Goal: Task Accomplishment & Management: Use online tool/utility

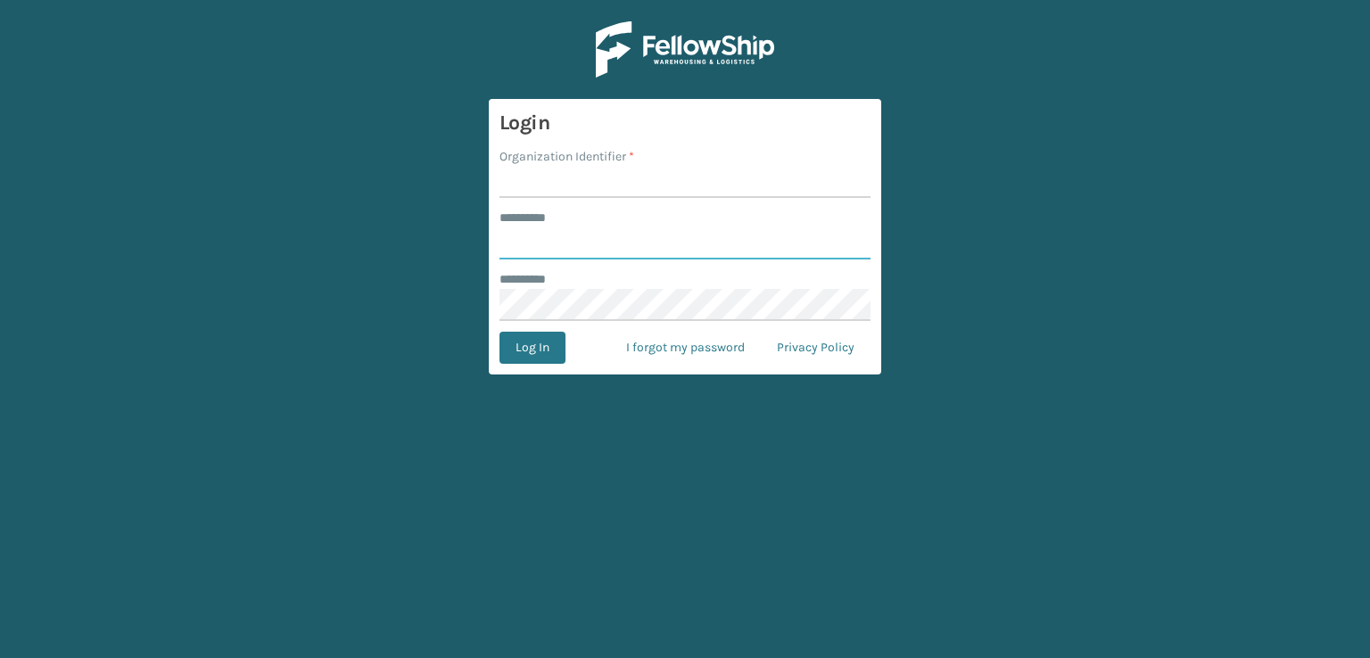
type input "***"
click at [597, 167] on input "Organization Identifier *" at bounding box center [685, 182] width 371 height 32
type input "sleepgeekz warehouse"
click at [546, 358] on button "Log In" at bounding box center [533, 348] width 66 height 32
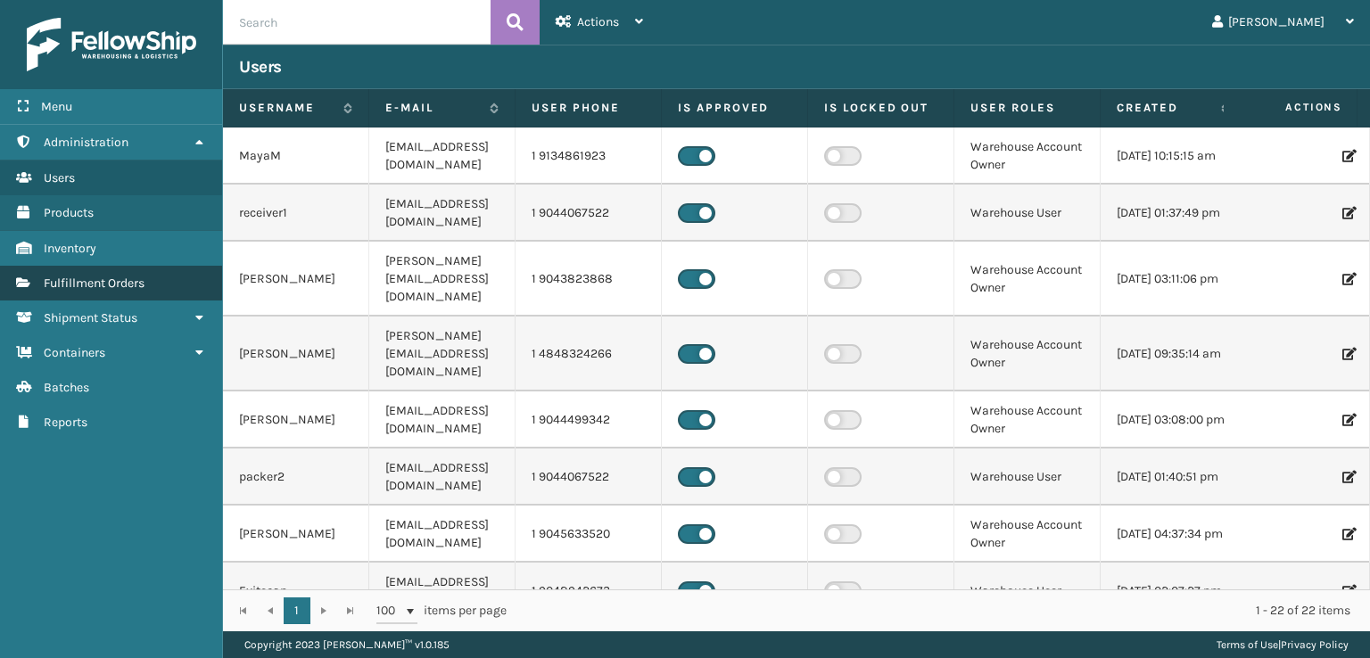
click at [87, 281] on span "Fulfillment Orders" at bounding box center [94, 283] width 101 height 15
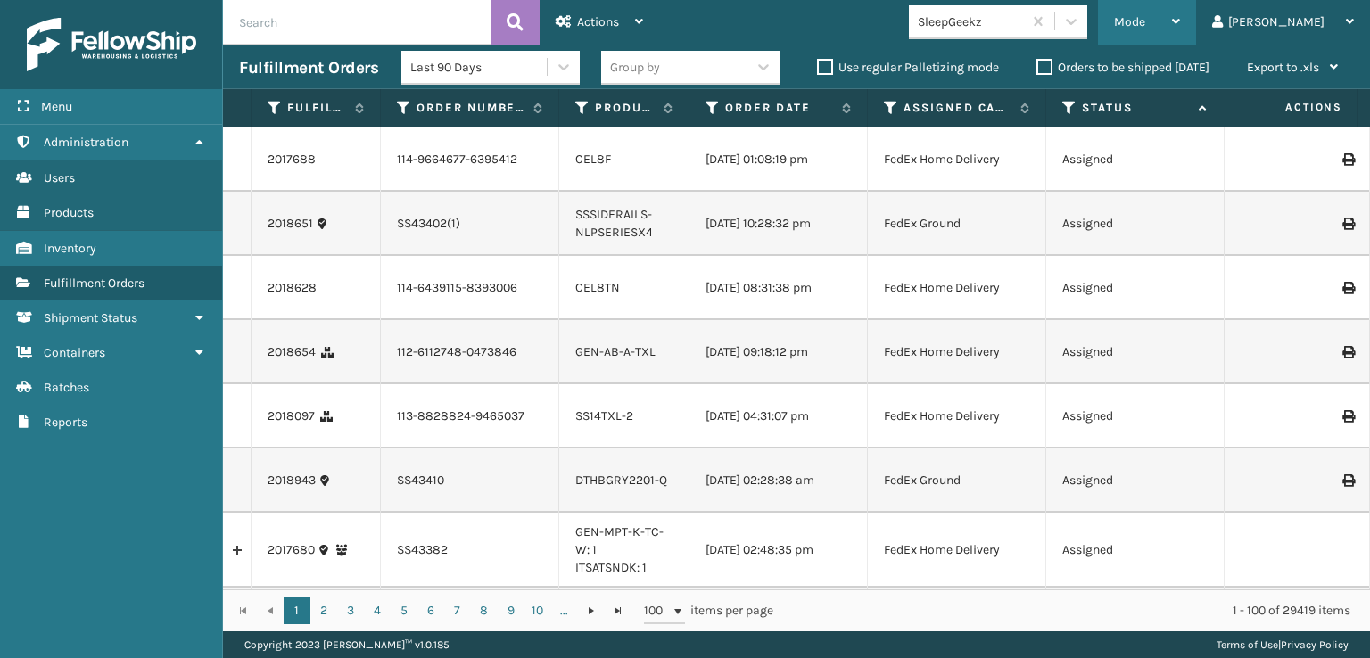
click at [1146, 16] on span "Mode" at bounding box center [1129, 21] width 31 height 15
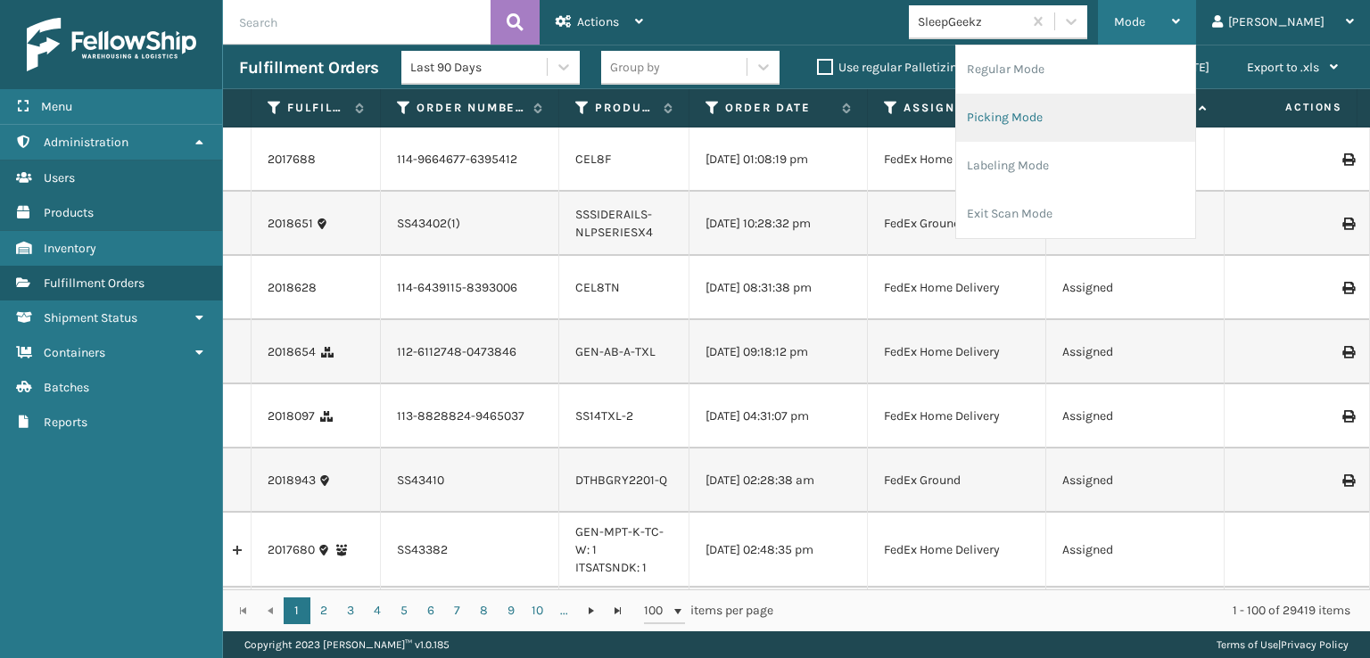
click at [1121, 120] on li "Picking Mode" at bounding box center [1075, 118] width 239 height 48
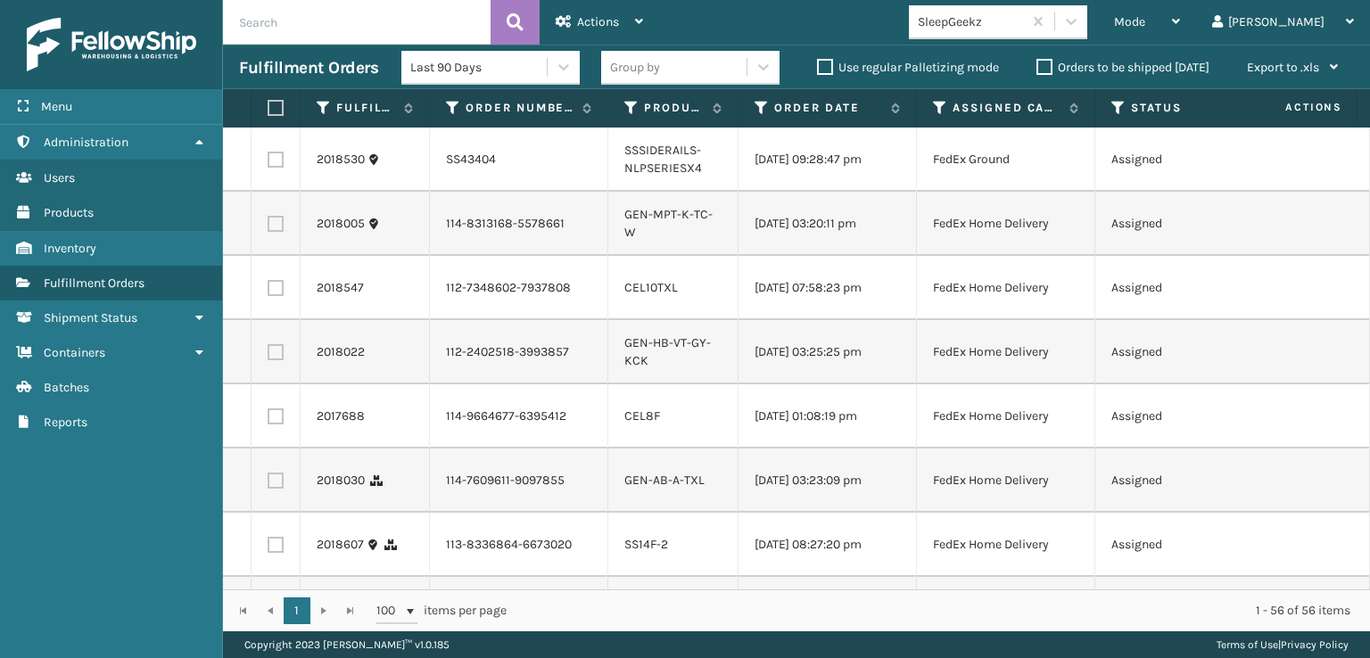
click at [274, 296] on label at bounding box center [276, 288] width 16 height 16
click at [269, 292] on input "checkbox" at bounding box center [268, 286] width 1 height 12
checkbox input "true"
click at [273, 425] on label at bounding box center [276, 417] width 16 height 16
click at [269, 420] on input "checkbox" at bounding box center [268, 415] width 1 height 12
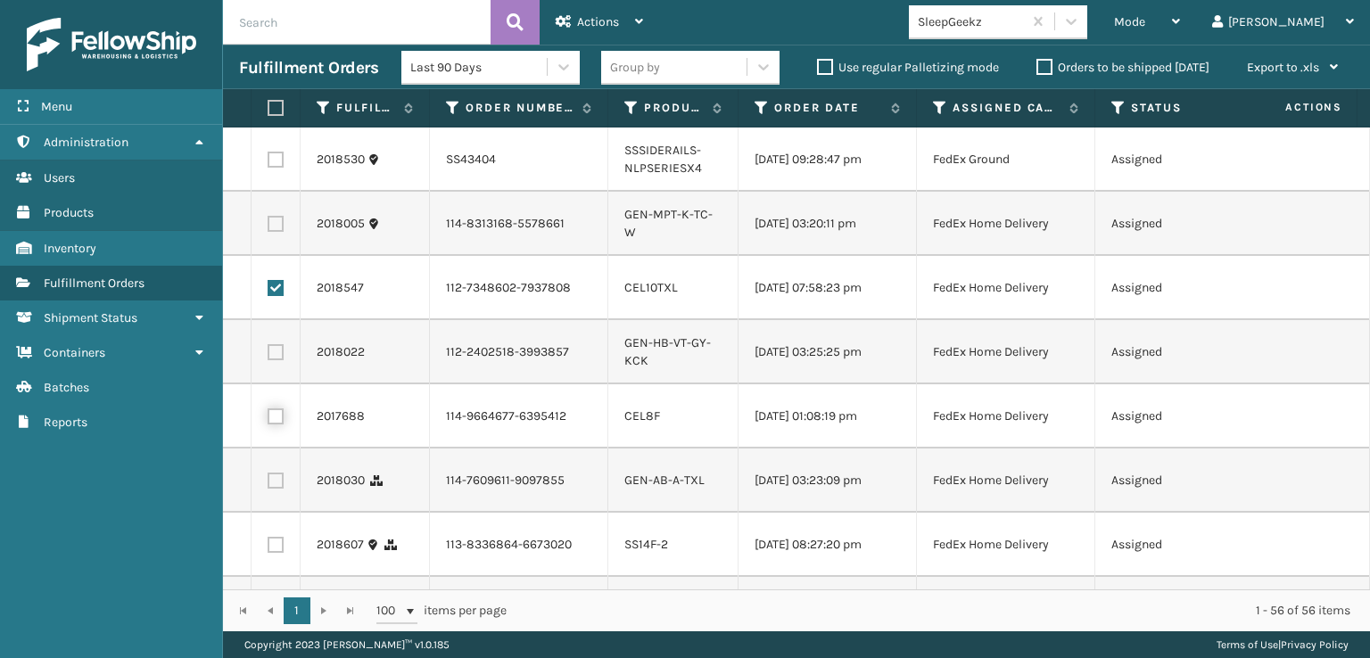
checkbox input "true"
click at [274, 489] on label at bounding box center [276, 481] width 16 height 16
click at [269, 484] on input "checkbox" at bounding box center [268, 479] width 1 height 12
checkbox input "true"
click at [268, 385] on td at bounding box center [276, 352] width 49 height 64
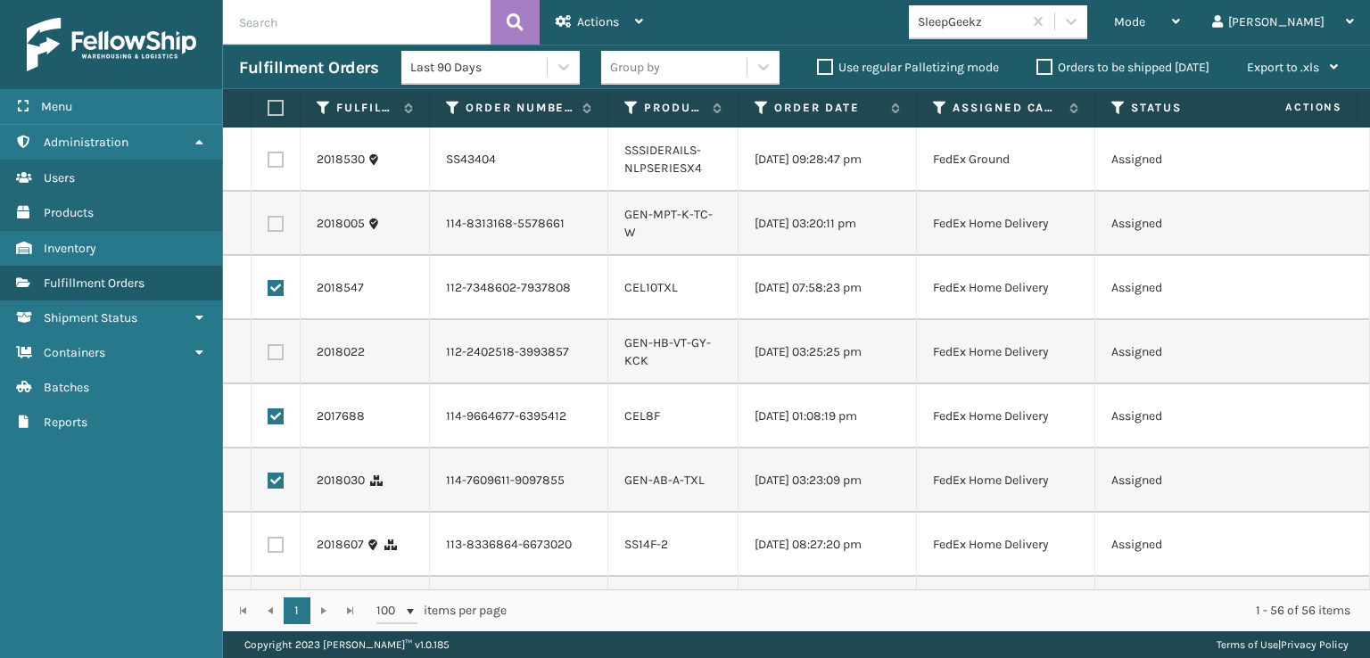
click at [269, 360] on label at bounding box center [276, 352] width 16 height 16
click at [269, 356] on input "checkbox" at bounding box center [268, 350] width 1 height 12
checkbox input "true"
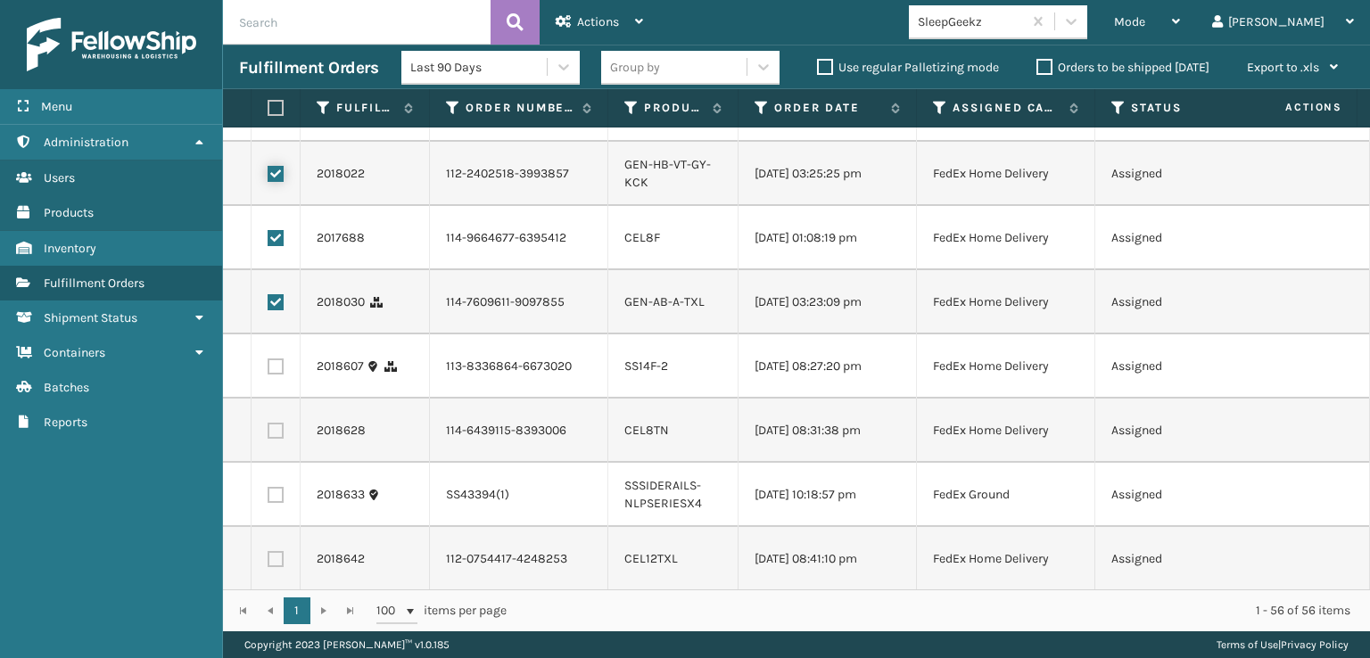
scroll to position [268, 0]
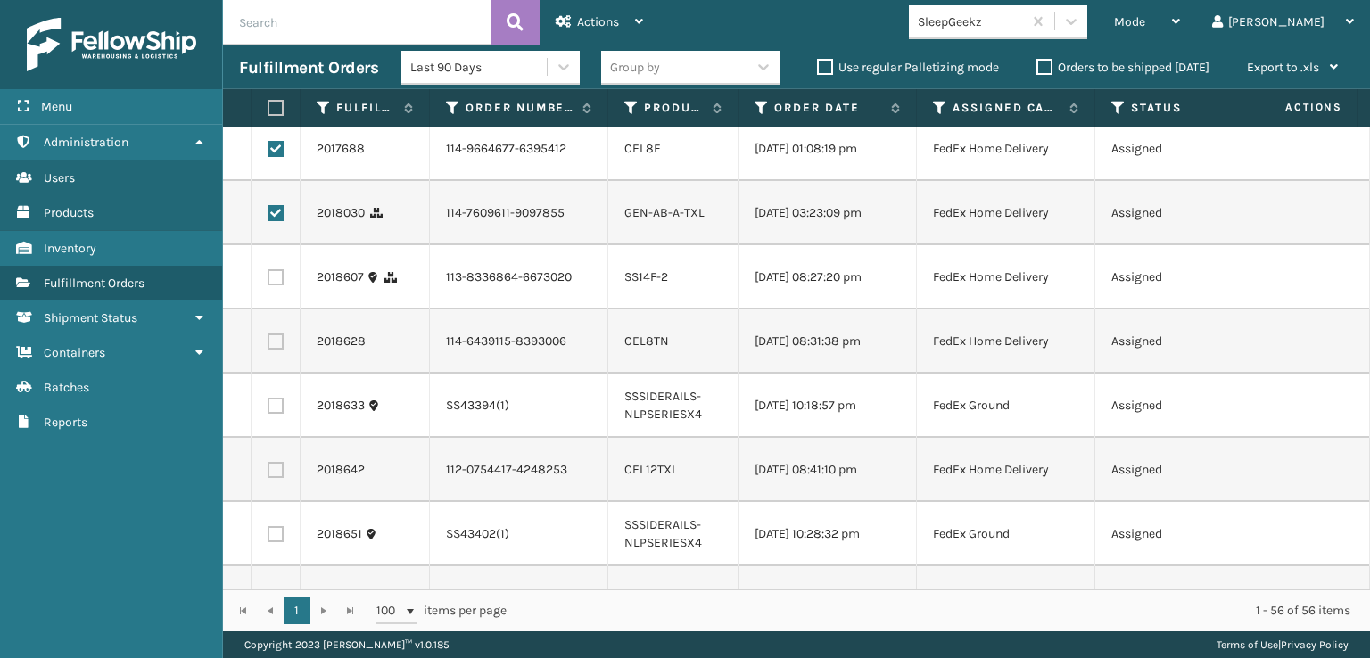
click at [277, 285] on label at bounding box center [276, 277] width 16 height 16
click at [269, 281] on input "checkbox" at bounding box center [268, 275] width 1 height 12
checkbox input "true"
click at [274, 350] on label at bounding box center [276, 342] width 16 height 16
click at [269, 345] on input "checkbox" at bounding box center [268, 340] width 1 height 12
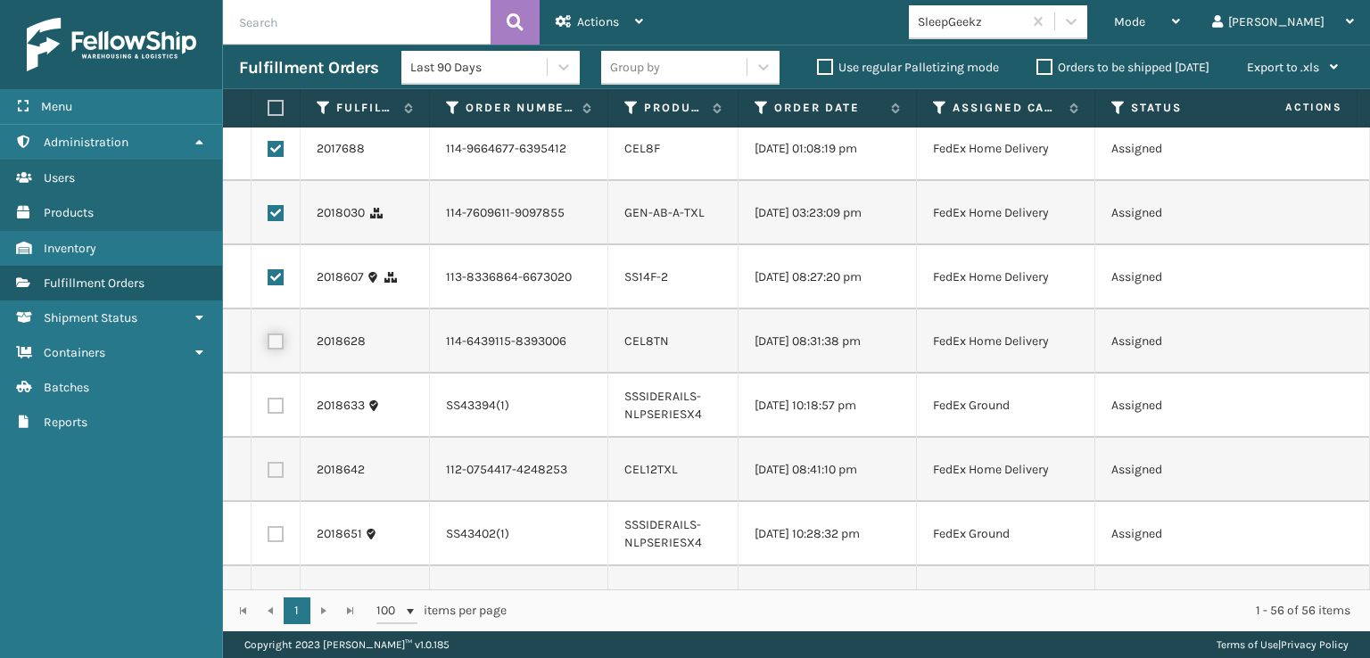
checkbox input "true"
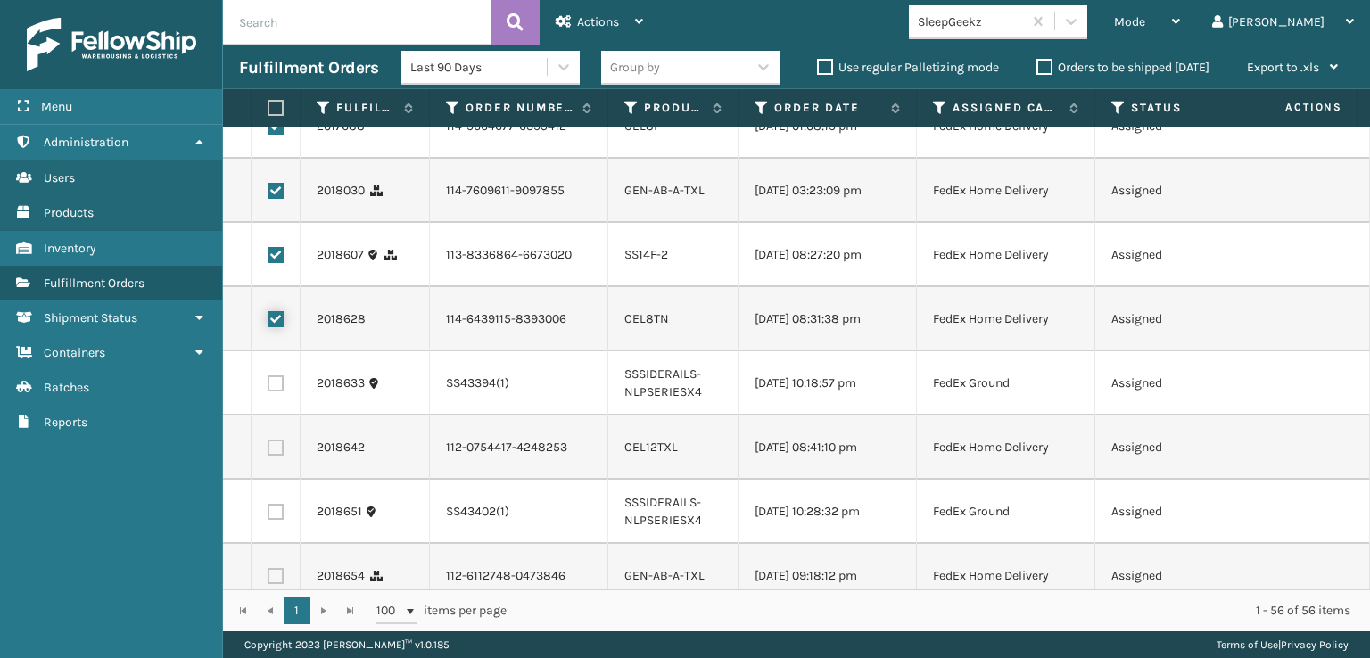
scroll to position [357, 0]
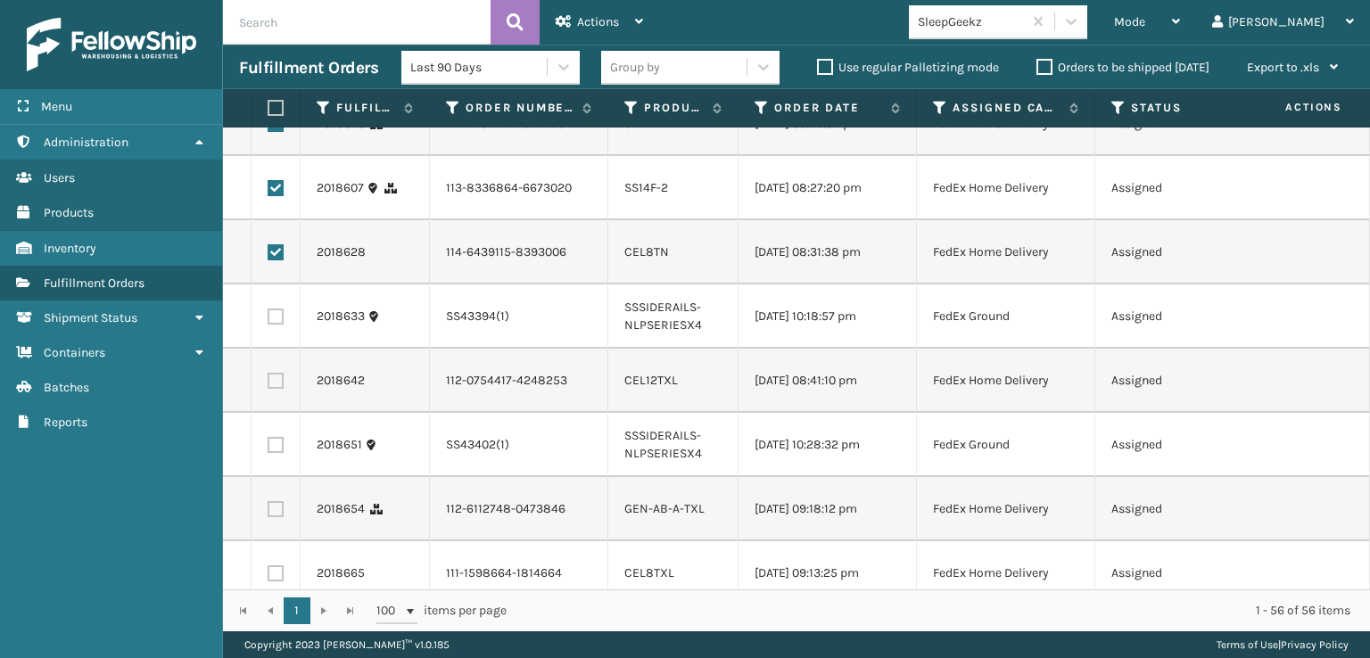
click at [280, 389] on label at bounding box center [276, 381] width 16 height 16
click at [269, 385] on input "checkbox" at bounding box center [268, 379] width 1 height 12
checkbox input "true"
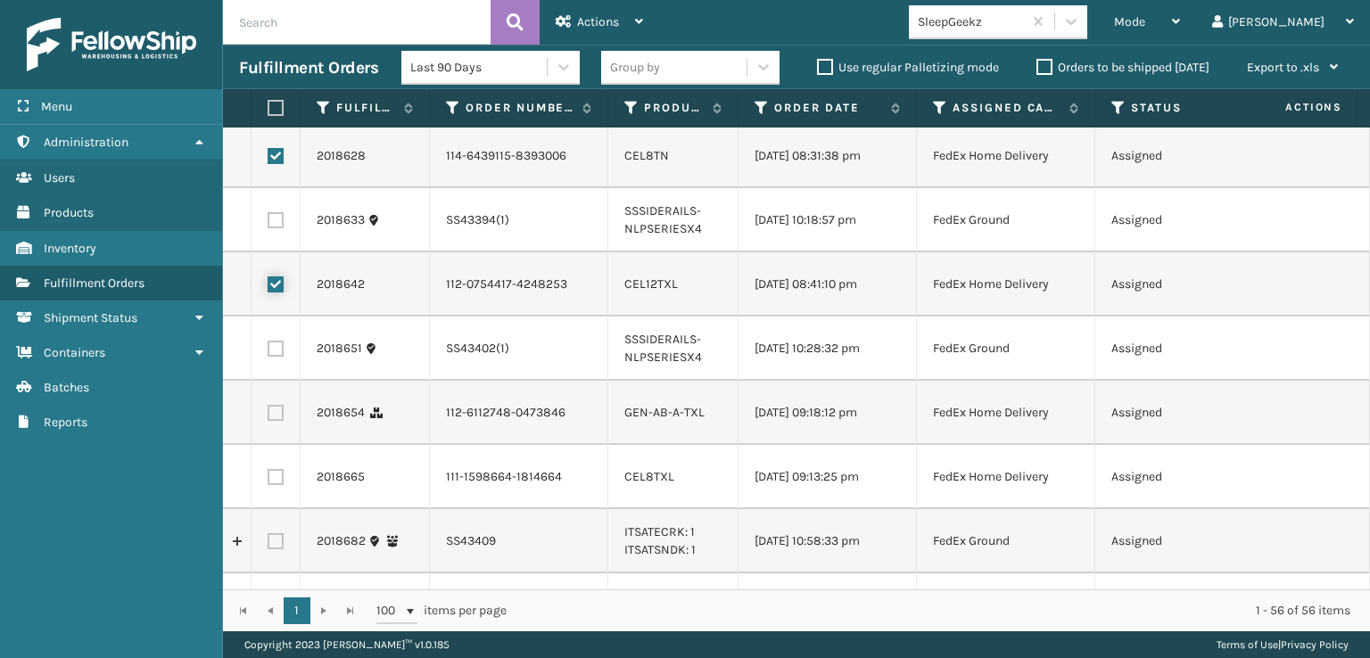
scroll to position [535, 0]
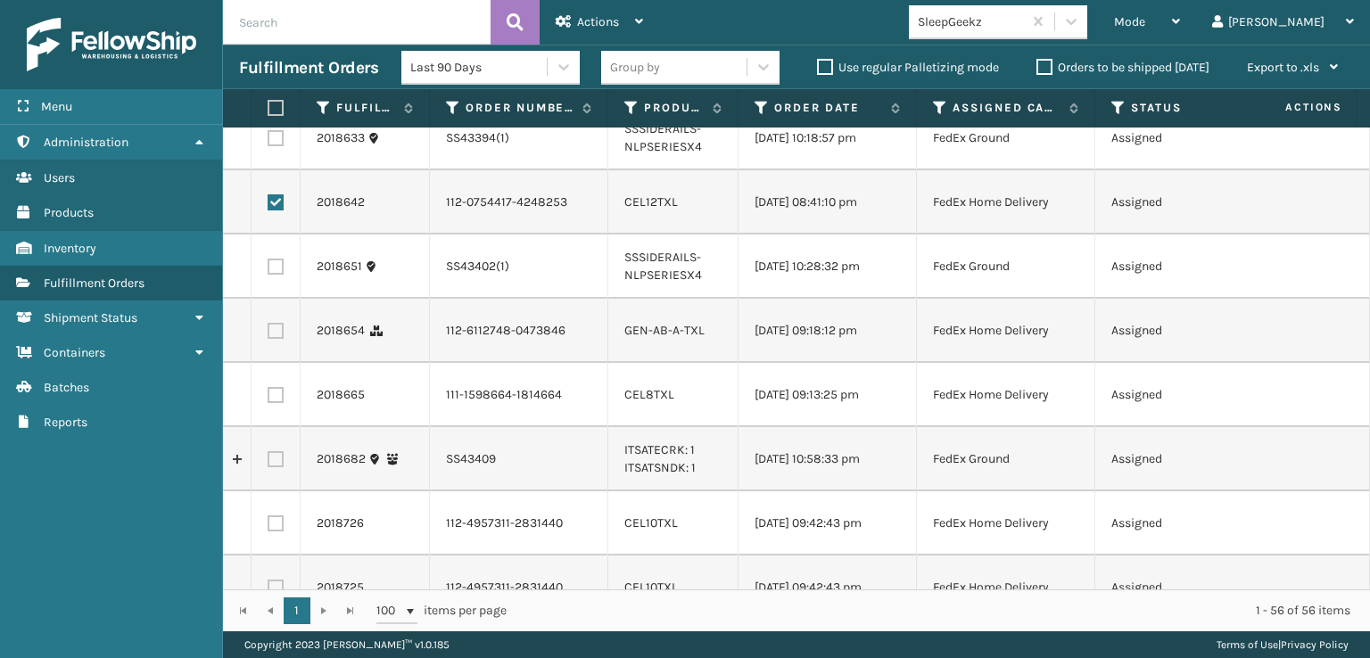
click at [280, 339] on label at bounding box center [276, 331] width 16 height 16
click at [269, 335] on input "checkbox" at bounding box center [268, 329] width 1 height 12
checkbox input "true"
click at [285, 427] on td at bounding box center [276, 395] width 49 height 64
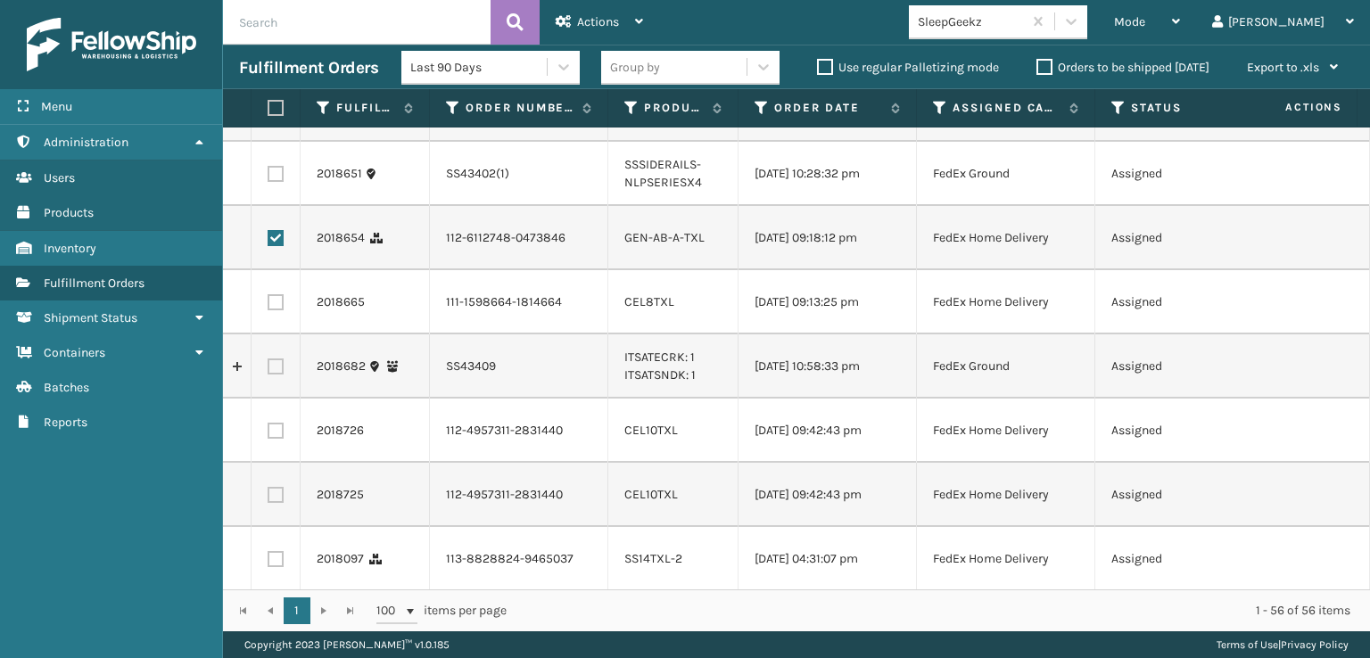
scroll to position [714, 0]
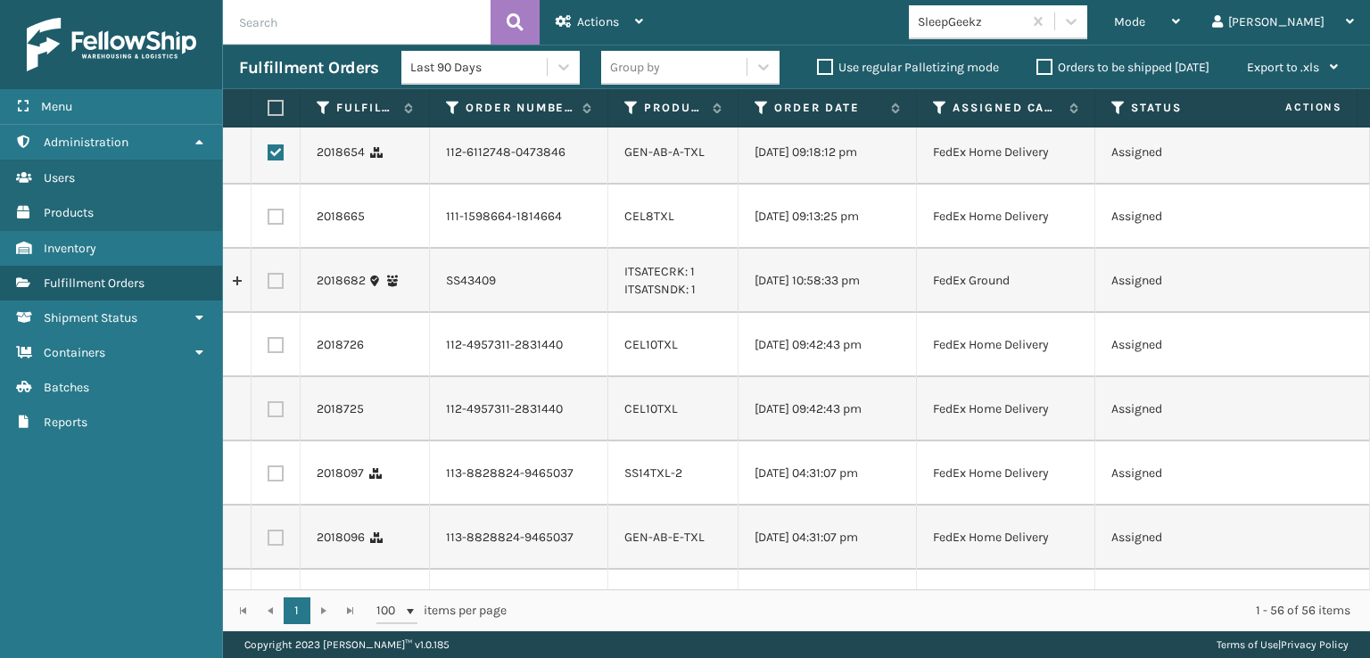
click at [277, 353] on label at bounding box center [276, 345] width 16 height 16
click at [269, 349] on input "checkbox" at bounding box center [268, 343] width 1 height 12
checkbox input "true"
click at [277, 442] on td at bounding box center [276, 409] width 49 height 64
click at [274, 418] on label at bounding box center [276, 409] width 16 height 16
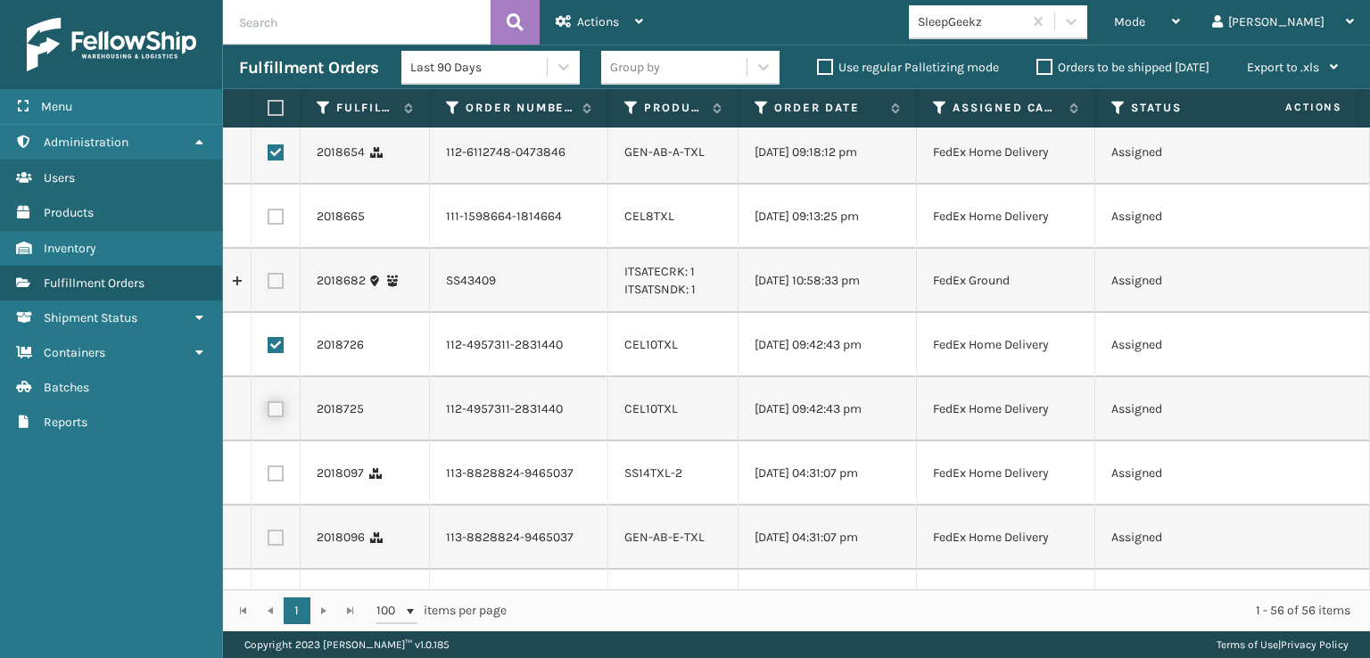
click at [269, 413] on input "checkbox" at bounding box center [268, 407] width 1 height 12
checkbox input "true"
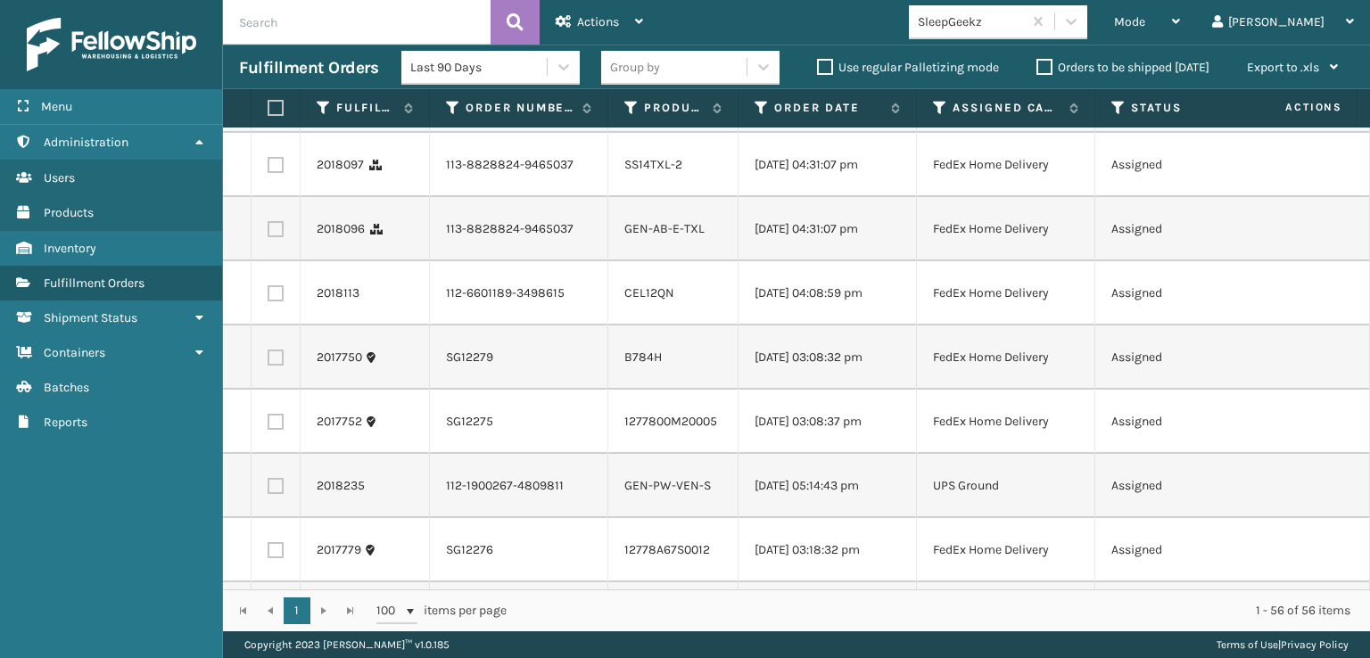
scroll to position [1071, 0]
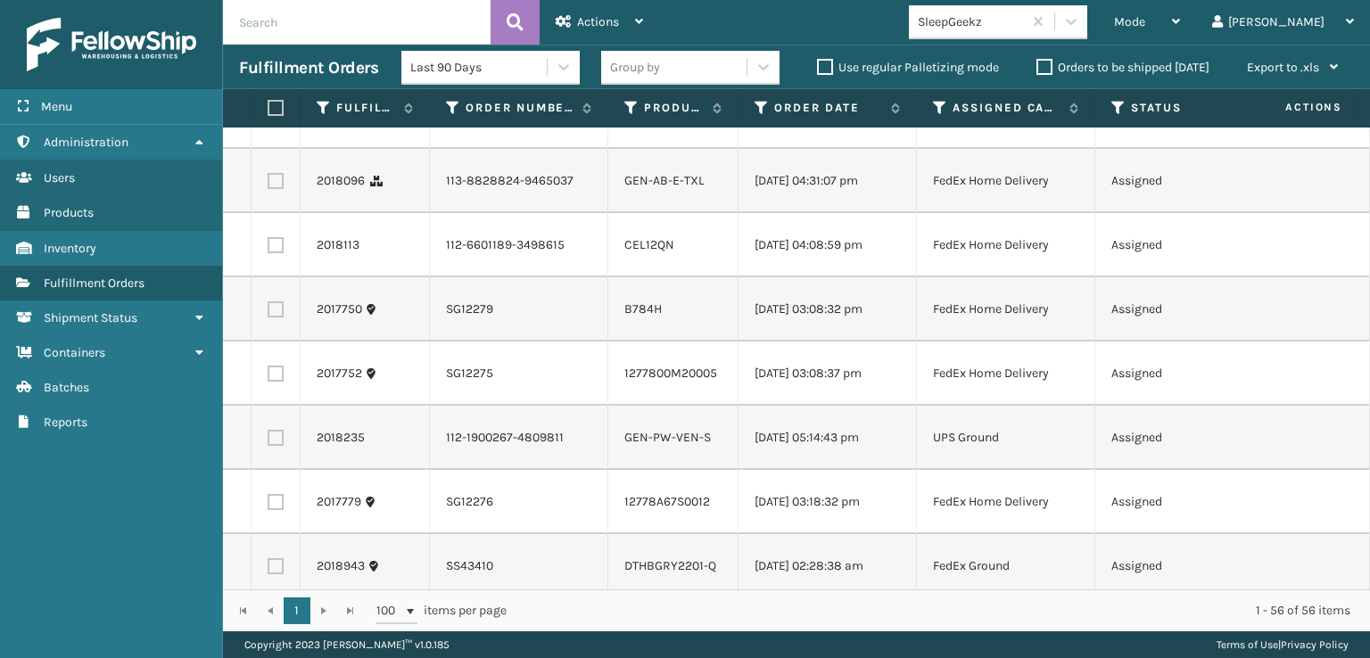
click at [277, 149] on td at bounding box center [276, 117] width 49 height 64
click at [273, 125] on label at bounding box center [276, 117] width 16 height 16
click at [269, 120] on input "checkbox" at bounding box center [268, 115] width 1 height 12
checkbox input "true"
click at [271, 189] on label at bounding box center [276, 181] width 16 height 16
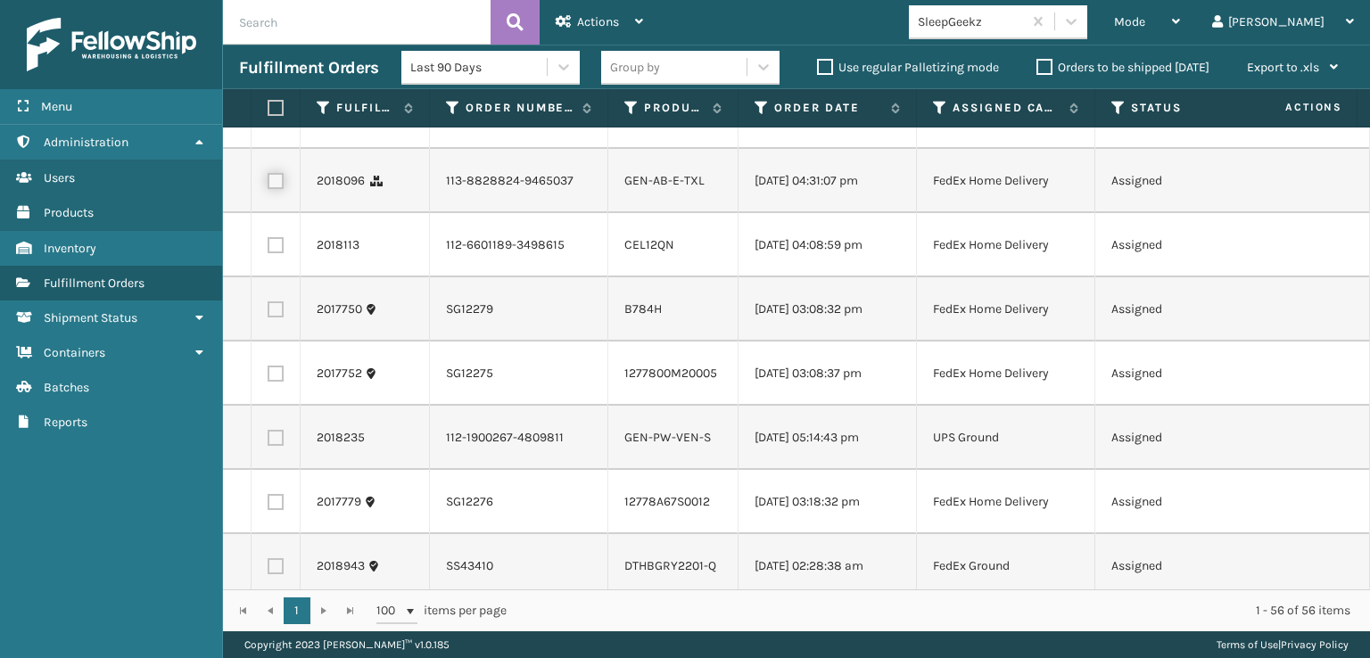
click at [269, 185] on input "checkbox" at bounding box center [268, 179] width 1 height 12
checkbox input "true"
click at [275, 253] on label at bounding box center [276, 245] width 16 height 16
click at [269, 249] on input "checkbox" at bounding box center [268, 243] width 1 height 12
checkbox input "true"
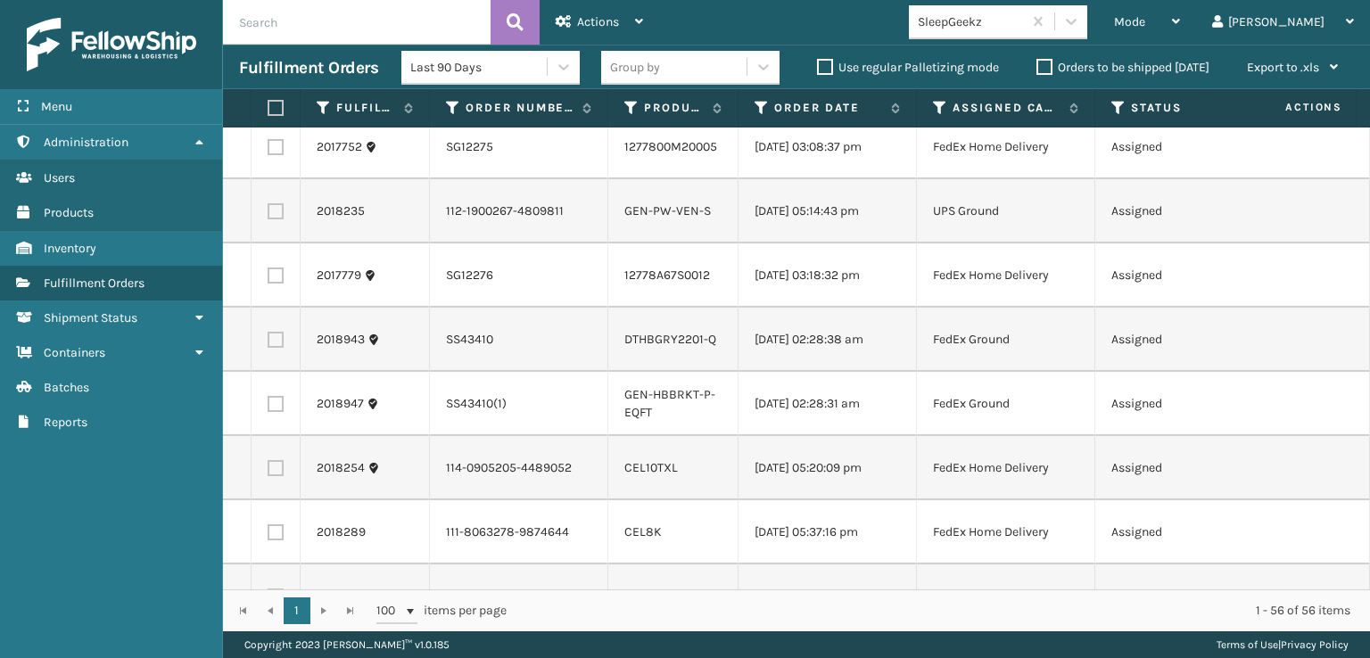
scroll to position [1338, 0]
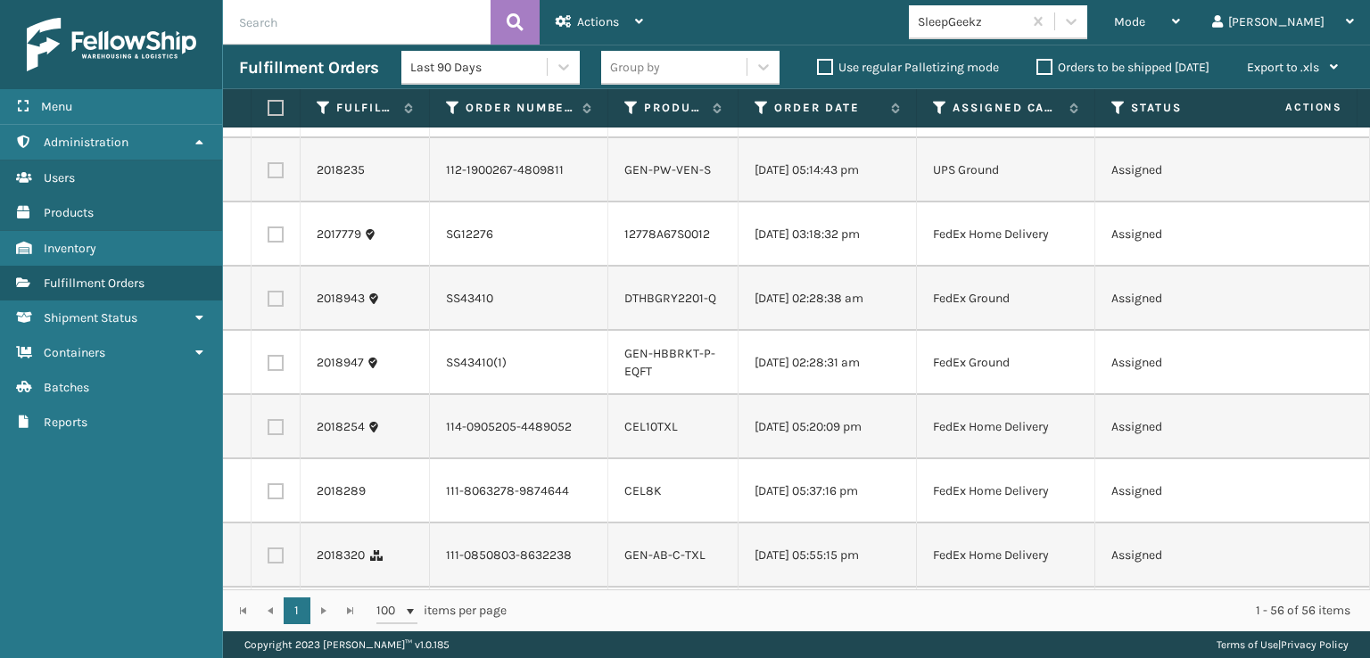
click at [275, 203] on td at bounding box center [276, 170] width 49 height 64
click at [278, 178] on label at bounding box center [276, 170] width 16 height 16
click at [269, 174] on input "checkbox" at bounding box center [268, 168] width 1 height 12
checkbox input "true"
click at [276, 331] on td at bounding box center [276, 299] width 49 height 64
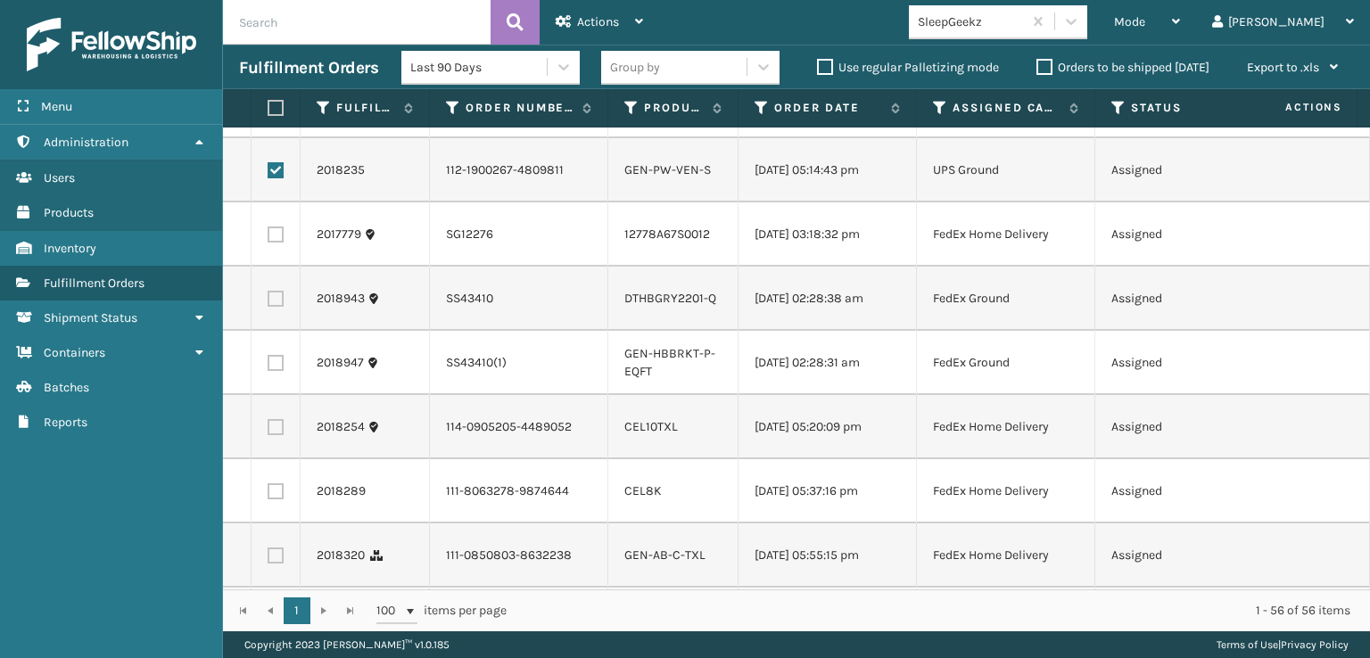
click at [276, 307] on label at bounding box center [276, 299] width 16 height 16
click at [269, 302] on input "checkbox" at bounding box center [268, 297] width 1 height 12
checkbox input "true"
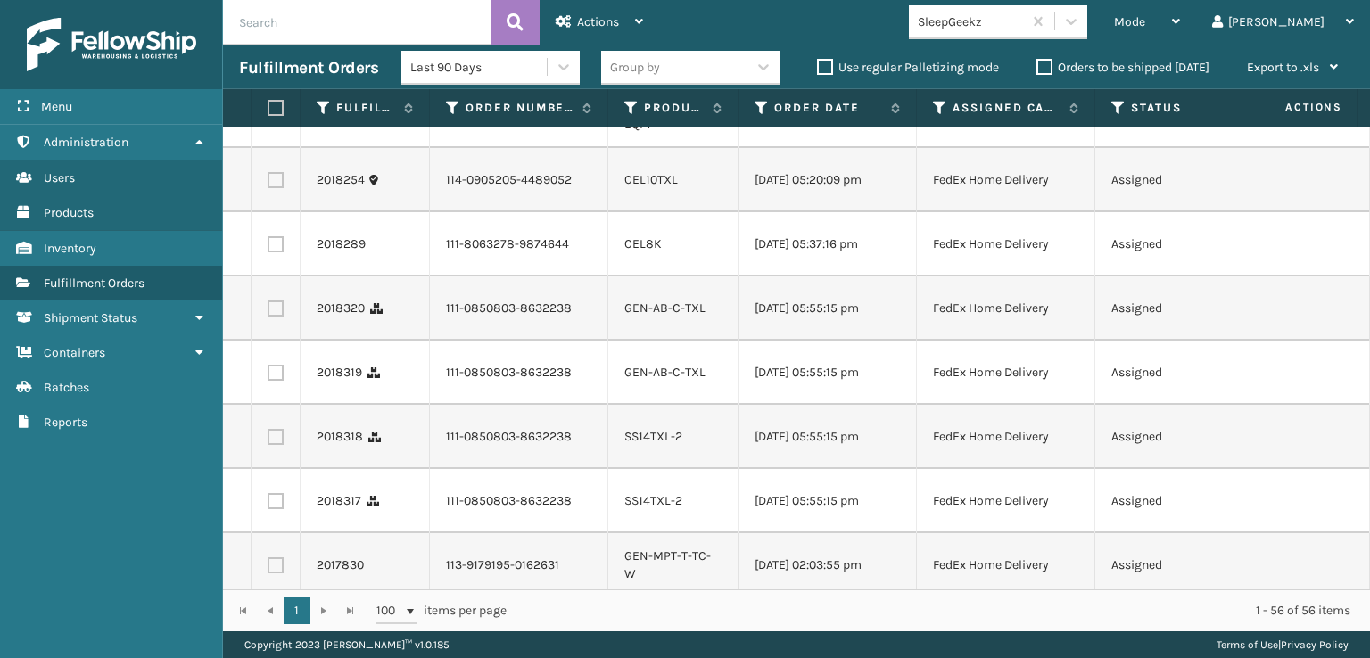
scroll to position [1606, 0]
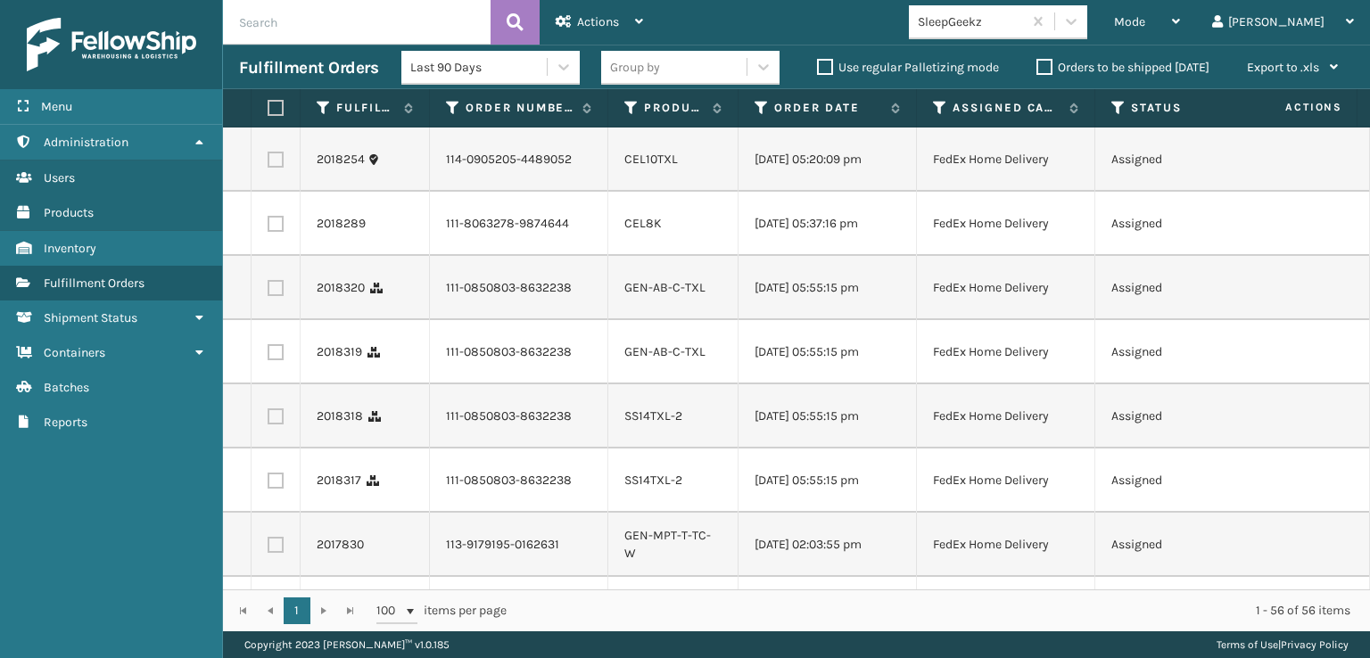
click at [275, 168] on label at bounding box center [276, 160] width 16 height 16
click at [269, 163] on input "checkbox" at bounding box center [268, 158] width 1 height 12
checkbox input "true"
click at [277, 232] on label at bounding box center [276, 224] width 16 height 16
click at [269, 228] on input "checkbox" at bounding box center [268, 222] width 1 height 12
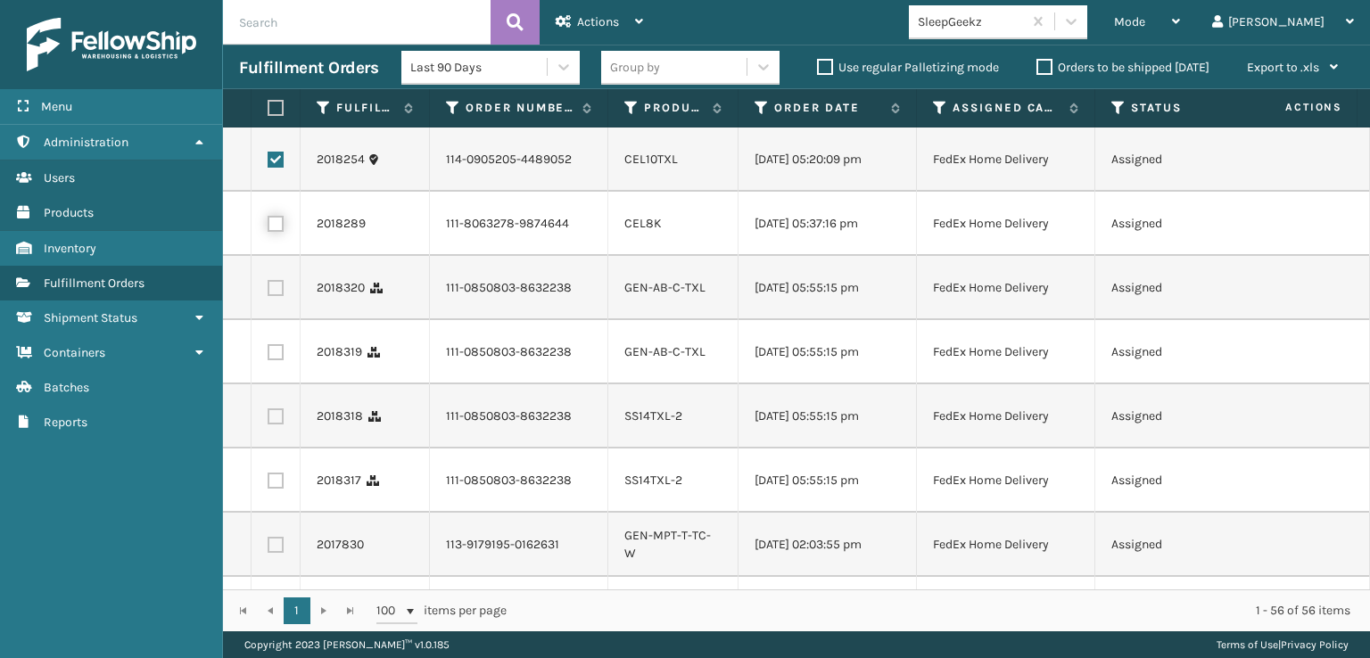
checkbox input "true"
click at [270, 296] on label at bounding box center [276, 288] width 16 height 16
click at [269, 292] on input "checkbox" at bounding box center [268, 286] width 1 height 12
checkbox input "true"
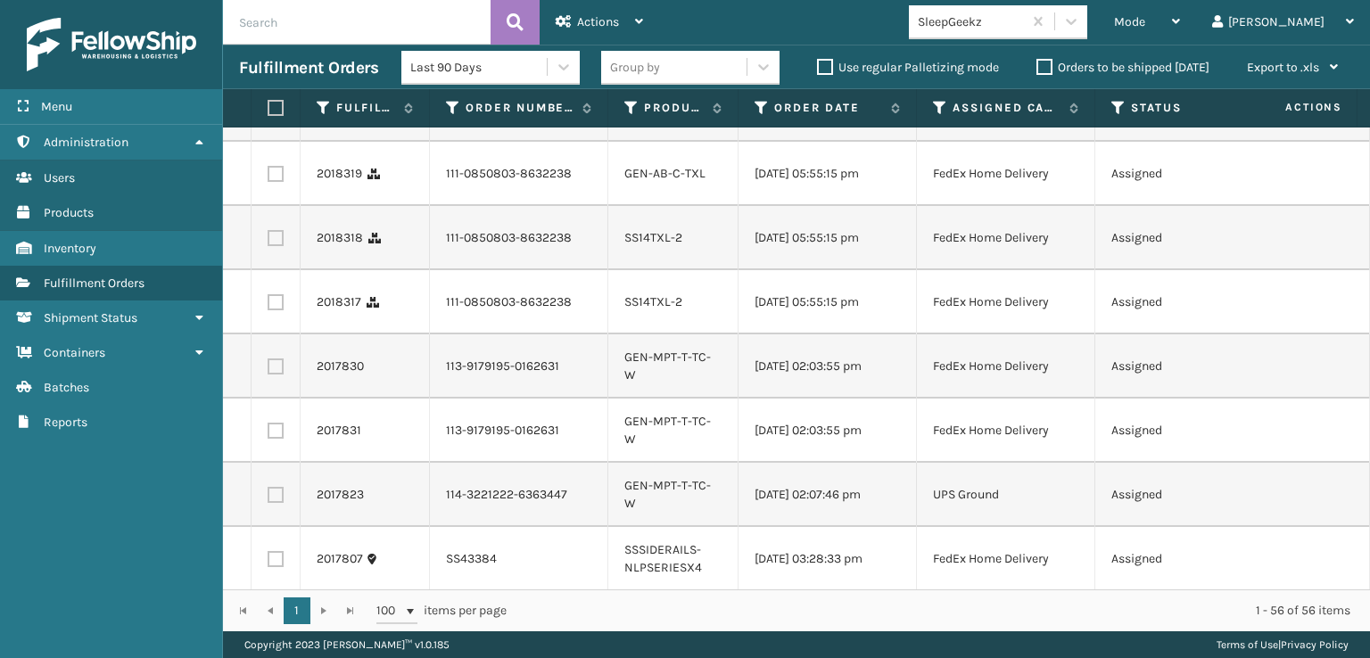
scroll to position [1874, 0]
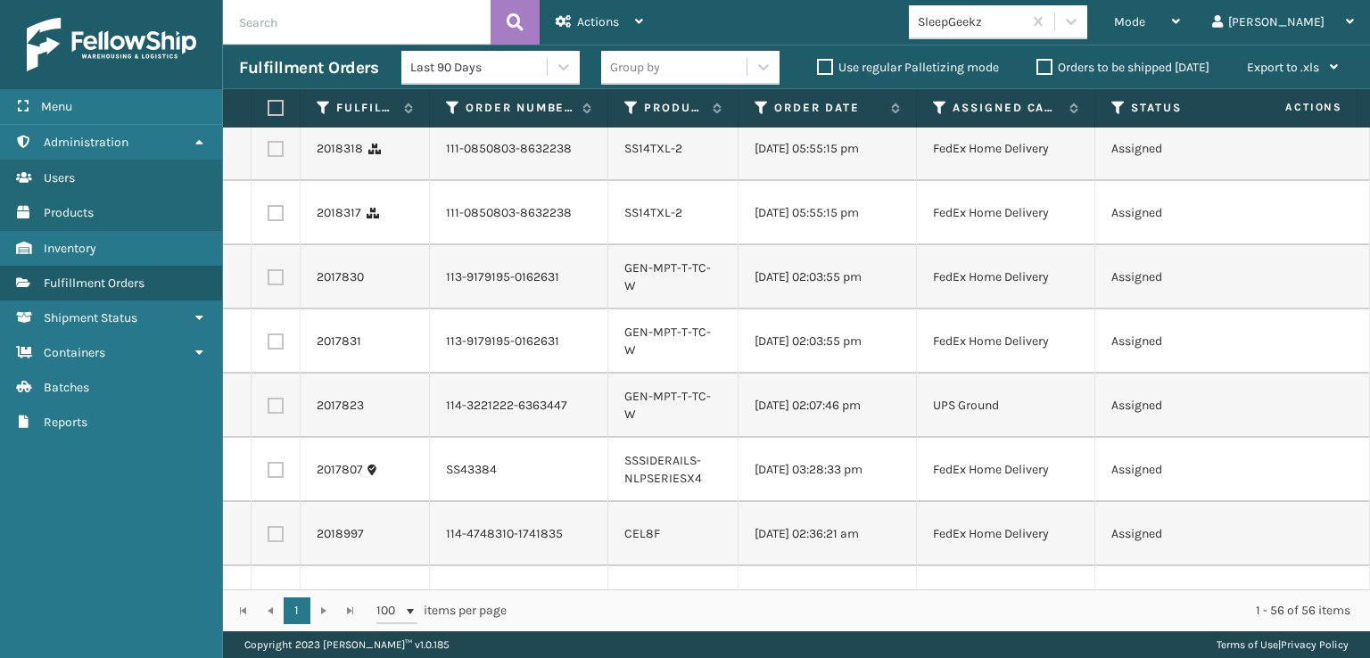
click at [273, 93] on label at bounding box center [276, 85] width 16 height 16
click at [269, 88] on input "checkbox" at bounding box center [268, 83] width 1 height 12
checkbox input "true"
click at [271, 157] on label at bounding box center [276, 149] width 16 height 16
click at [269, 153] on input "checkbox" at bounding box center [268, 147] width 1 height 12
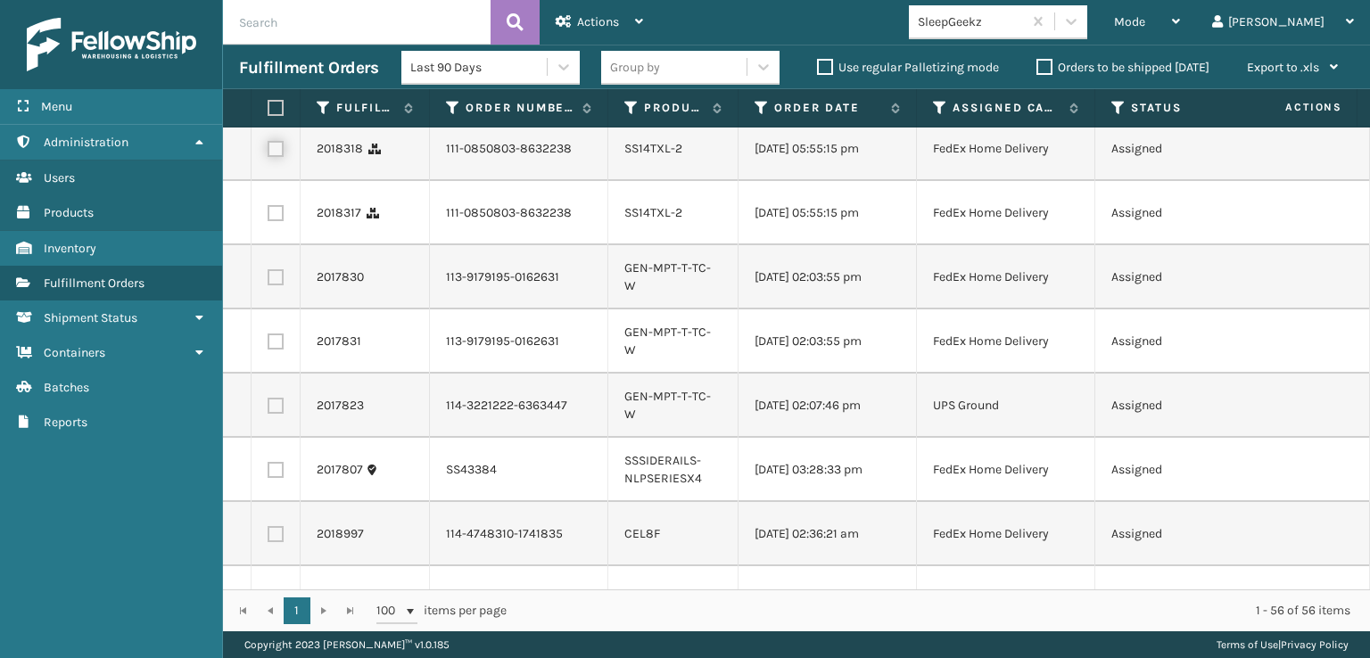
checkbox input "true"
click at [276, 245] on td at bounding box center [276, 213] width 49 height 64
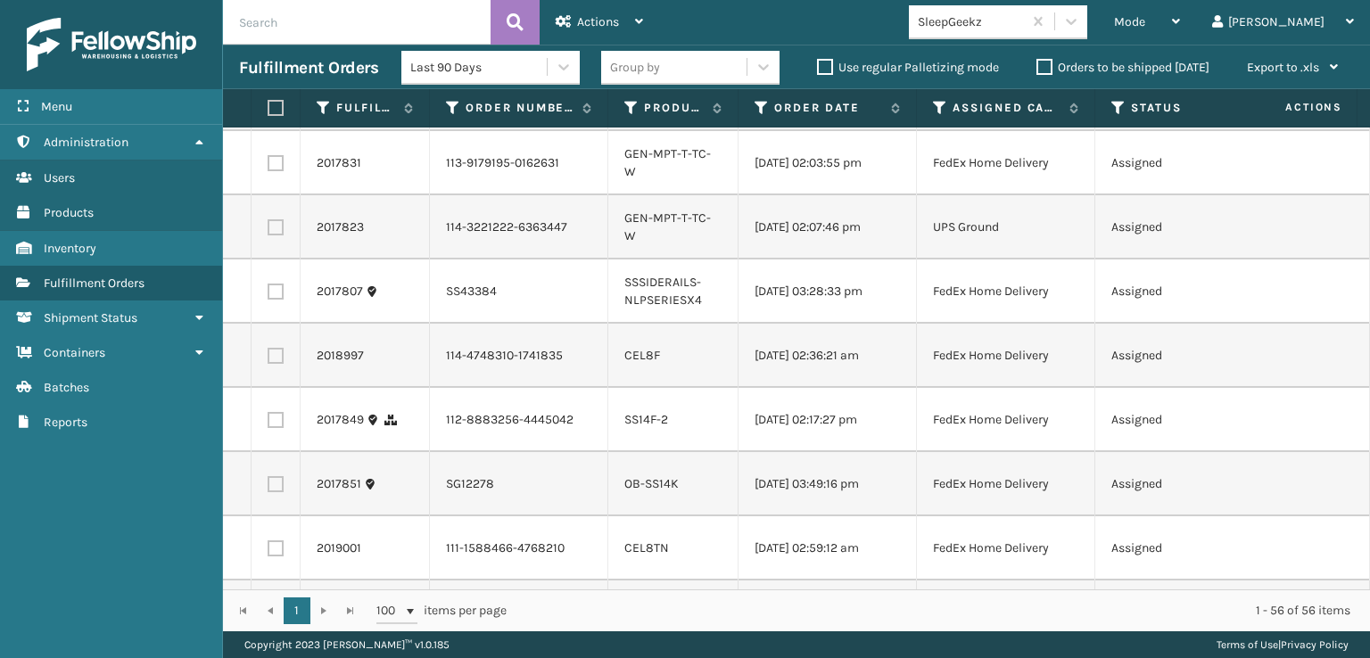
click at [277, 43] on label at bounding box center [276, 35] width 16 height 16
click at [269, 38] on input "checkbox" at bounding box center [268, 33] width 1 height 12
checkbox input "true"
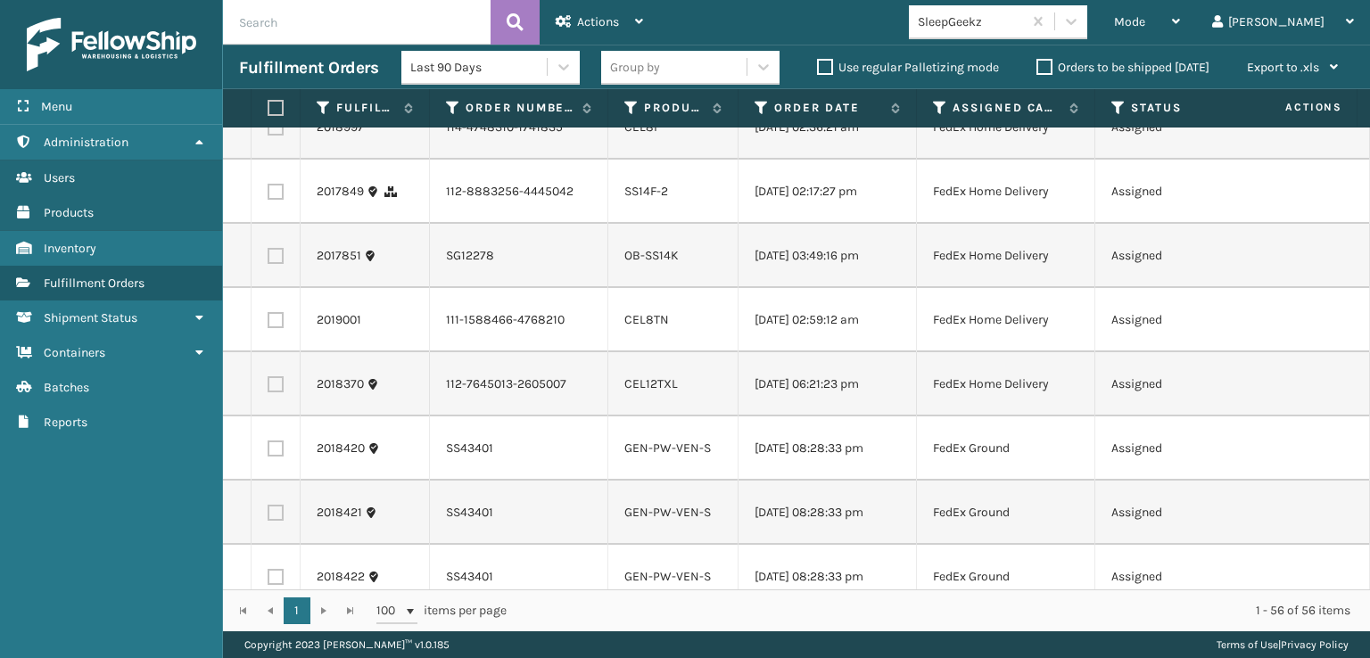
scroll to position [2320, 0]
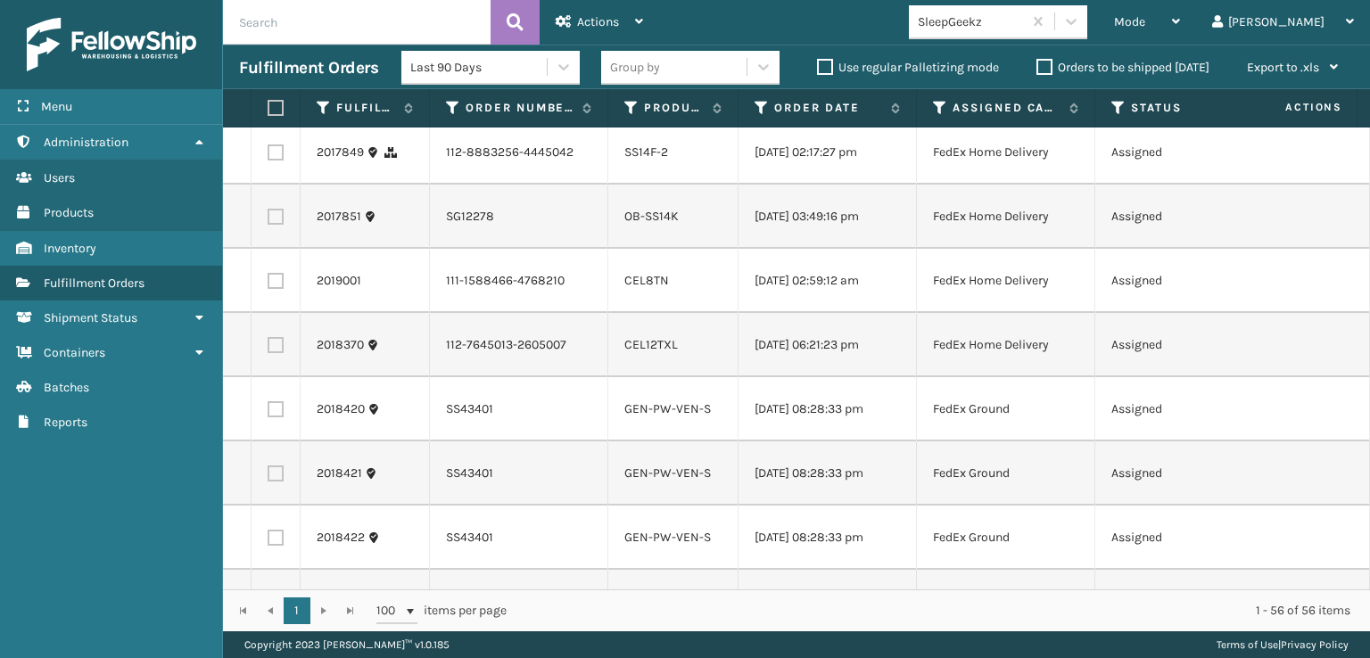
click at [279, 96] on label at bounding box center [276, 88] width 16 height 16
click at [269, 92] on input "checkbox" at bounding box center [268, 86] width 1 height 12
checkbox input "true"
click at [279, 161] on label at bounding box center [276, 153] width 16 height 16
click at [269, 156] on input "checkbox" at bounding box center [268, 151] width 1 height 12
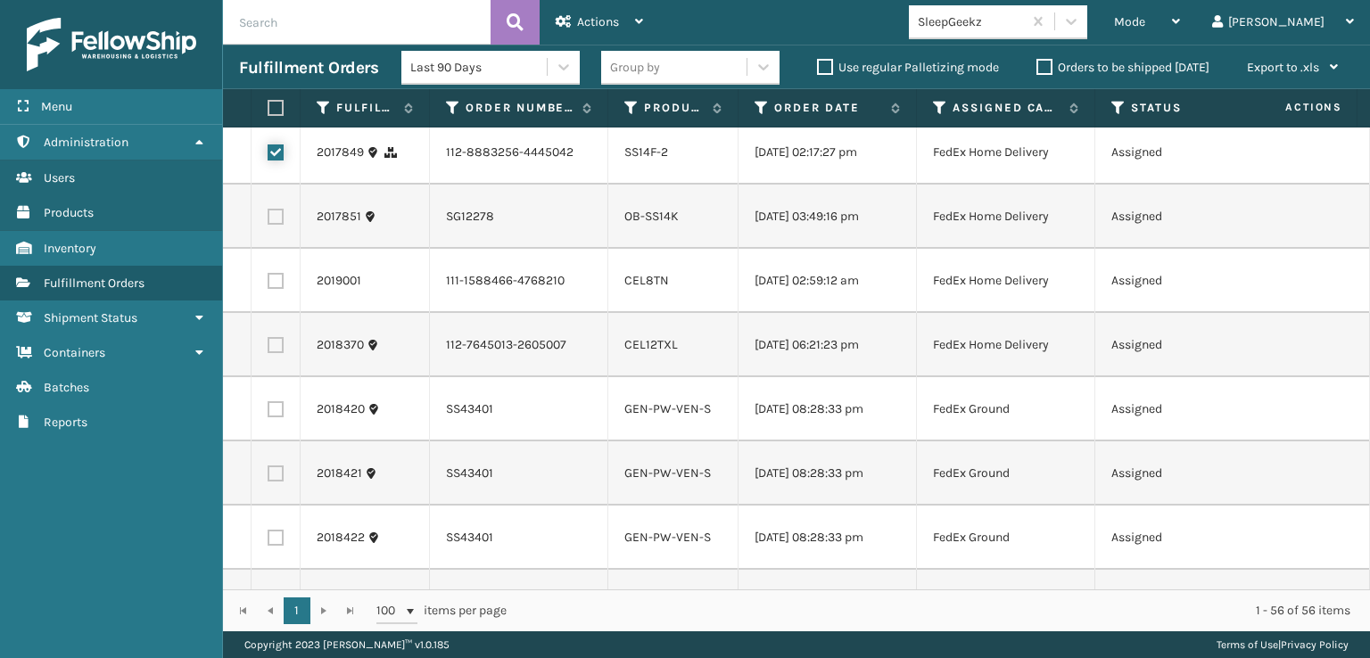
checkbox input "true"
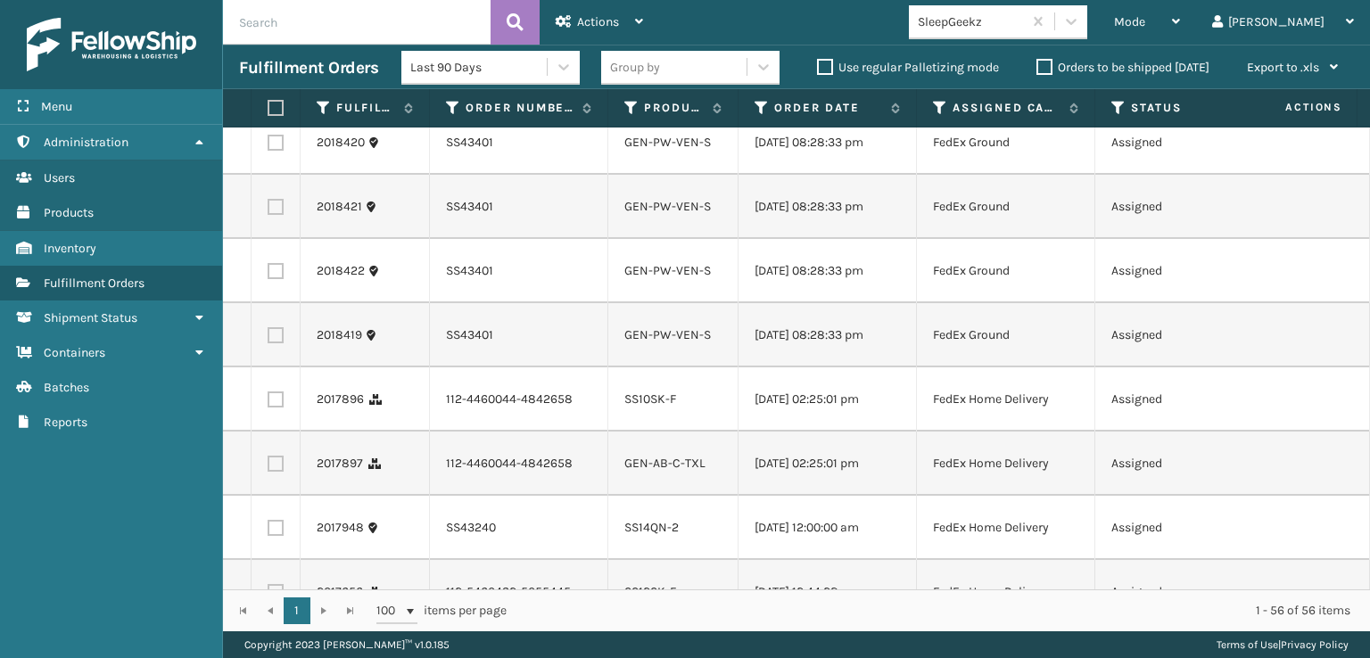
scroll to position [2587, 0]
click at [274, 21] on label at bounding box center [276, 13] width 16 height 16
click at [269, 17] on input "checkbox" at bounding box center [268, 11] width 1 height 12
checkbox input "true"
click at [276, 86] on label at bounding box center [276, 78] width 16 height 16
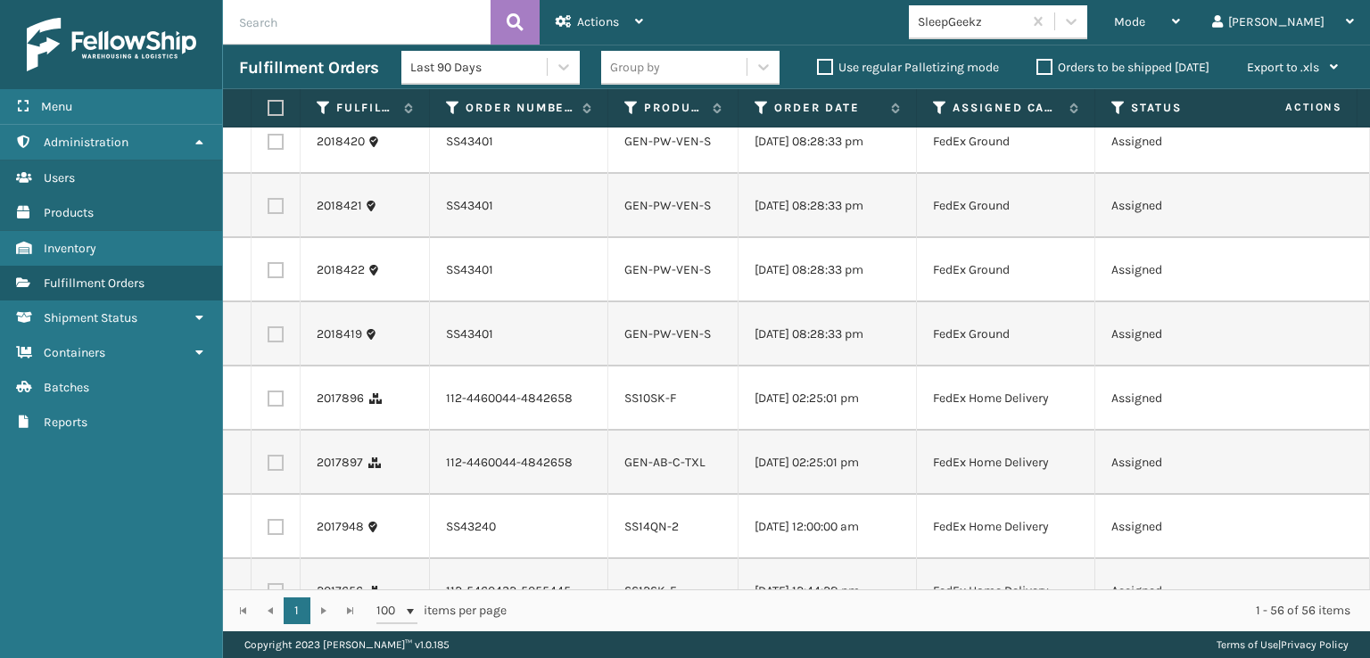
click at [269, 81] on input "checkbox" at bounding box center [268, 76] width 1 height 12
checkbox input "true"
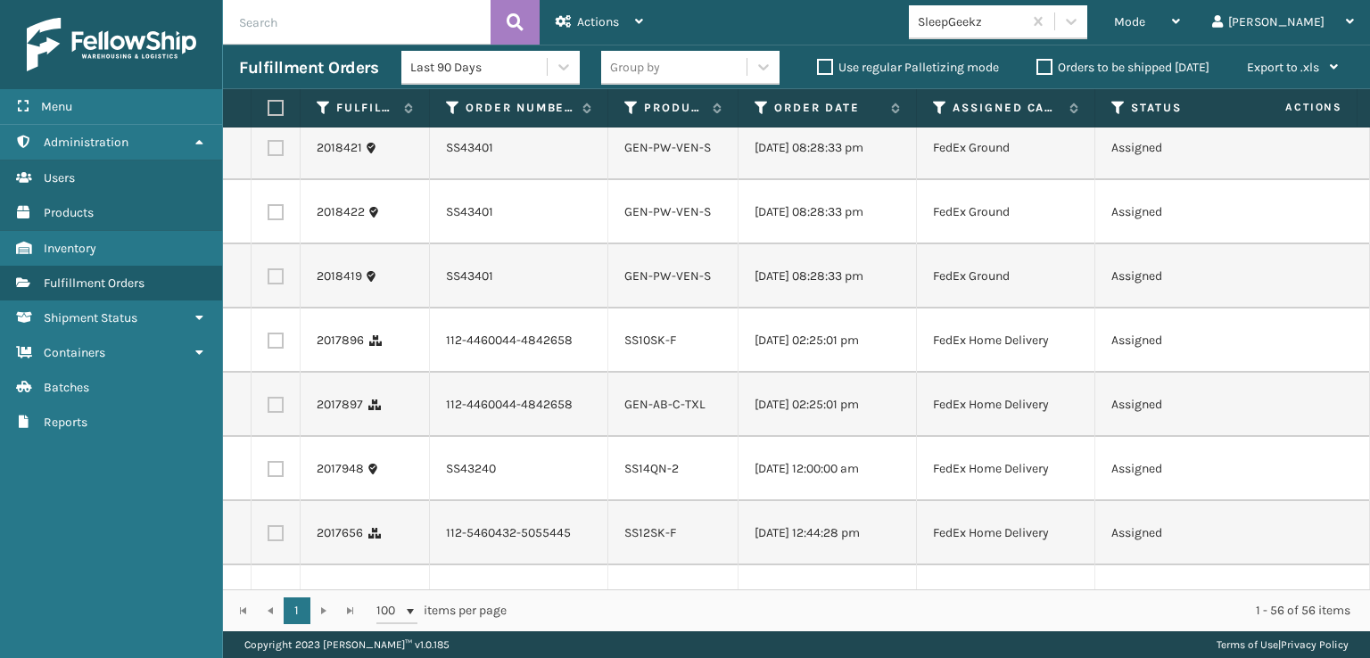
scroll to position [2677, 0]
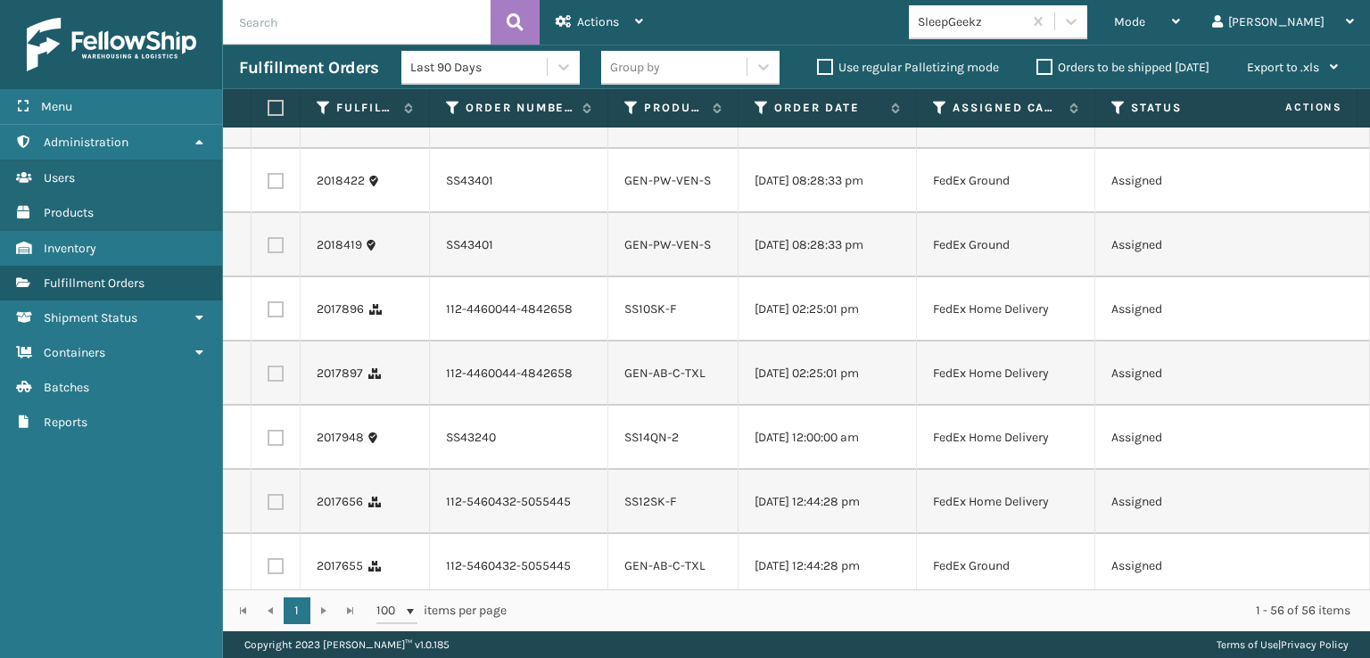
click at [277, 61] on label at bounding box center [276, 53] width 16 height 16
click at [269, 56] on input "checkbox" at bounding box center [268, 51] width 1 height 12
checkbox input "true"
click at [275, 125] on label at bounding box center [276, 117] width 16 height 16
click at [269, 120] on input "checkbox" at bounding box center [268, 115] width 1 height 12
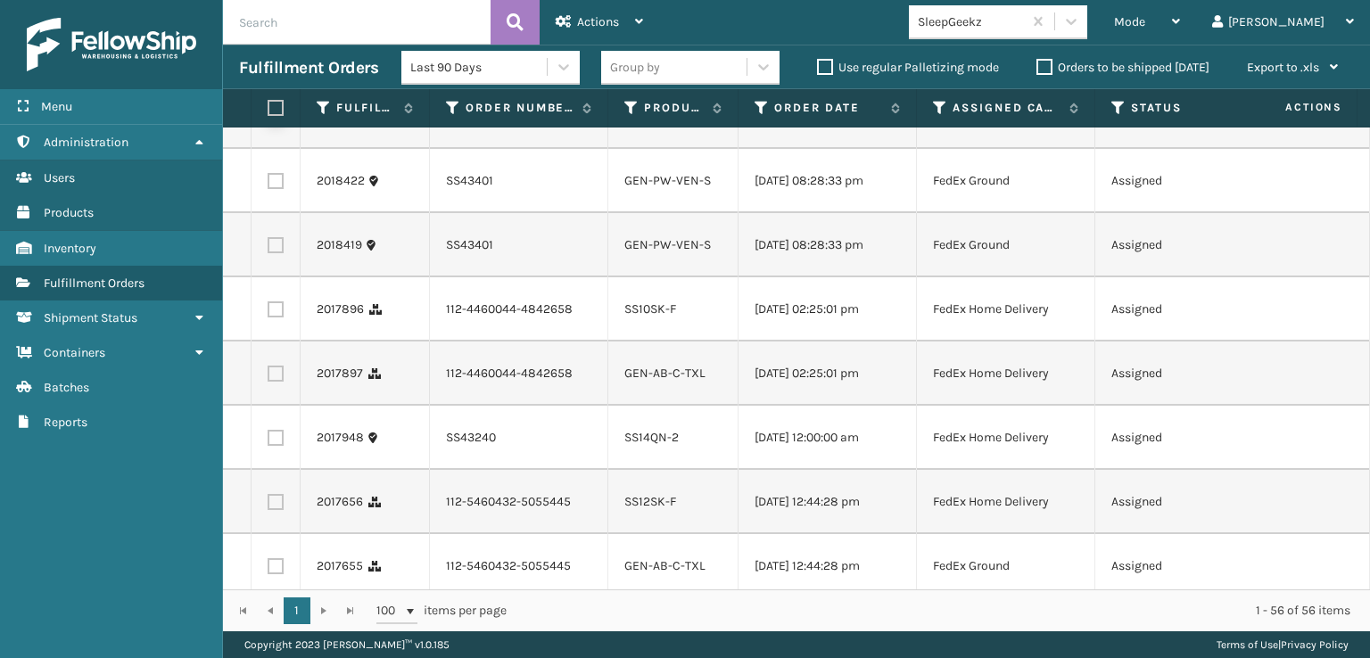
checkbox input "true"
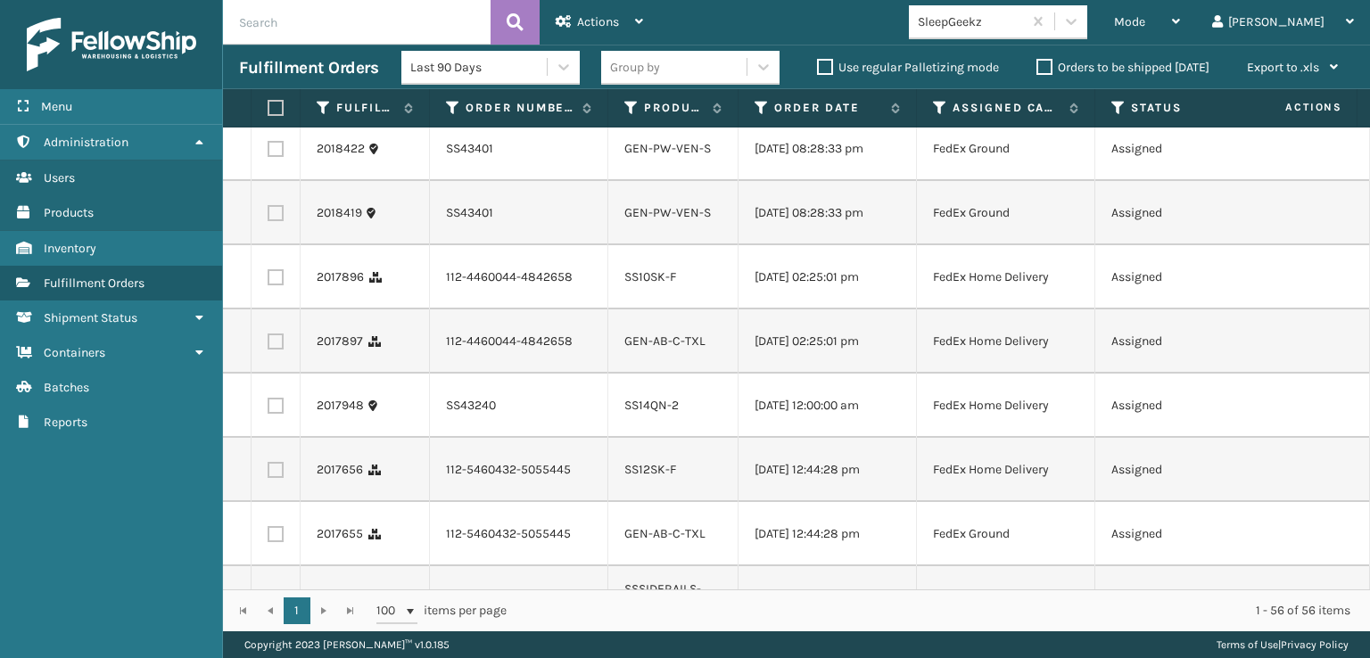
scroll to position [2766, 0]
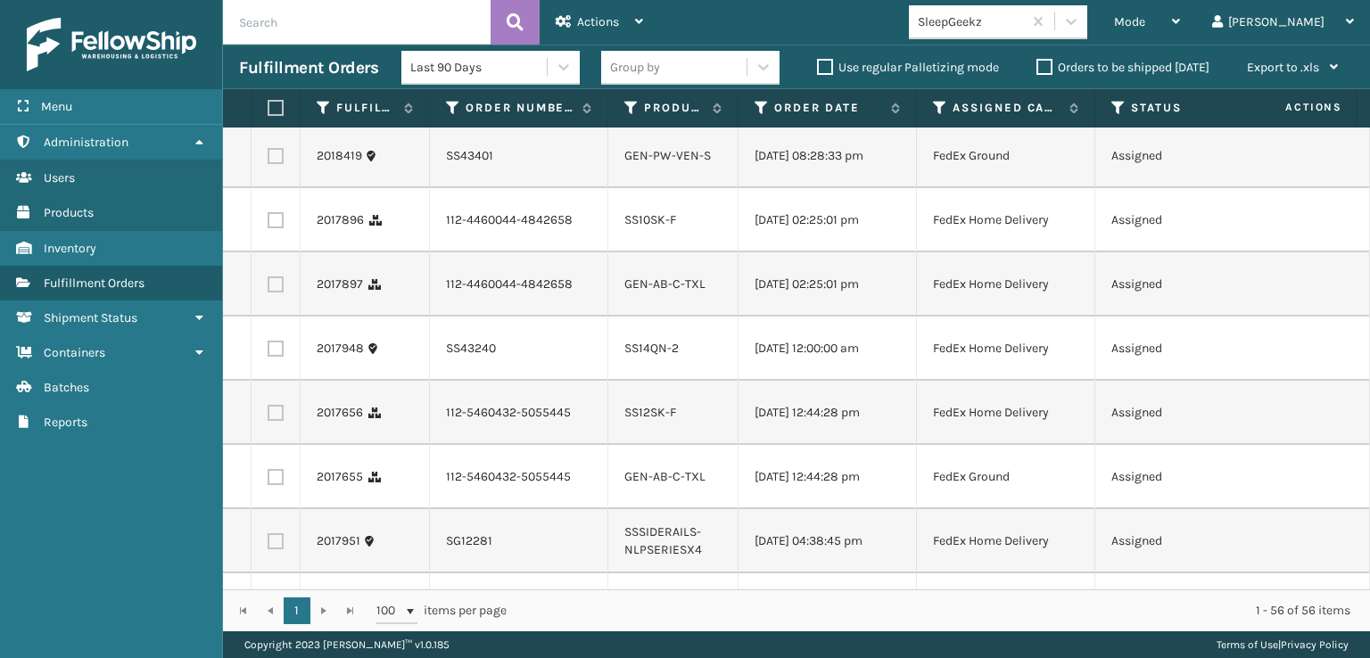
click at [277, 100] on label at bounding box center [276, 92] width 16 height 16
click at [269, 95] on input "checkbox" at bounding box center [268, 90] width 1 height 12
checkbox input "true"
click at [277, 164] on label at bounding box center [276, 156] width 16 height 16
click at [269, 160] on input "checkbox" at bounding box center [268, 154] width 1 height 12
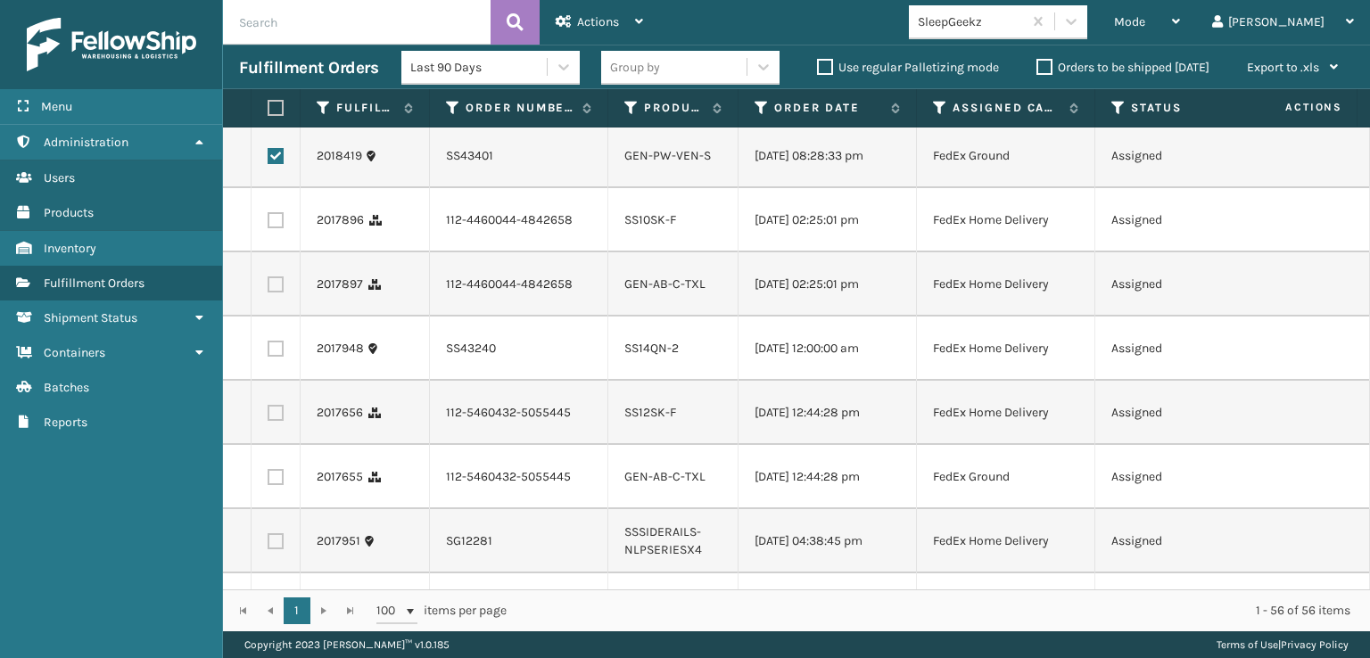
click at [277, 164] on label at bounding box center [276, 156] width 16 height 16
click at [269, 160] on input "checkbox" at bounding box center [268, 154] width 1 height 12
checkbox input "false"
click at [280, 100] on label at bounding box center [276, 92] width 16 height 16
click at [269, 95] on input "checkbox" at bounding box center [268, 90] width 1 height 12
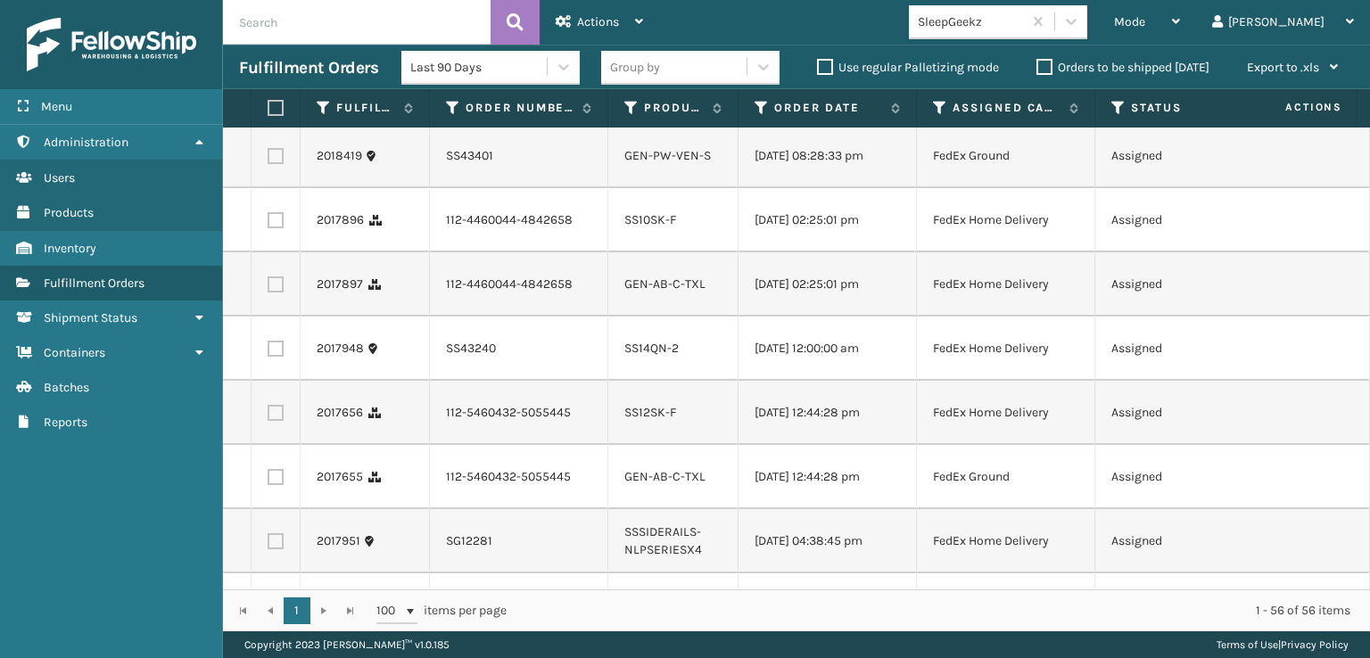
checkbox input "false"
click at [278, 36] on label at bounding box center [276, 28] width 16 height 16
click at [269, 31] on input "checkbox" at bounding box center [268, 26] width 1 height 12
checkbox input "false"
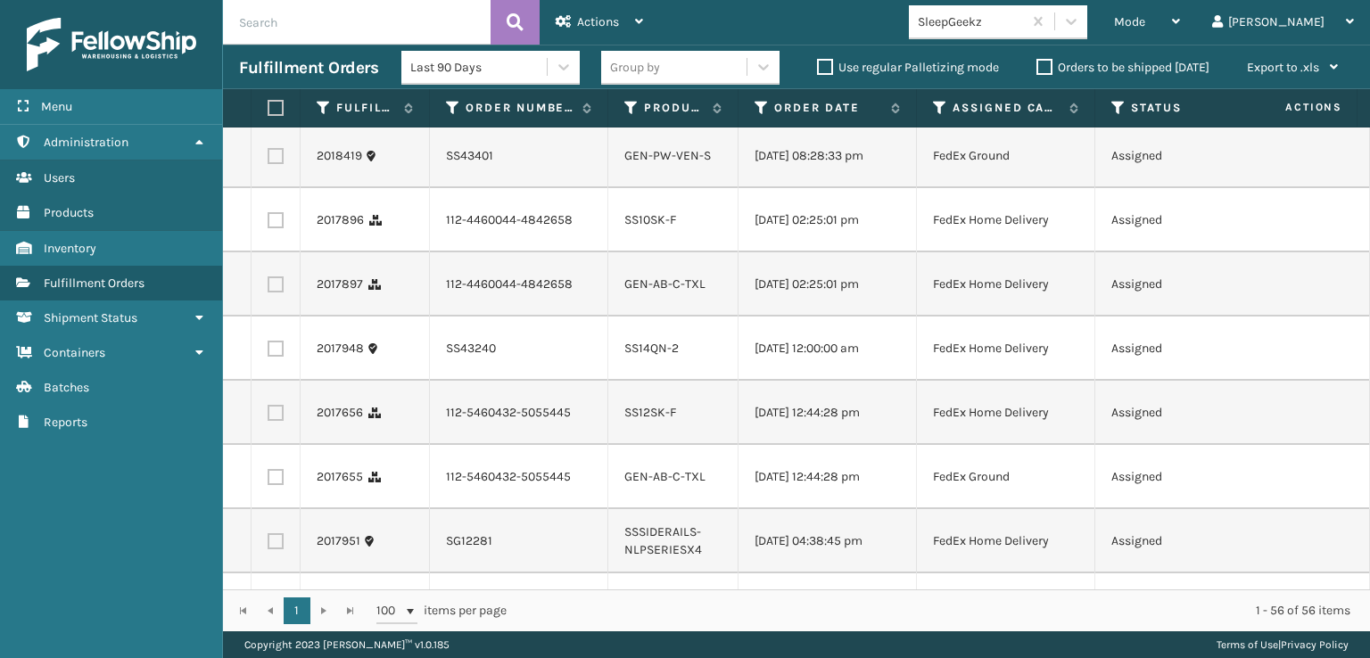
checkbox input "false"
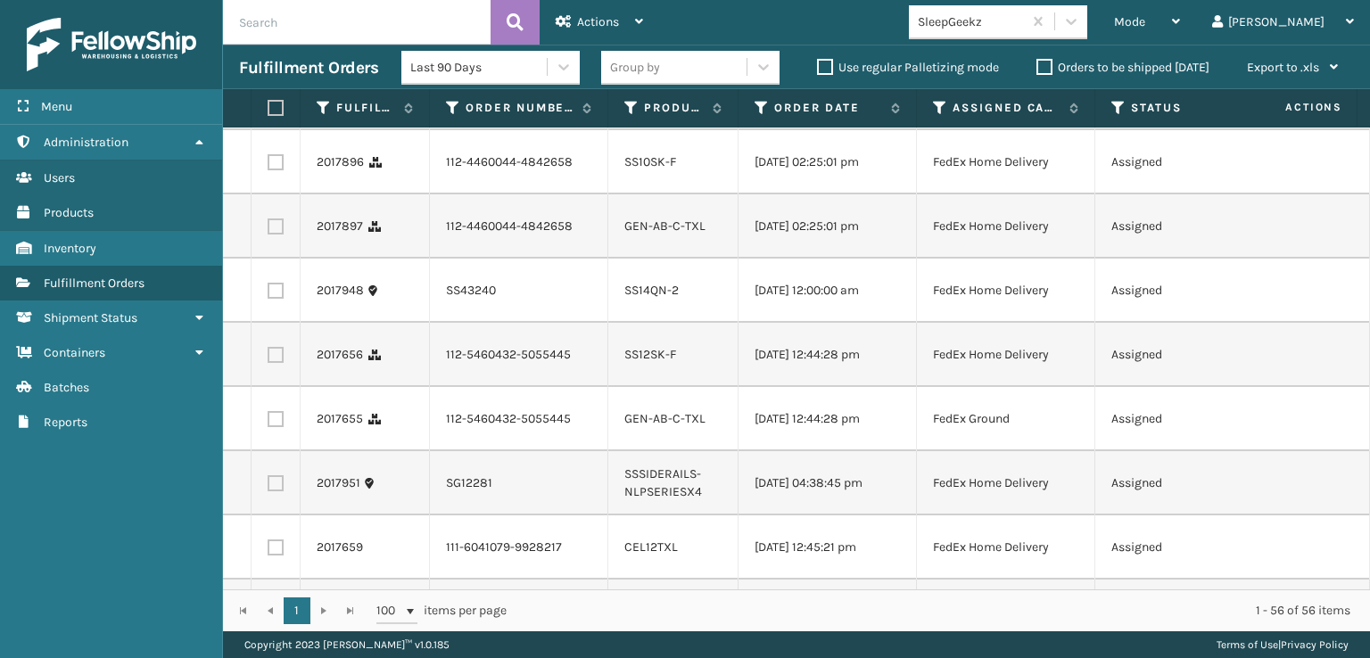
scroll to position [2855, 0]
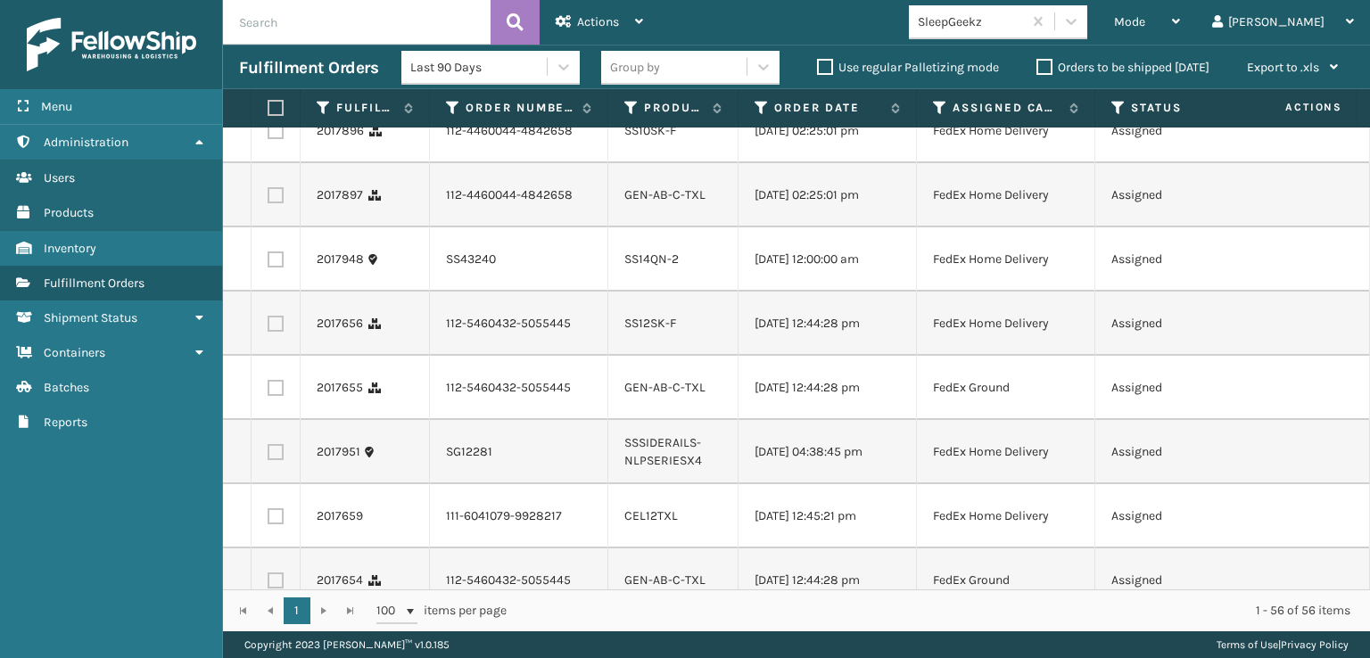
click at [281, 139] on label at bounding box center [276, 131] width 16 height 16
click at [269, 135] on input "checkbox" at bounding box center [268, 129] width 1 height 12
checkbox input "true"
click at [278, 228] on td at bounding box center [276, 195] width 49 height 64
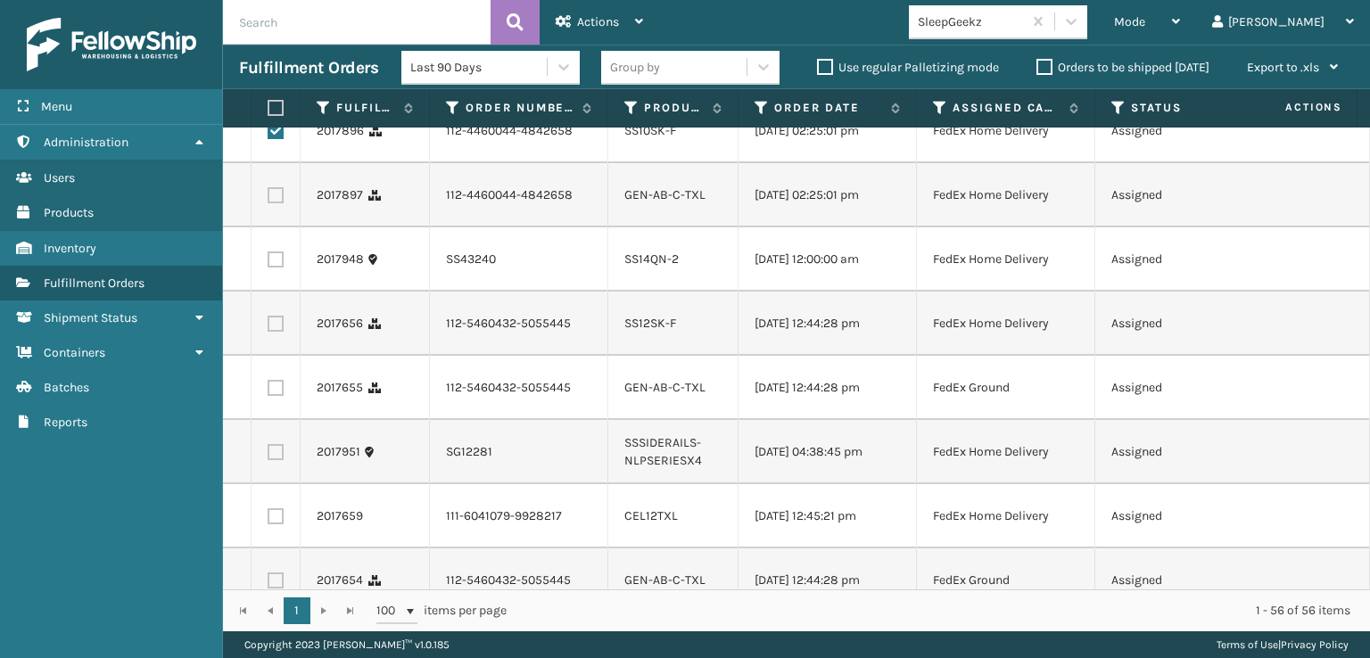
click at [275, 203] on label at bounding box center [276, 195] width 16 height 16
click at [269, 199] on input "checkbox" at bounding box center [268, 193] width 1 height 12
checkbox input "true"
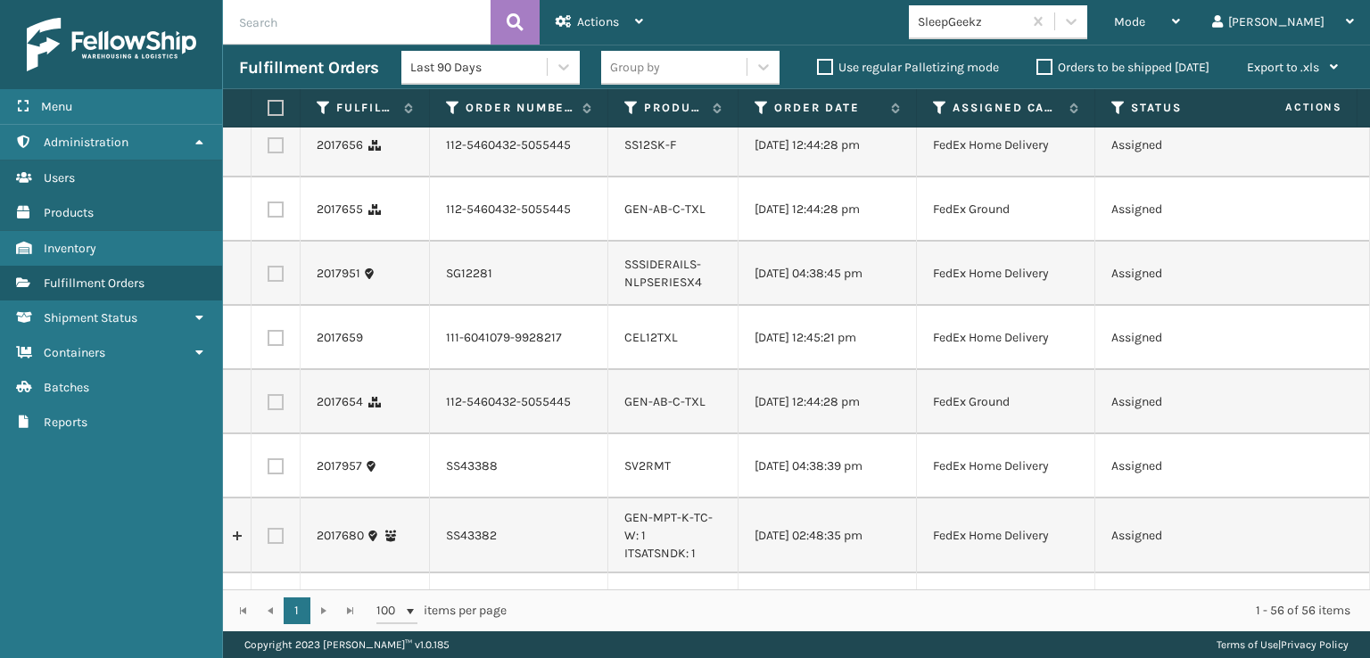
drag, startPoint x: 274, startPoint y: 450, endPoint x: 272, endPoint y: 462, distance: 12.6
click at [275, 89] on label at bounding box center [276, 81] width 16 height 16
click at [269, 85] on input "checkbox" at bounding box center [268, 79] width 1 height 12
checkbox input "true"
click at [271, 153] on label at bounding box center [276, 145] width 16 height 16
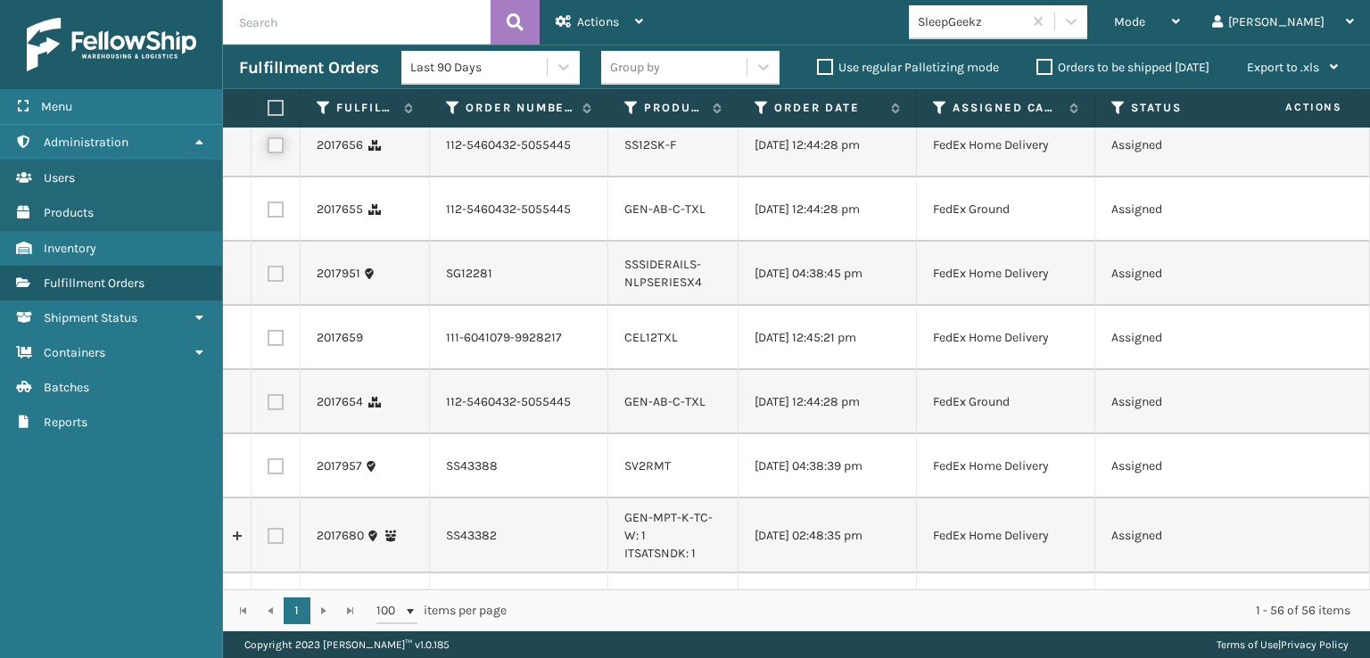
click at [269, 149] on input "checkbox" at bounding box center [268, 143] width 1 height 12
checkbox input "true"
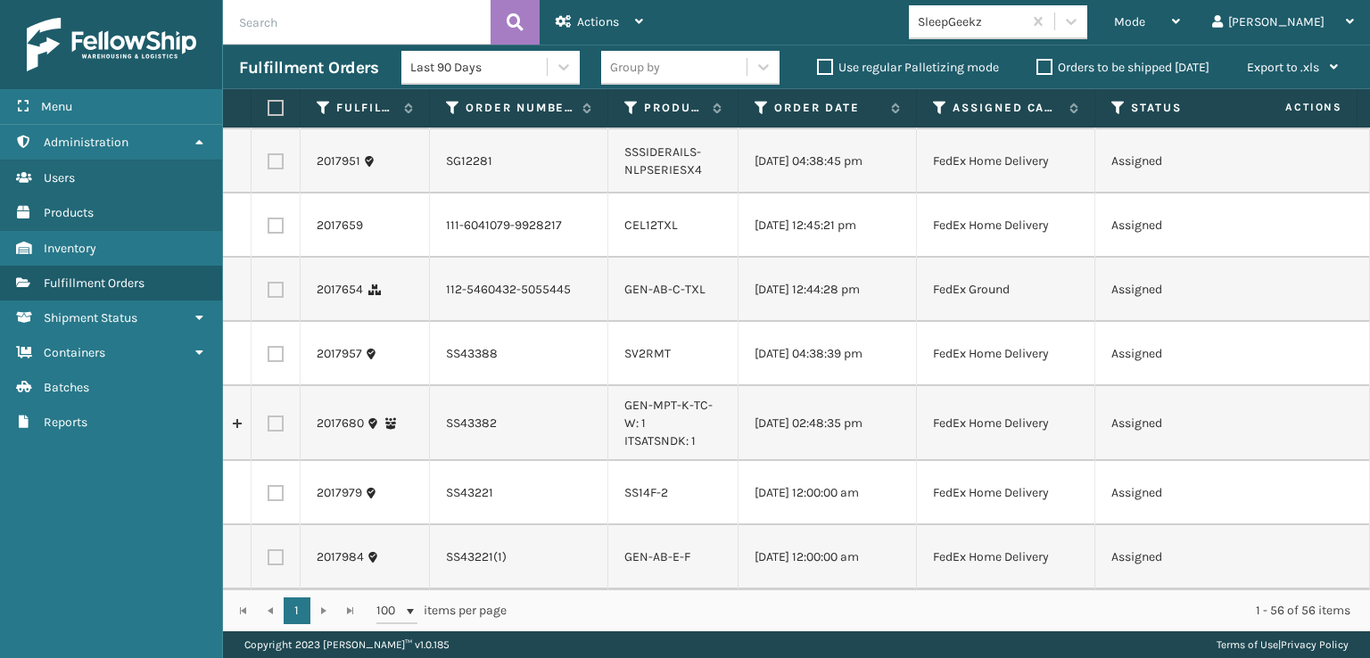
scroll to position [3301, 0]
click at [275, 105] on label at bounding box center [276, 97] width 16 height 16
click at [269, 101] on input "checkbox" at bounding box center [268, 95] width 1 height 12
checkbox input "true"
click at [274, 234] on label at bounding box center [276, 226] width 16 height 16
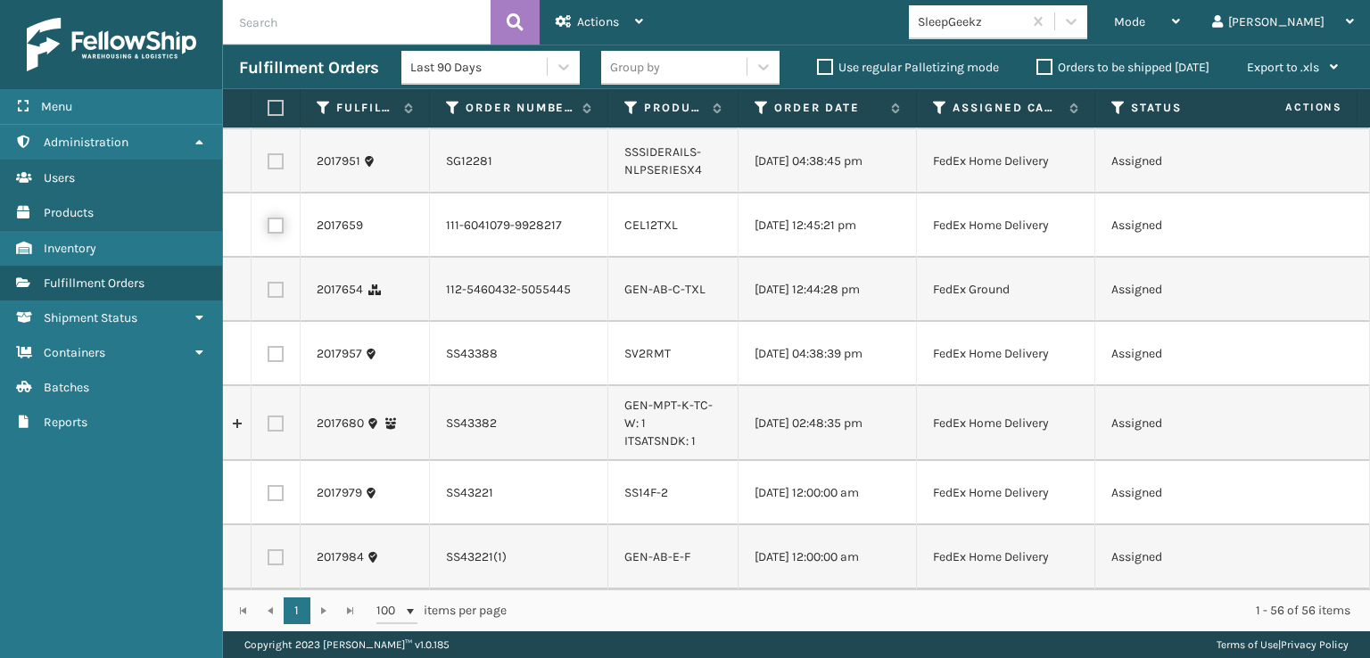
click at [269, 229] on input "checkbox" at bounding box center [268, 224] width 1 height 12
checkbox input "true"
click at [273, 298] on label at bounding box center [276, 290] width 16 height 16
click at [269, 294] on input "checkbox" at bounding box center [268, 288] width 1 height 12
checkbox input "true"
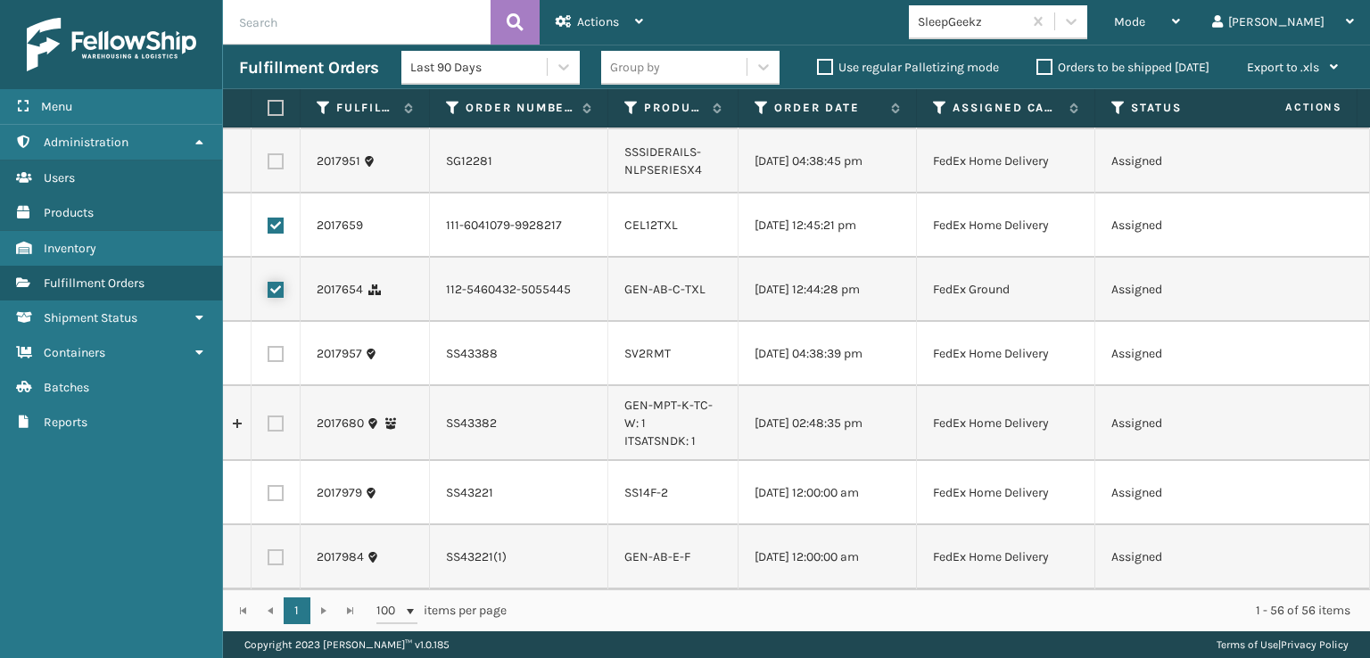
scroll to position [3619, 0]
click at [278, 485] on label at bounding box center [276, 493] width 16 height 16
click at [269, 485] on input "checkbox" at bounding box center [268, 491] width 1 height 12
checkbox input "true"
click at [273, 550] on label at bounding box center [276, 558] width 16 height 16
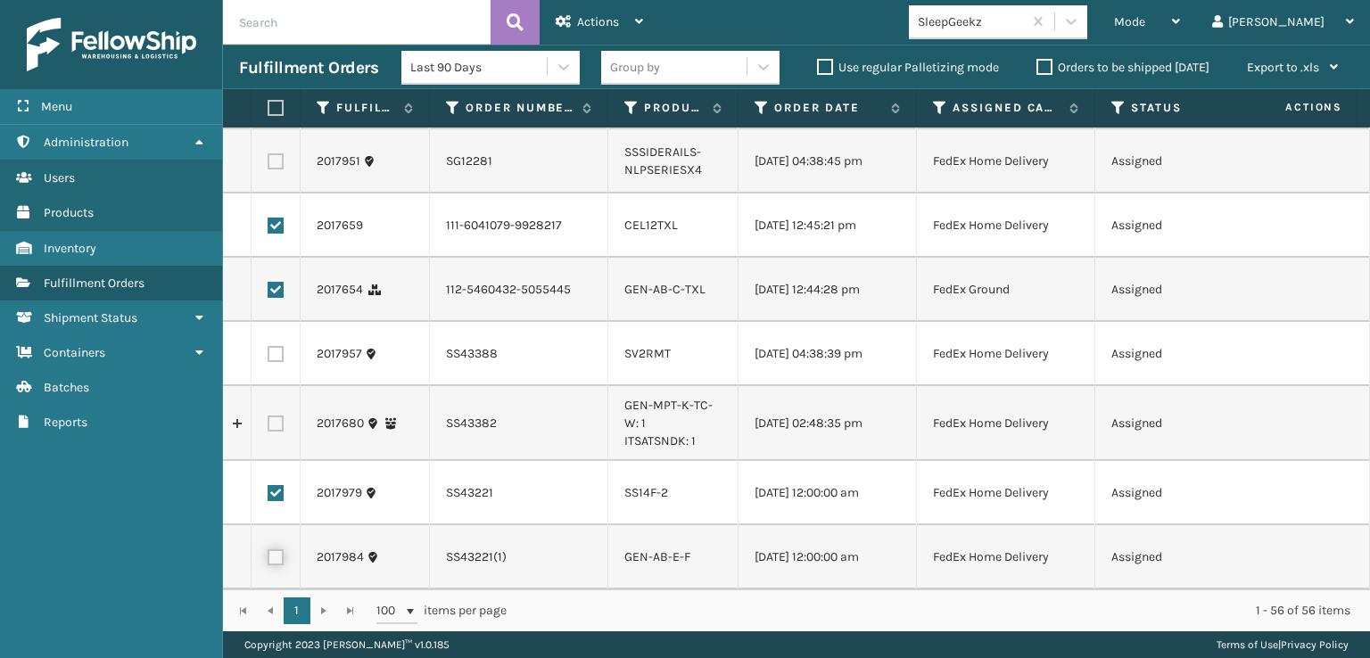
click at [269, 550] on input "checkbox" at bounding box center [268, 556] width 1 height 12
checkbox input "true"
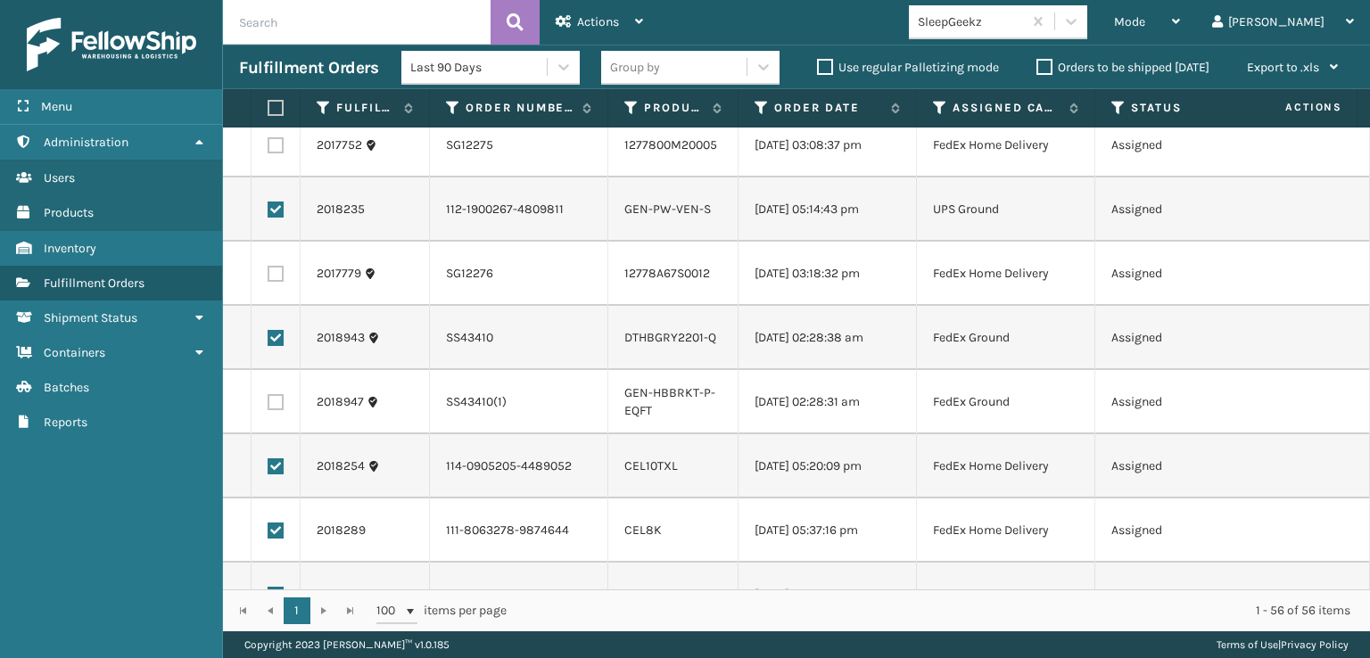
scroll to position [1299, 0]
click at [282, 218] on label at bounding box center [276, 210] width 16 height 16
click at [269, 213] on input "checkbox" at bounding box center [268, 208] width 1 height 12
checkbox input "false"
click at [632, 29] on div "Actions" at bounding box center [599, 22] width 87 height 45
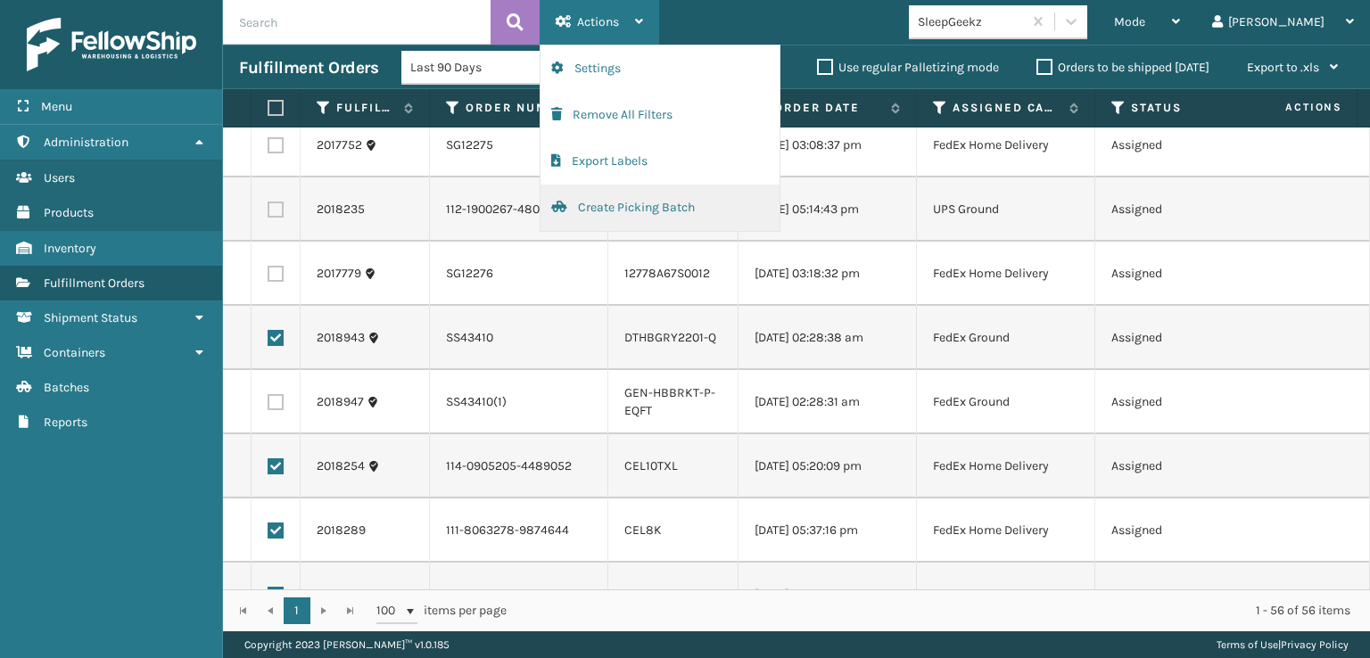
click at [613, 209] on button "Create Picking Batch" at bounding box center [660, 208] width 239 height 46
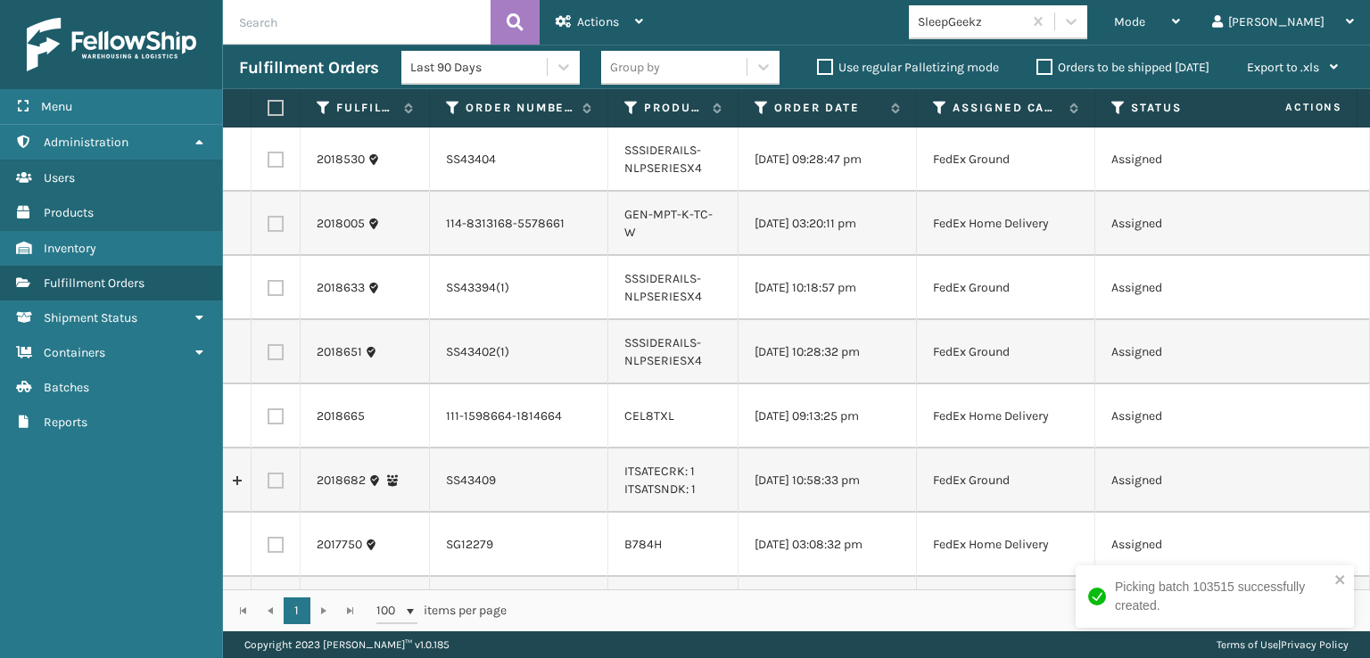
click at [275, 108] on label at bounding box center [273, 108] width 11 height 16
click at [269, 108] on input "checkbox" at bounding box center [268, 109] width 1 height 12
checkbox input "true"
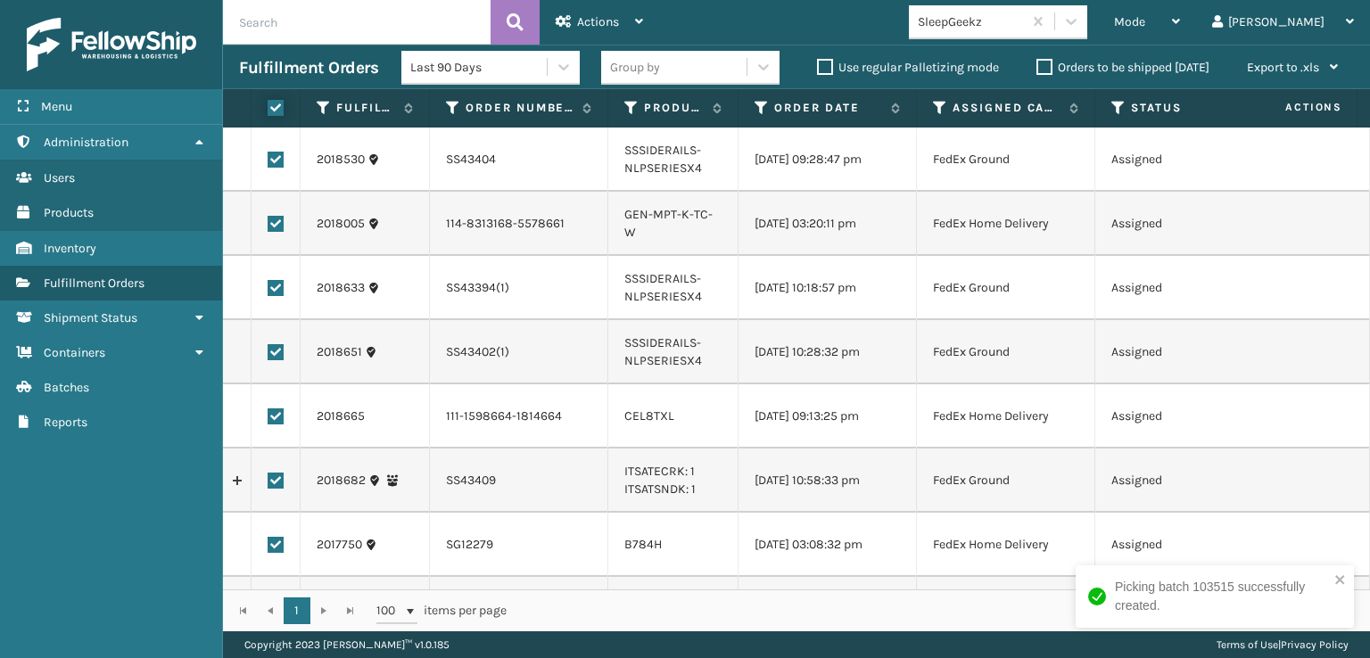
checkbox input "true"
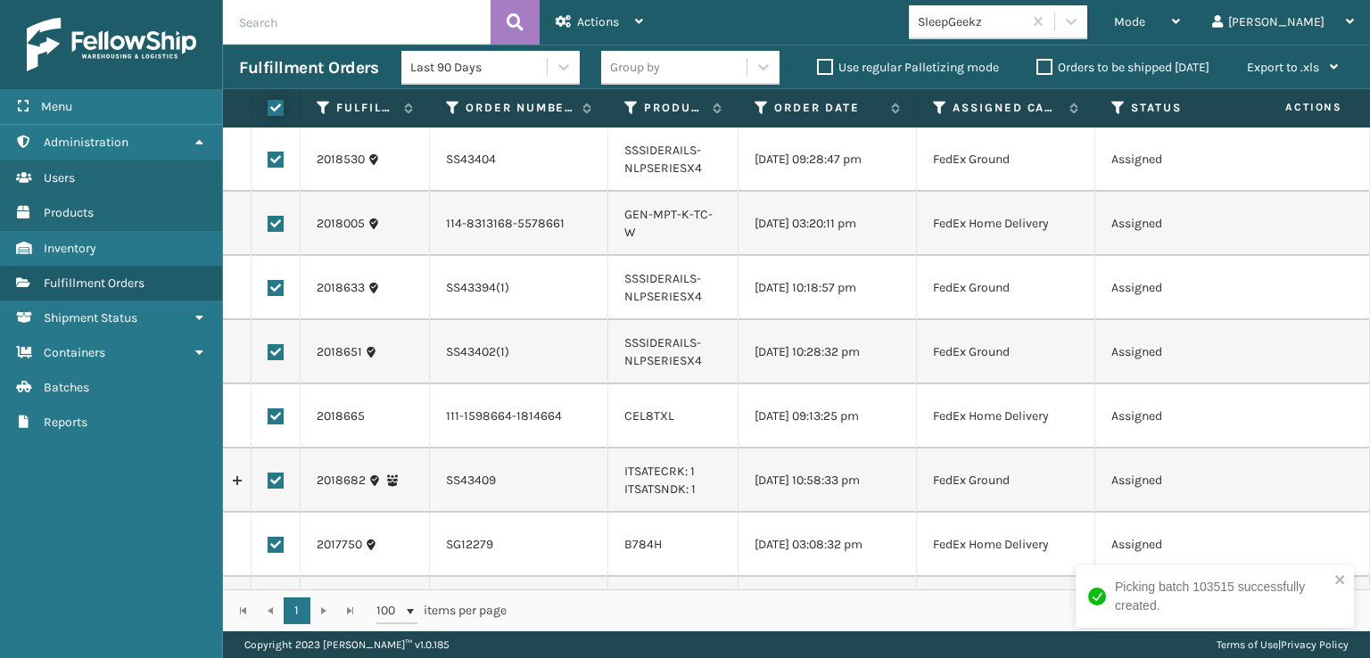
checkbox input "true"
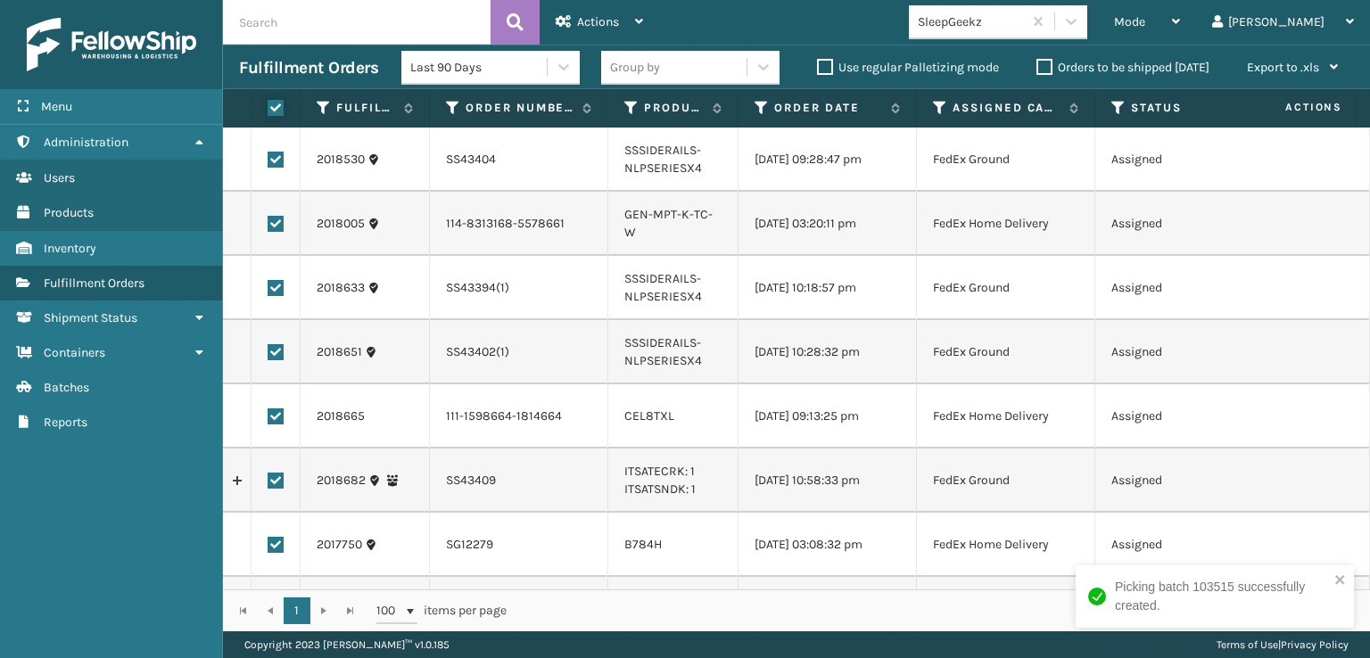
checkbox input "true"
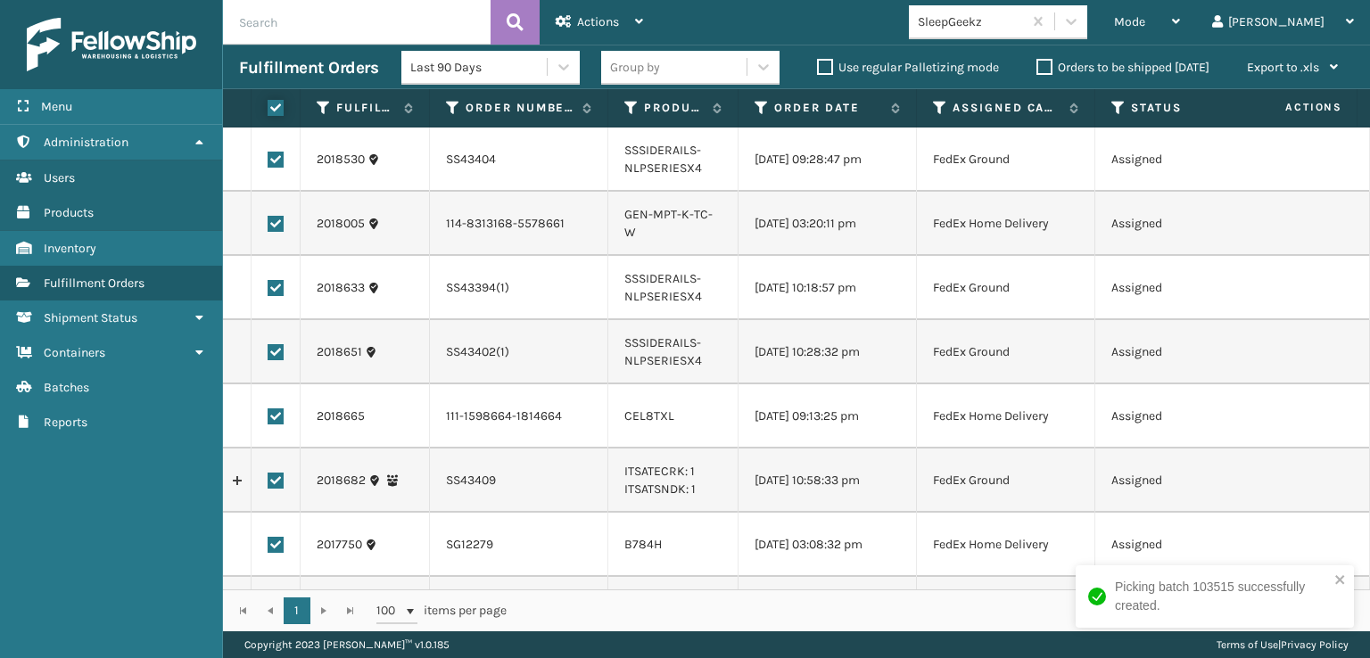
checkbox input "true"
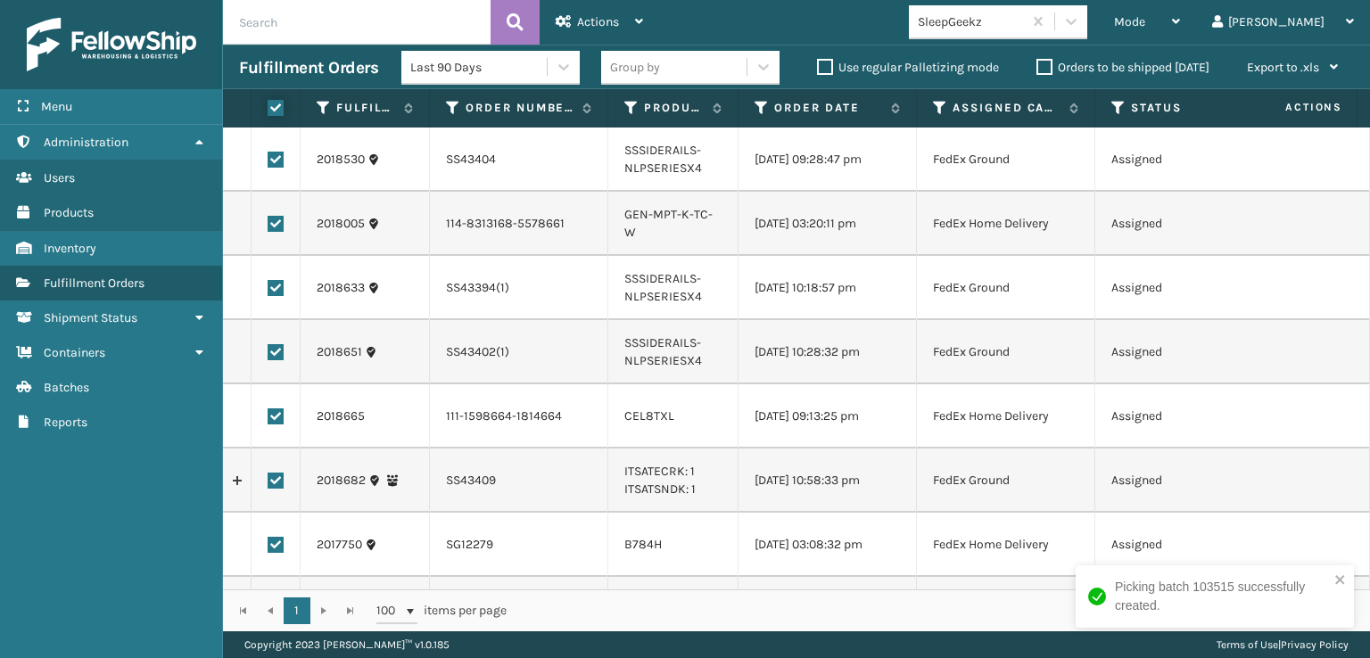
checkbox input "true"
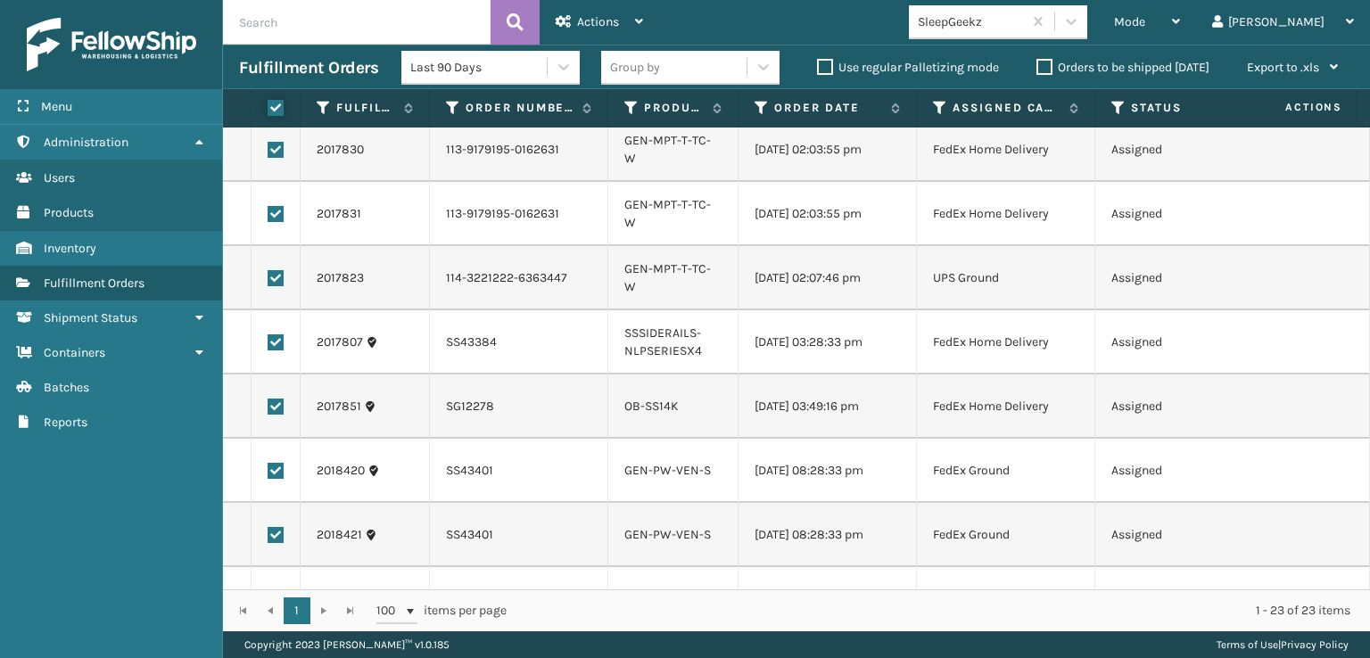
scroll to position [621, 0]
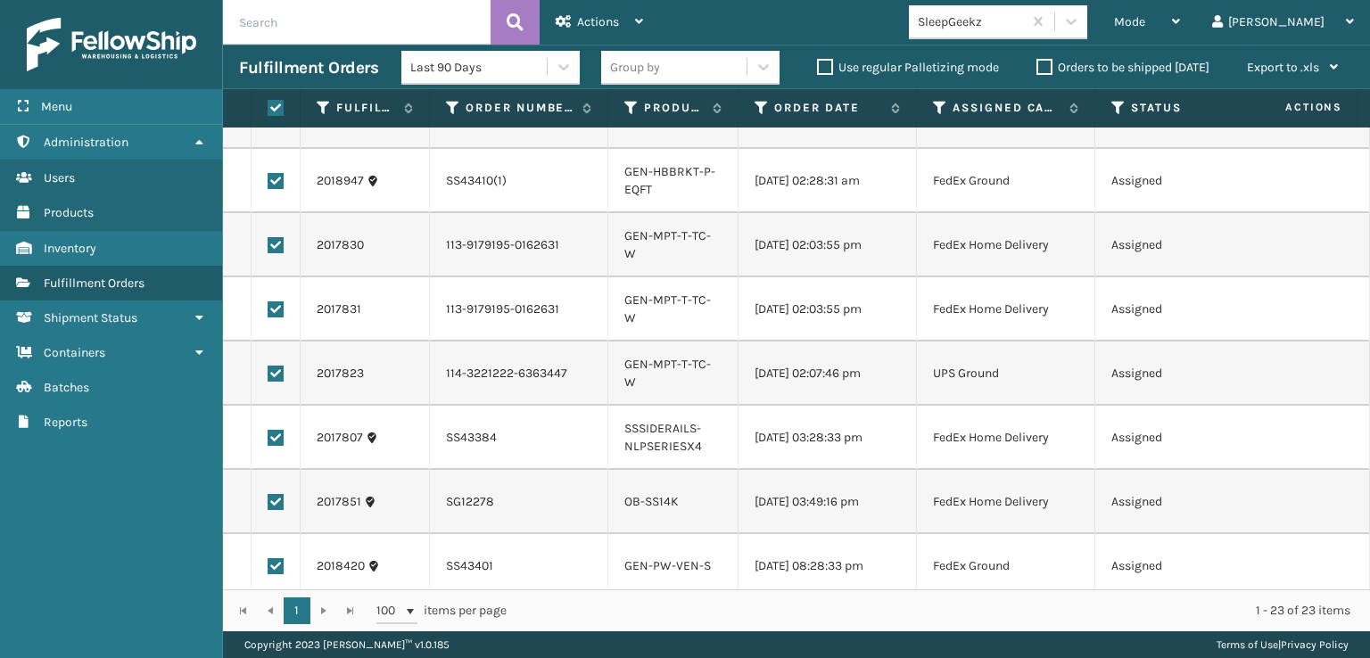
click at [282, 382] on label at bounding box center [276, 374] width 16 height 16
click at [269, 377] on input "checkbox" at bounding box center [268, 372] width 1 height 12
checkbox input "false"
click at [608, 14] on span "Actions" at bounding box center [598, 21] width 42 height 15
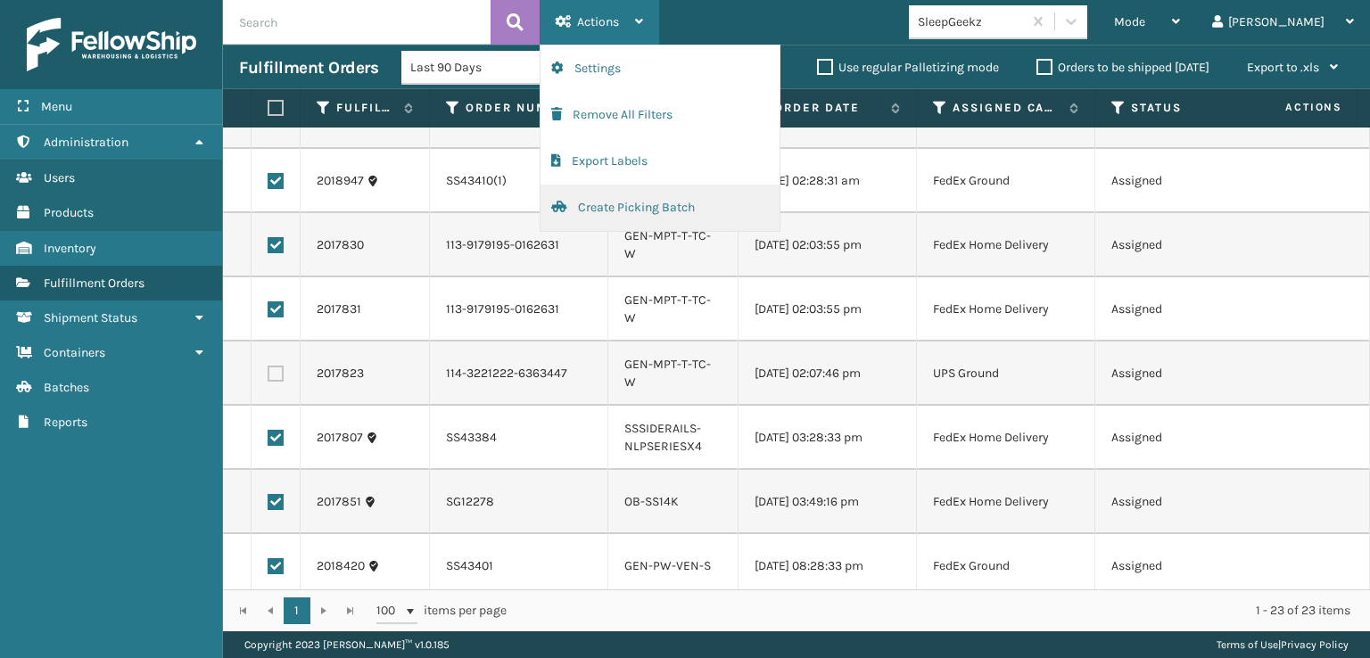
click at [620, 207] on button "Create Picking Batch" at bounding box center [660, 208] width 239 height 46
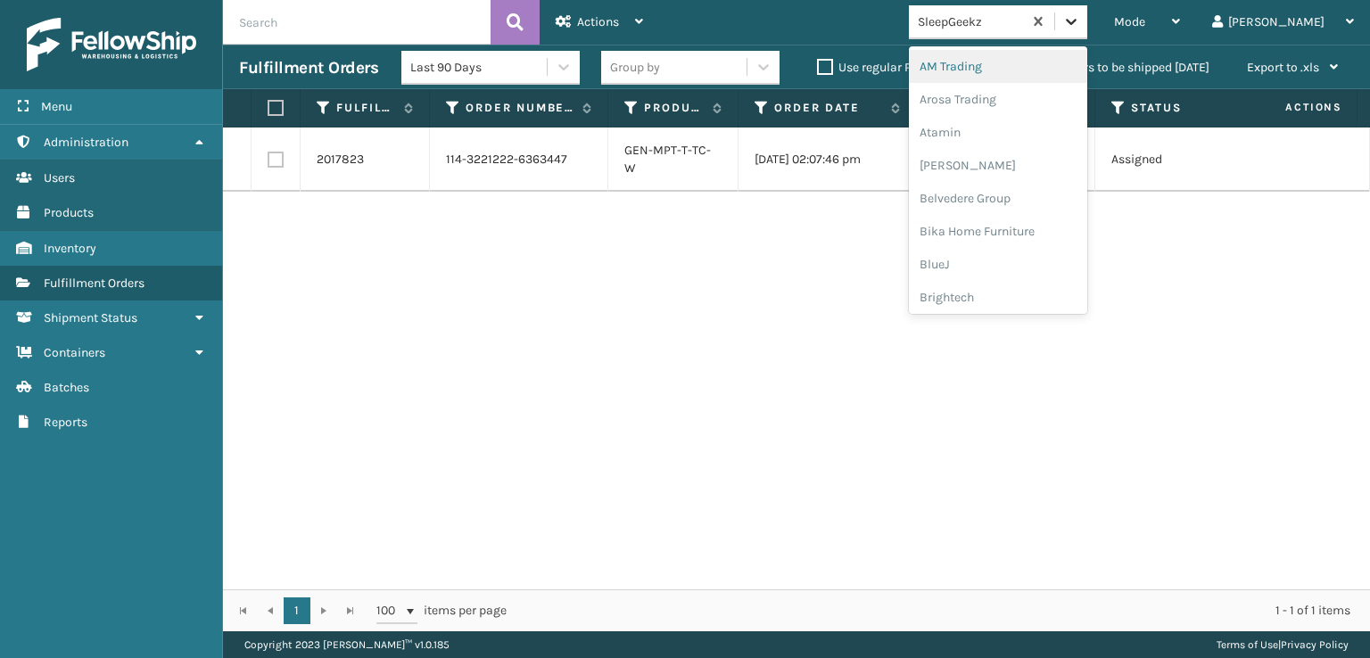
click at [1080, 22] on icon at bounding box center [1072, 21] width 18 height 18
click at [1024, 215] on div "FoamTex" at bounding box center [998, 227] width 178 height 33
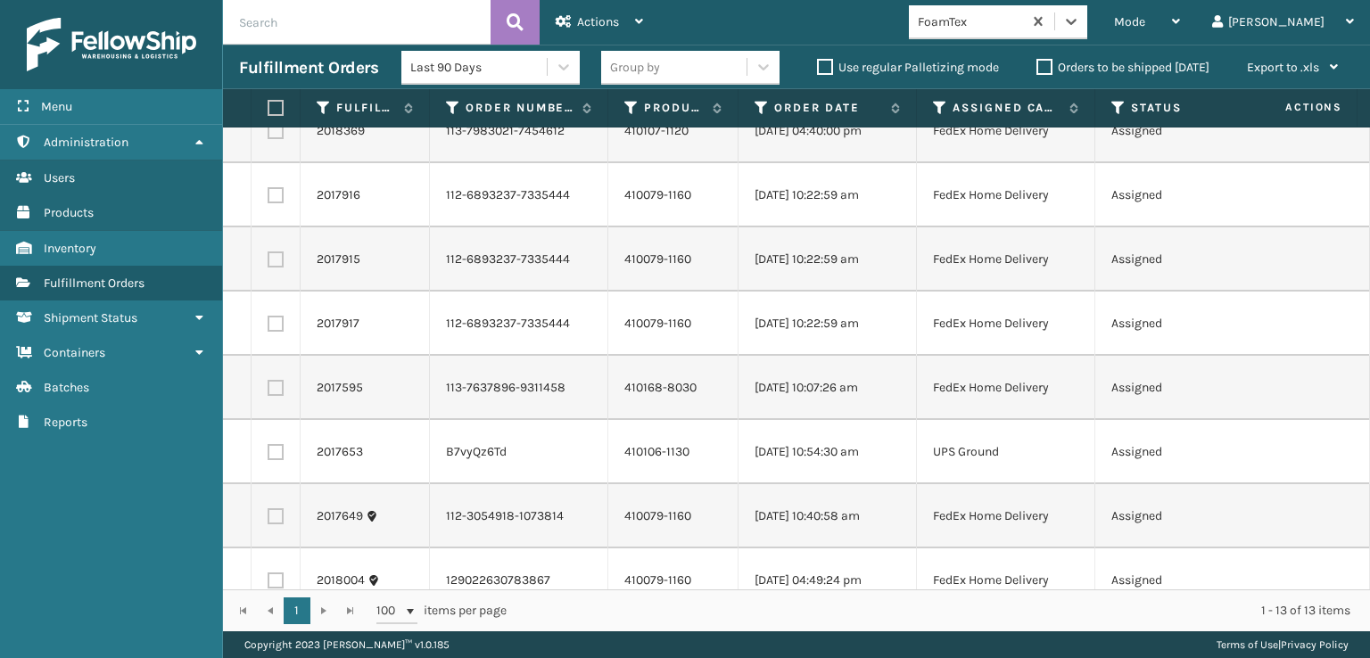
scroll to position [385, 0]
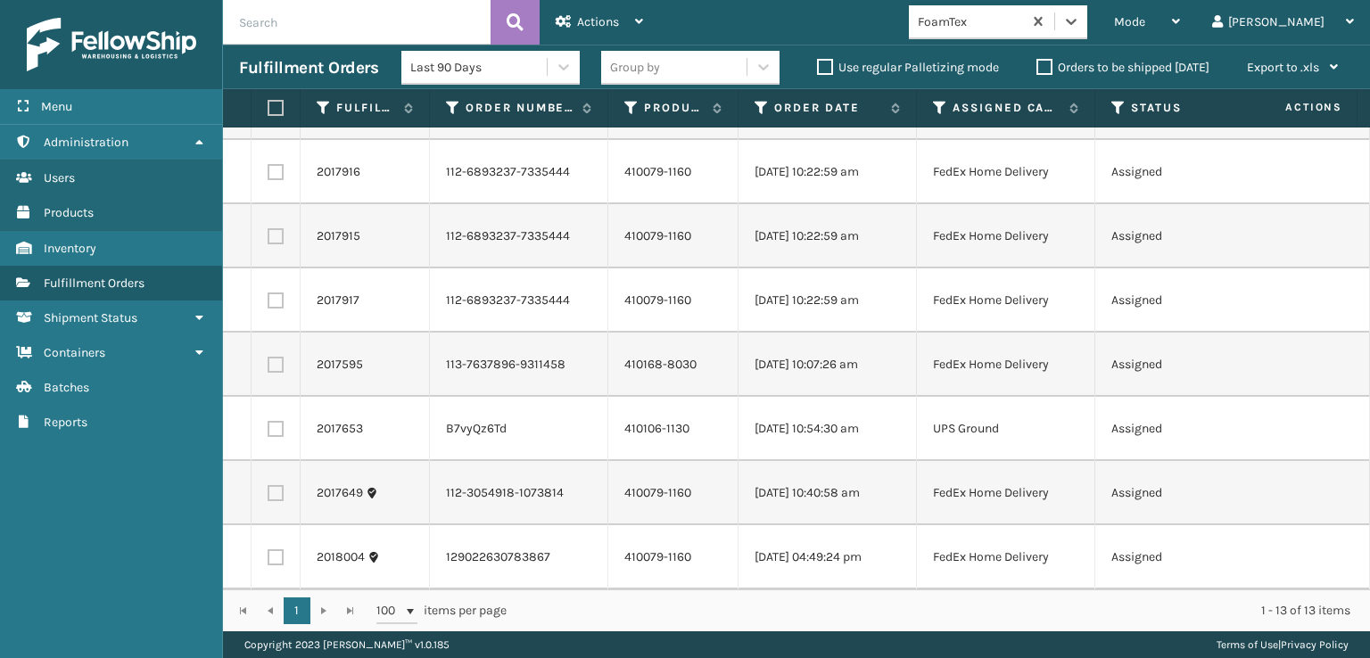
click at [278, 105] on label at bounding box center [273, 108] width 11 height 16
click at [269, 105] on input "checkbox" at bounding box center [268, 109] width 1 height 12
checkbox input "true"
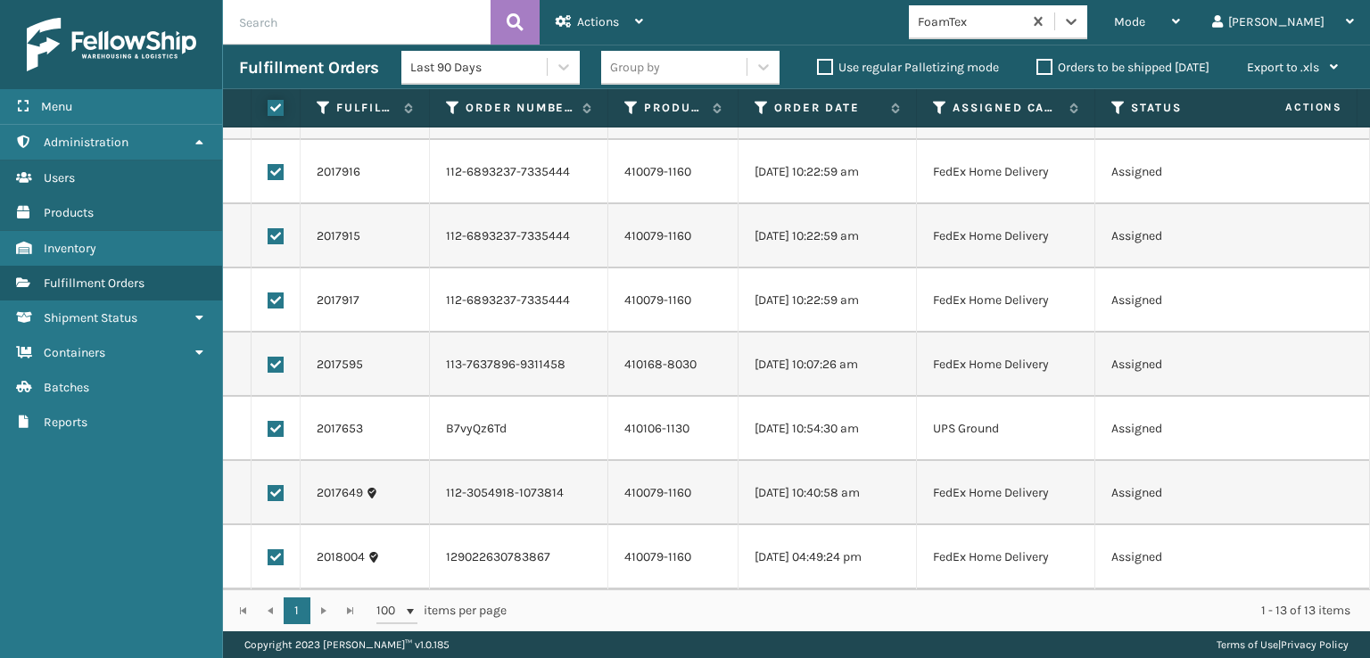
checkbox input "true"
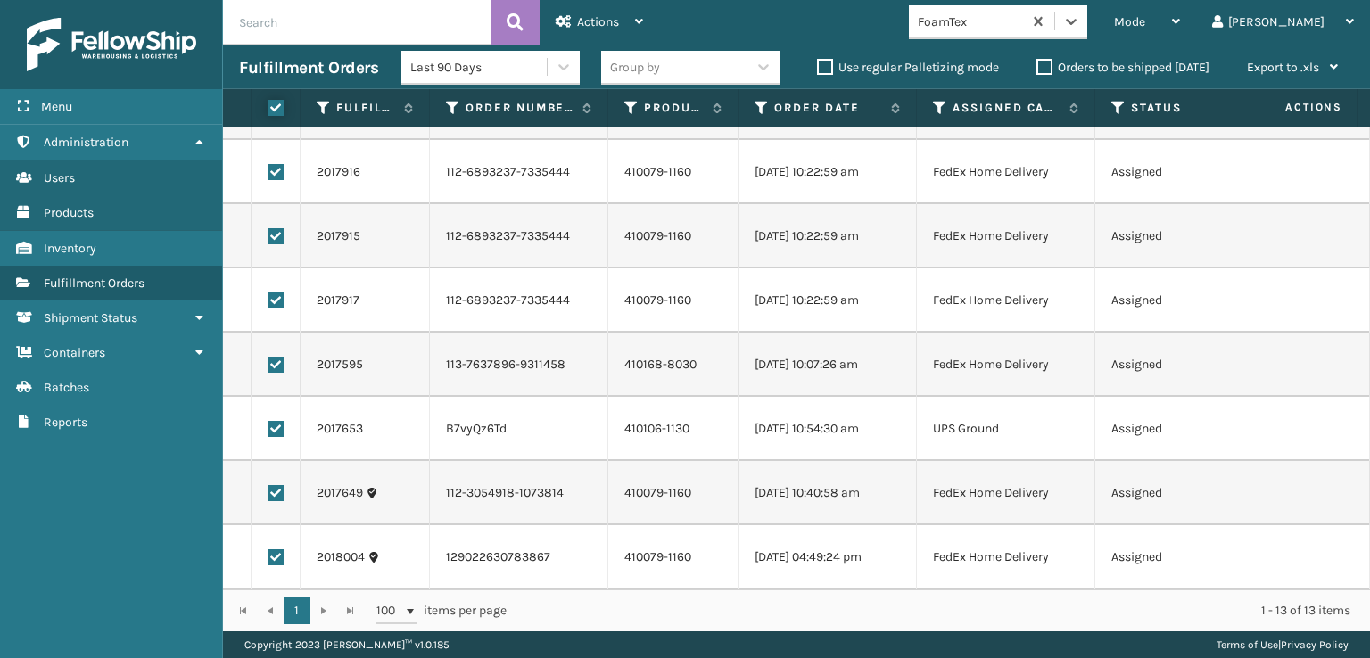
checkbox input "true"
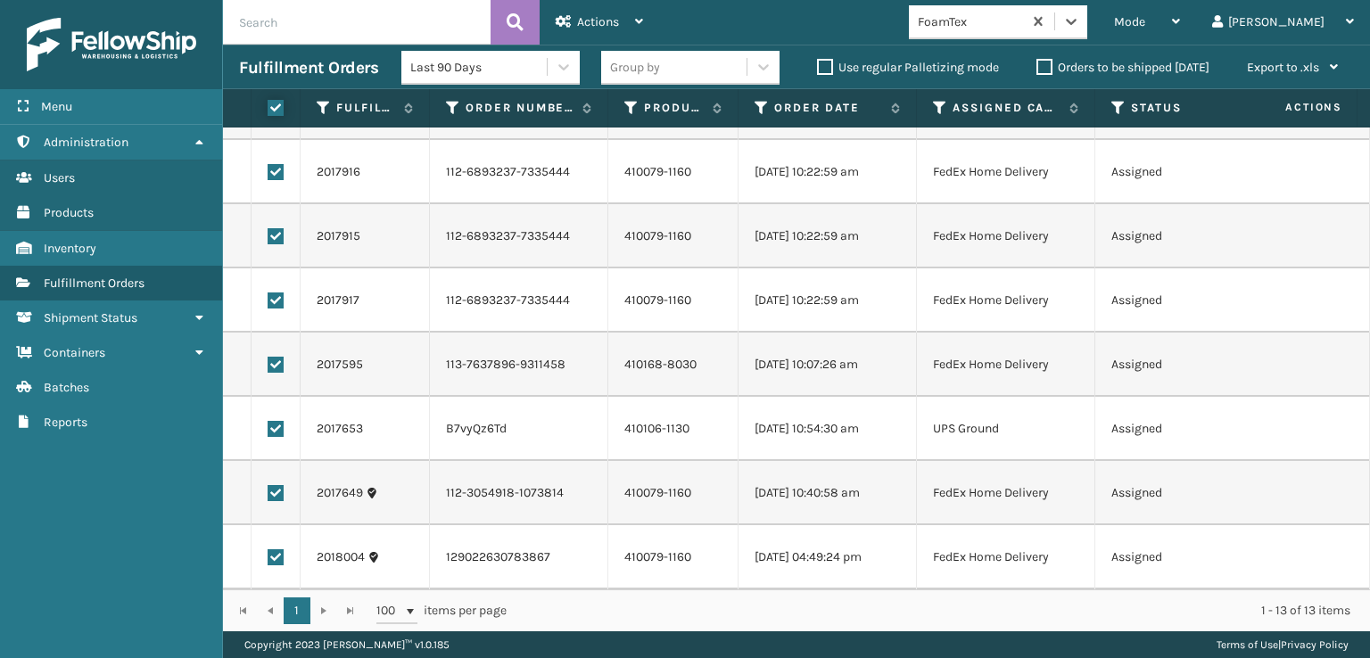
checkbox input "true"
click at [276, 421] on label at bounding box center [276, 429] width 16 height 16
click at [269, 421] on input "checkbox" at bounding box center [268, 427] width 1 height 12
checkbox input "false"
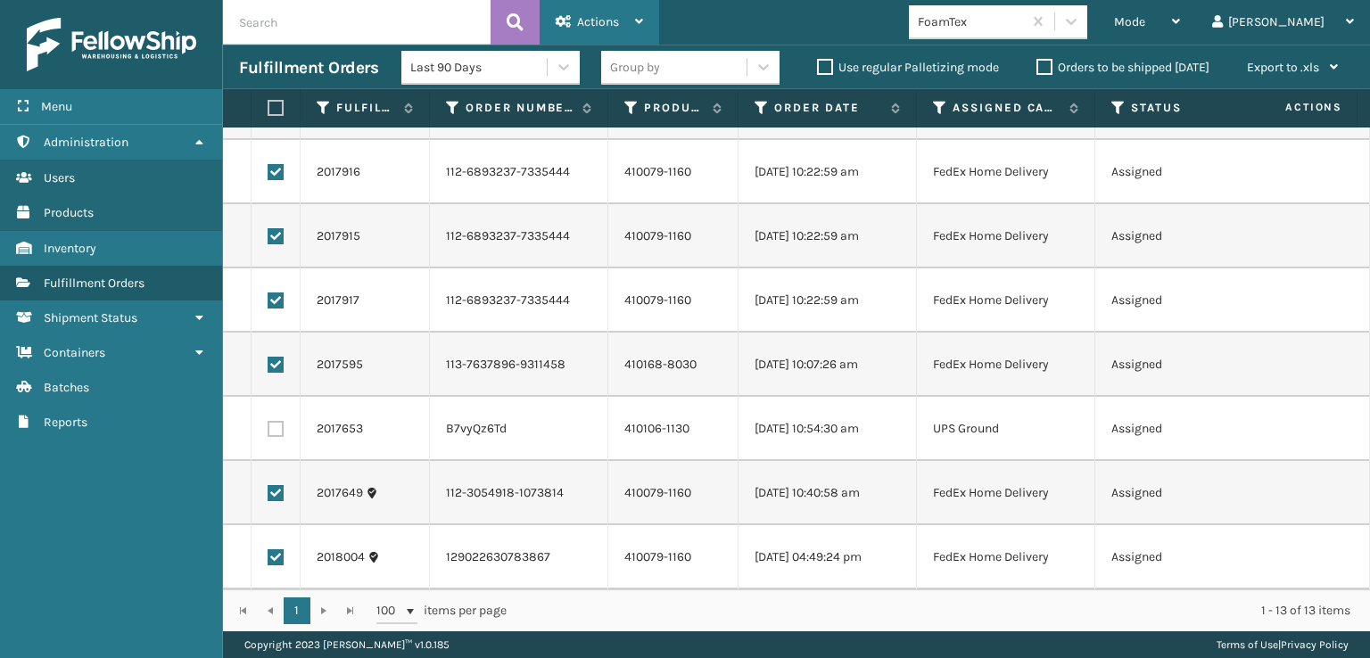
click at [624, 32] on div "Actions" at bounding box center [599, 22] width 87 height 45
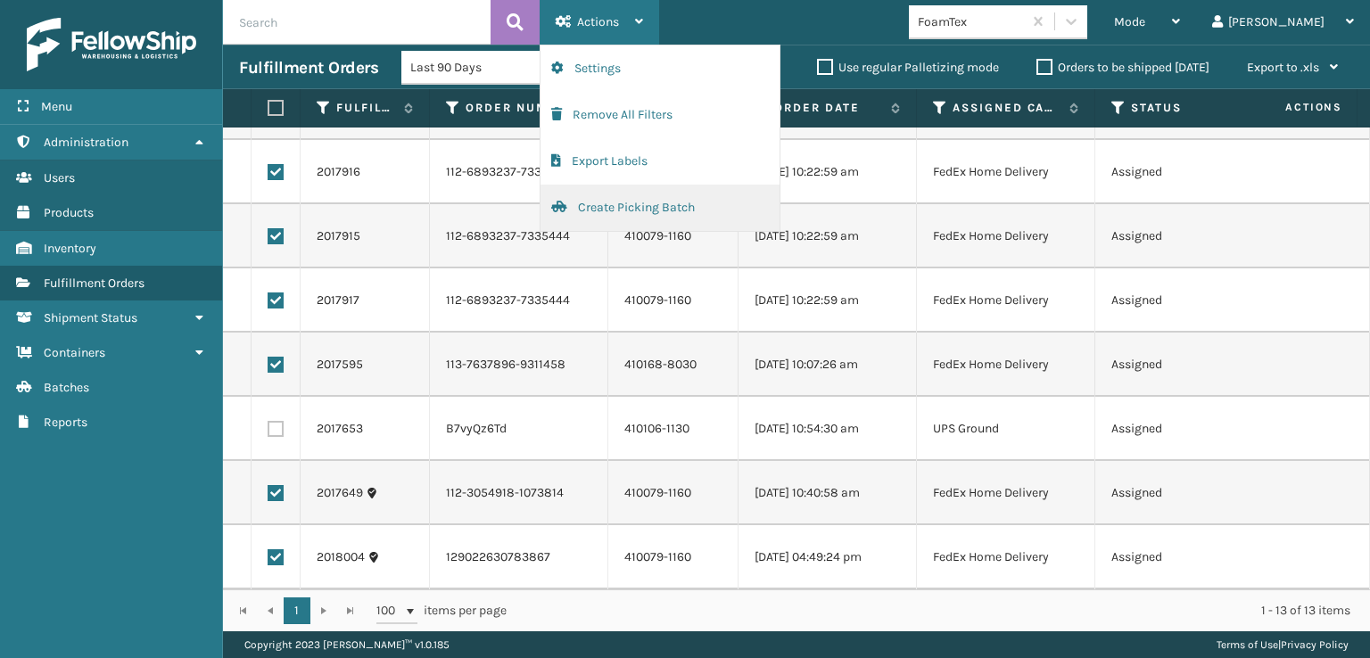
click at [622, 215] on button "Create Picking Batch" at bounding box center [660, 208] width 239 height 46
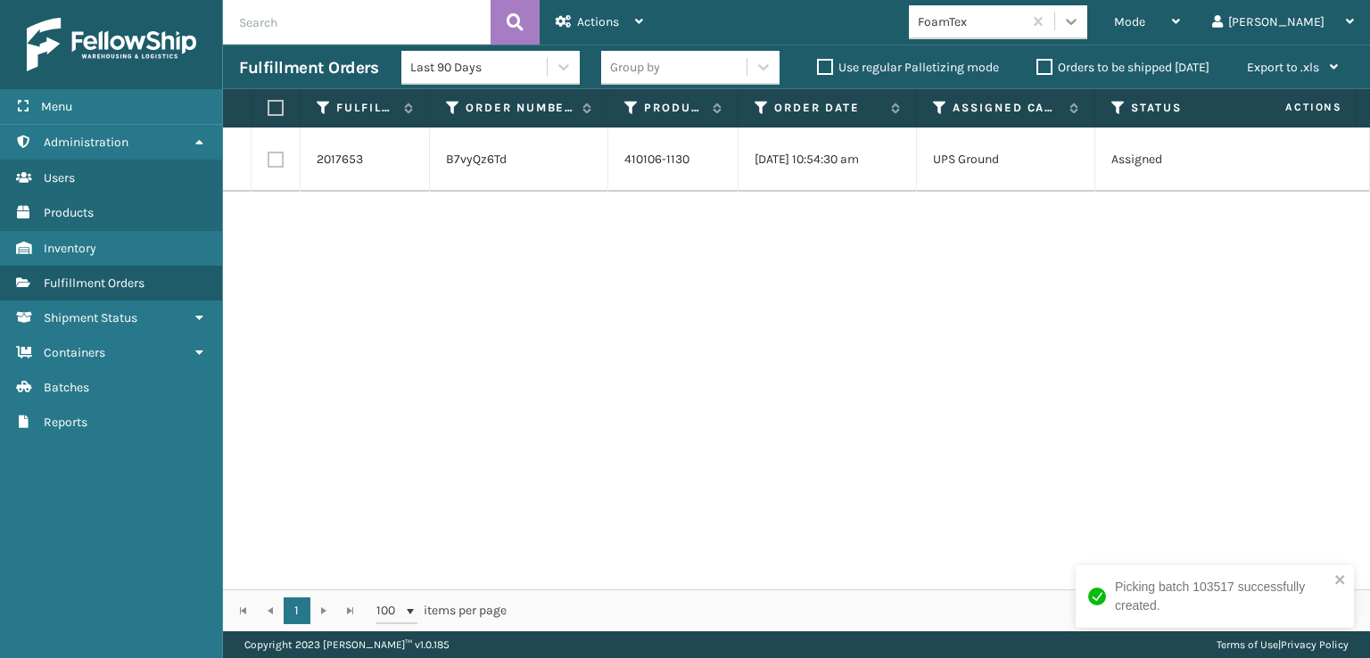
click at [1080, 19] on icon at bounding box center [1072, 21] width 18 height 18
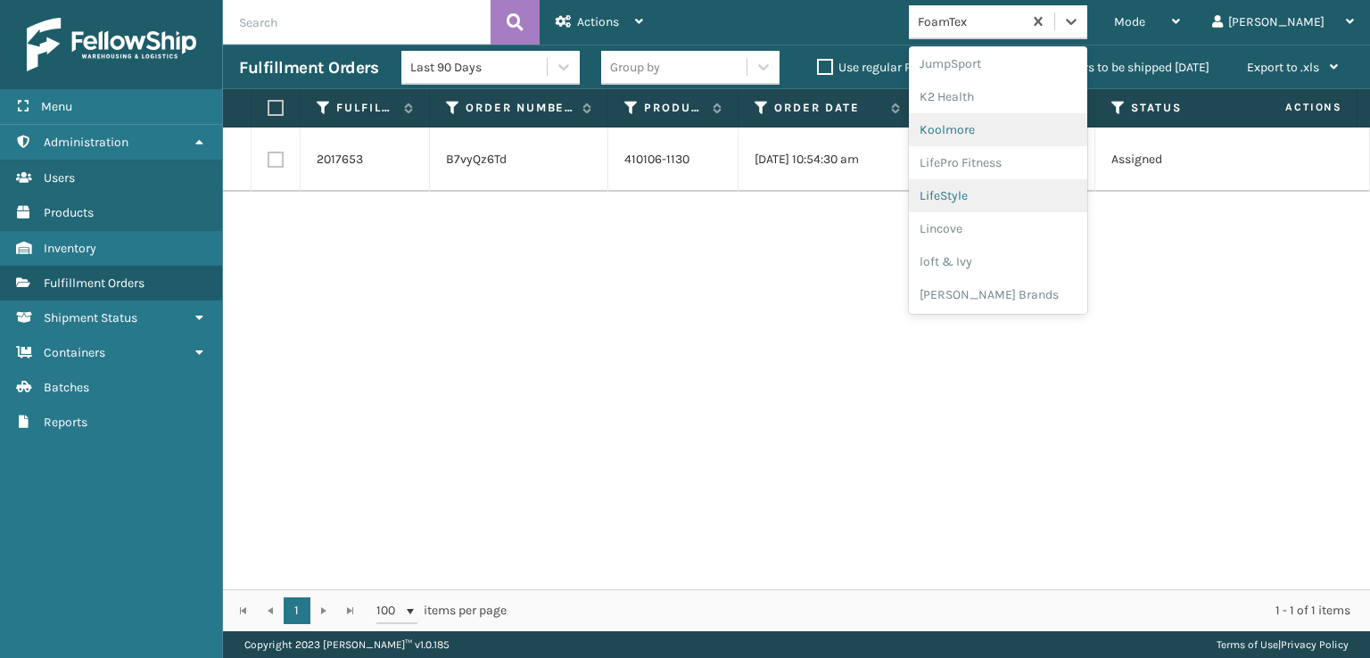
scroll to position [653, 0]
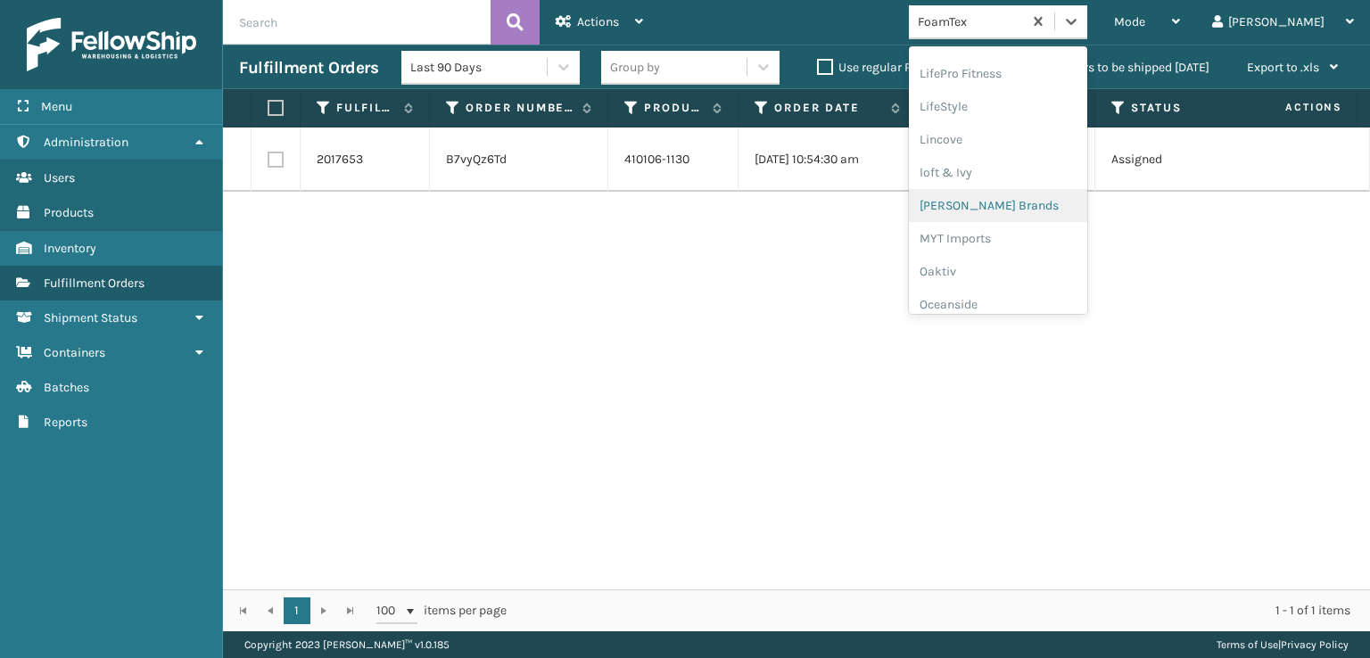
click at [1053, 211] on div "[PERSON_NAME] Brands" at bounding box center [998, 205] width 178 height 33
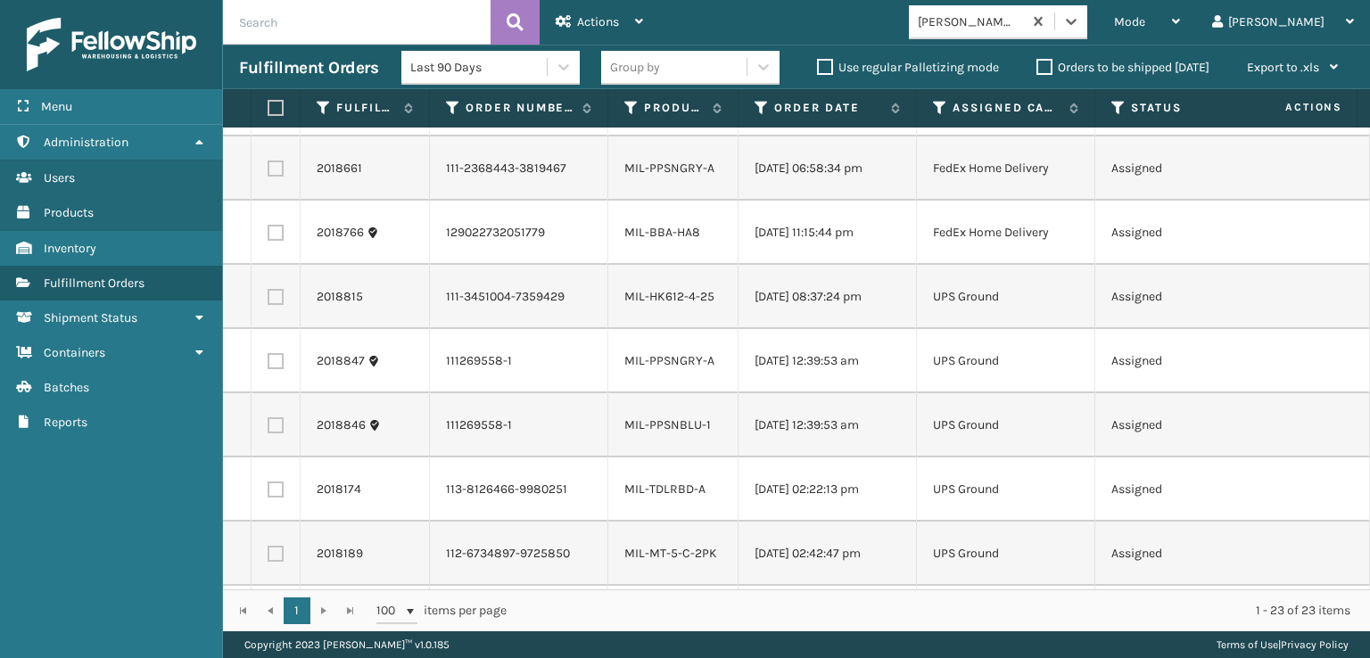
scroll to position [0, 0]
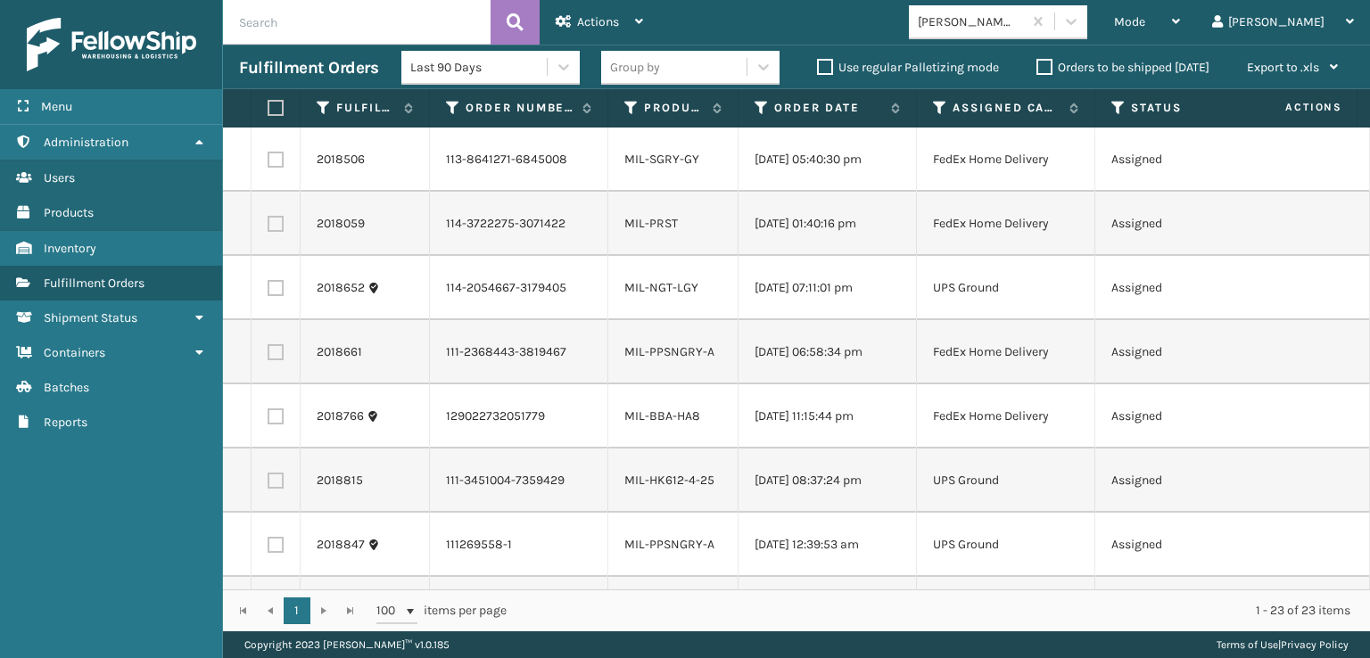
click at [278, 109] on label at bounding box center [273, 108] width 11 height 16
click at [269, 109] on input "checkbox" at bounding box center [268, 109] width 1 height 12
checkbox input "true"
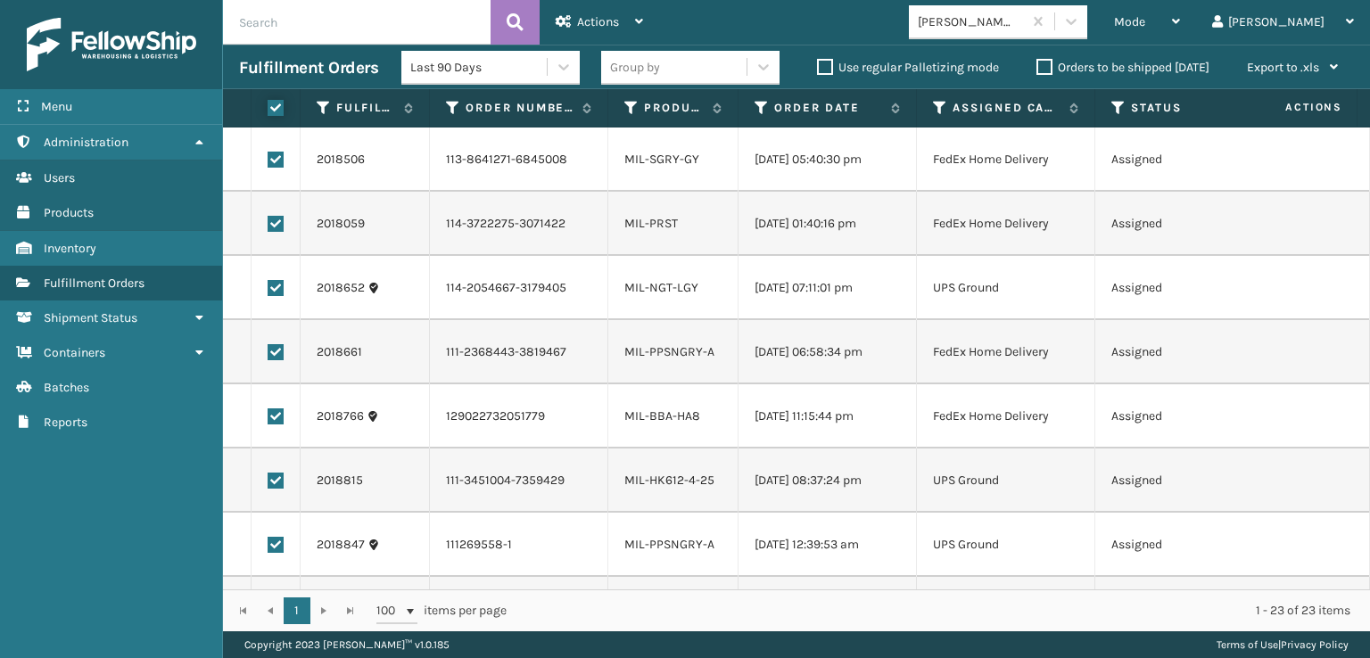
checkbox input "true"
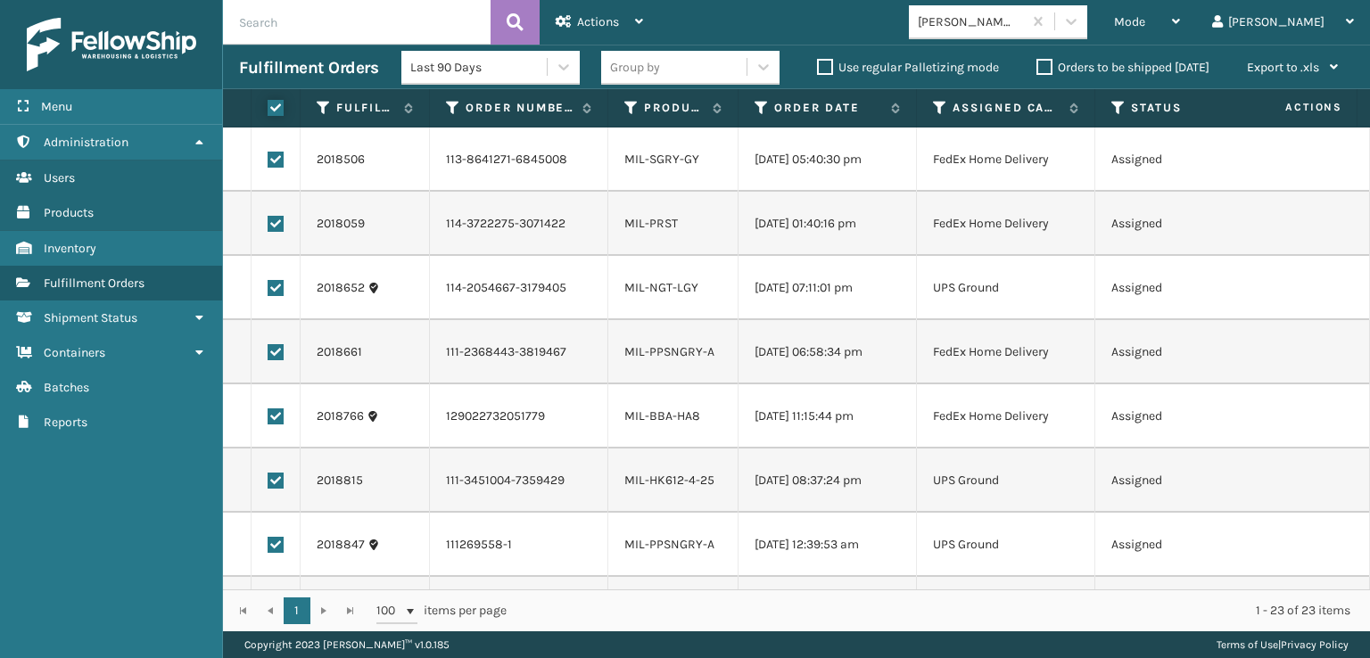
checkbox input "true"
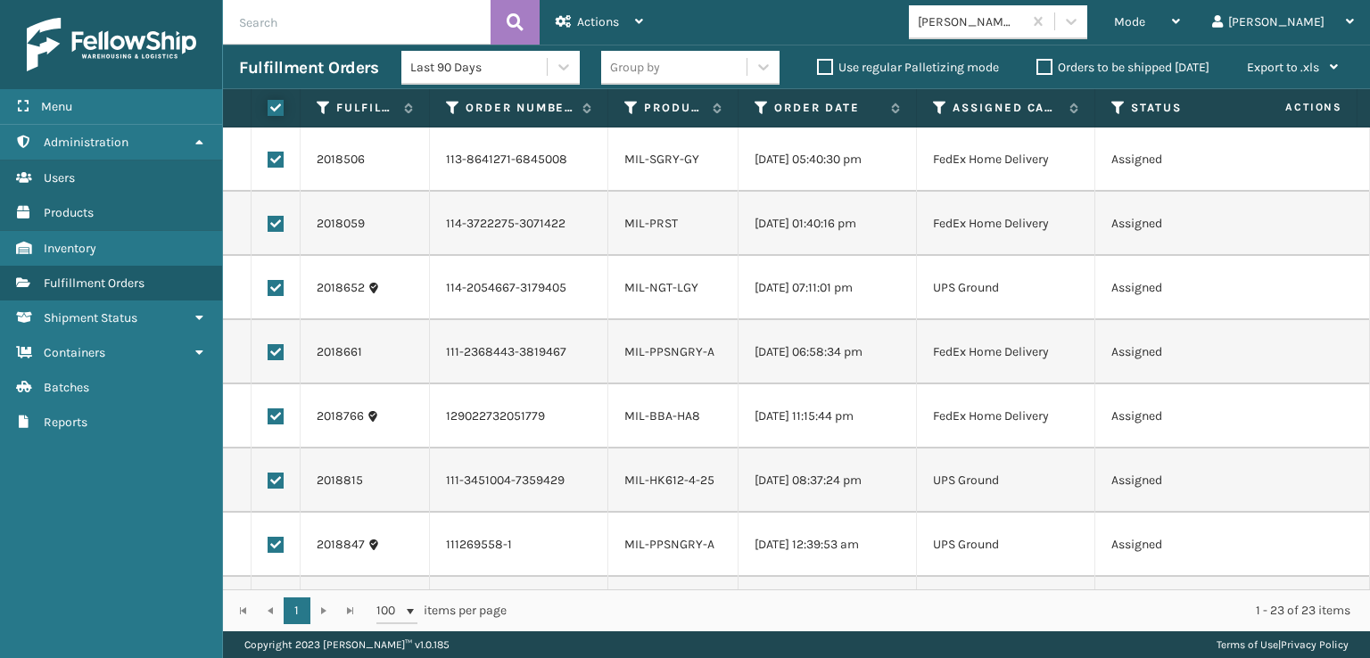
checkbox input "true"
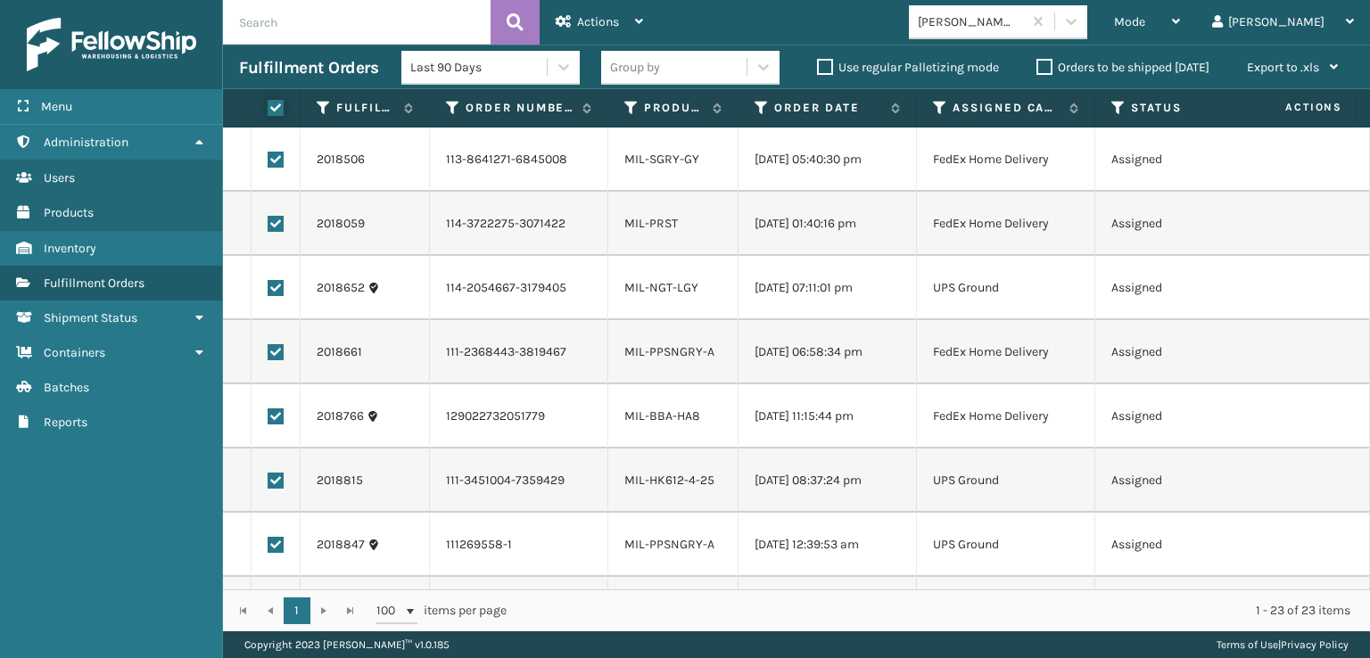
checkbox input "true"
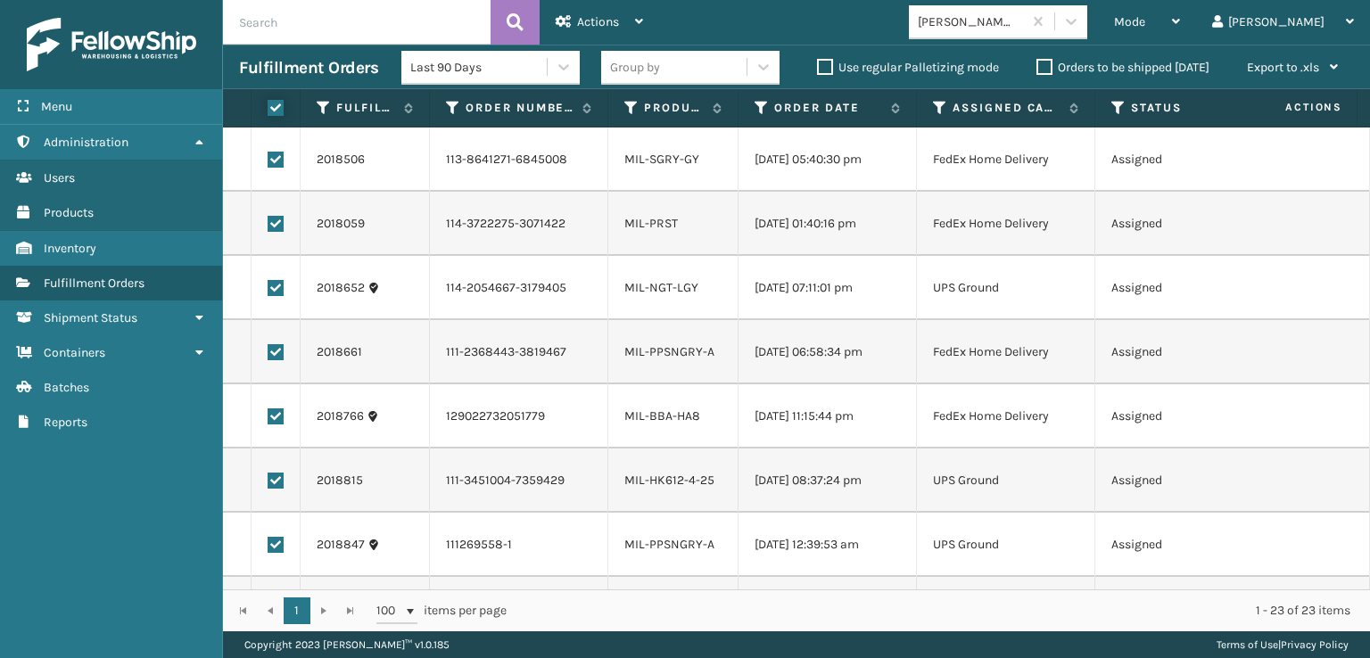
checkbox input "true"
click at [278, 281] on label at bounding box center [276, 288] width 16 height 16
click at [269, 281] on input "checkbox" at bounding box center [268, 286] width 1 height 12
checkbox input "false"
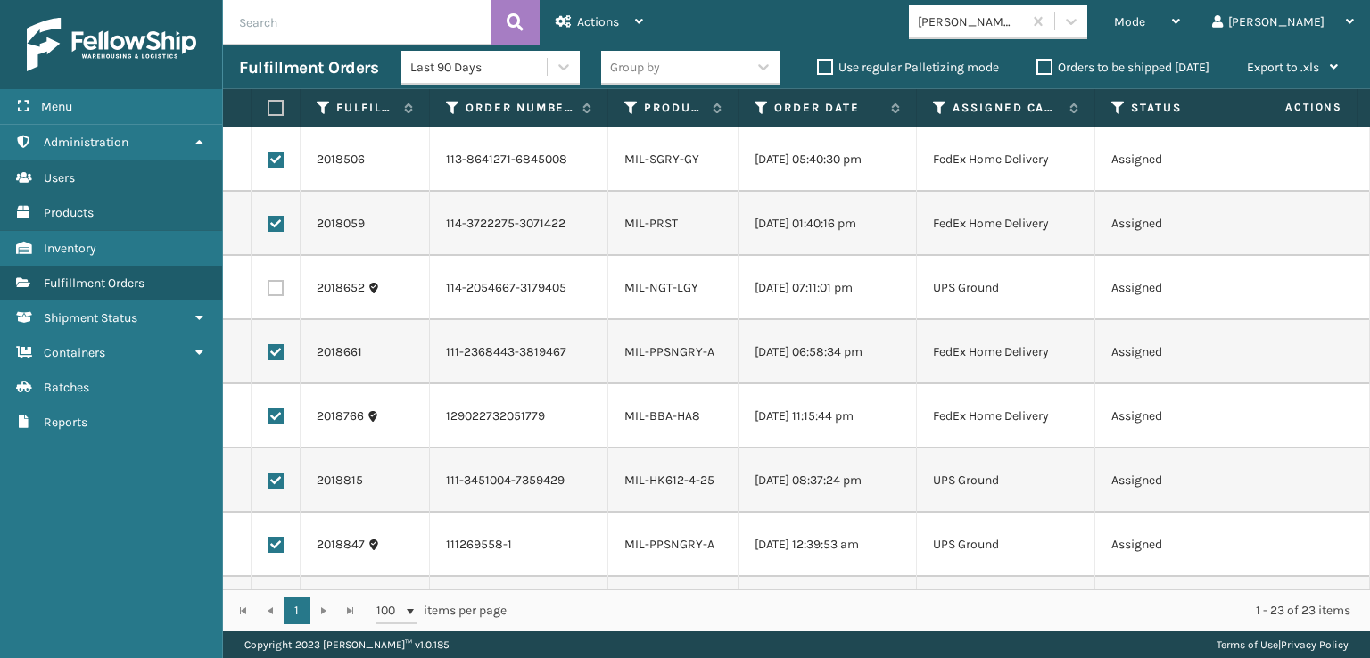
click at [275, 475] on label at bounding box center [276, 481] width 16 height 16
click at [269, 475] on input "checkbox" at bounding box center [268, 479] width 1 height 12
checkbox input "false"
drag, startPoint x: 273, startPoint y: 550, endPoint x: 277, endPoint y: 497, distance: 53.6
click at [273, 550] on label at bounding box center [276, 545] width 16 height 16
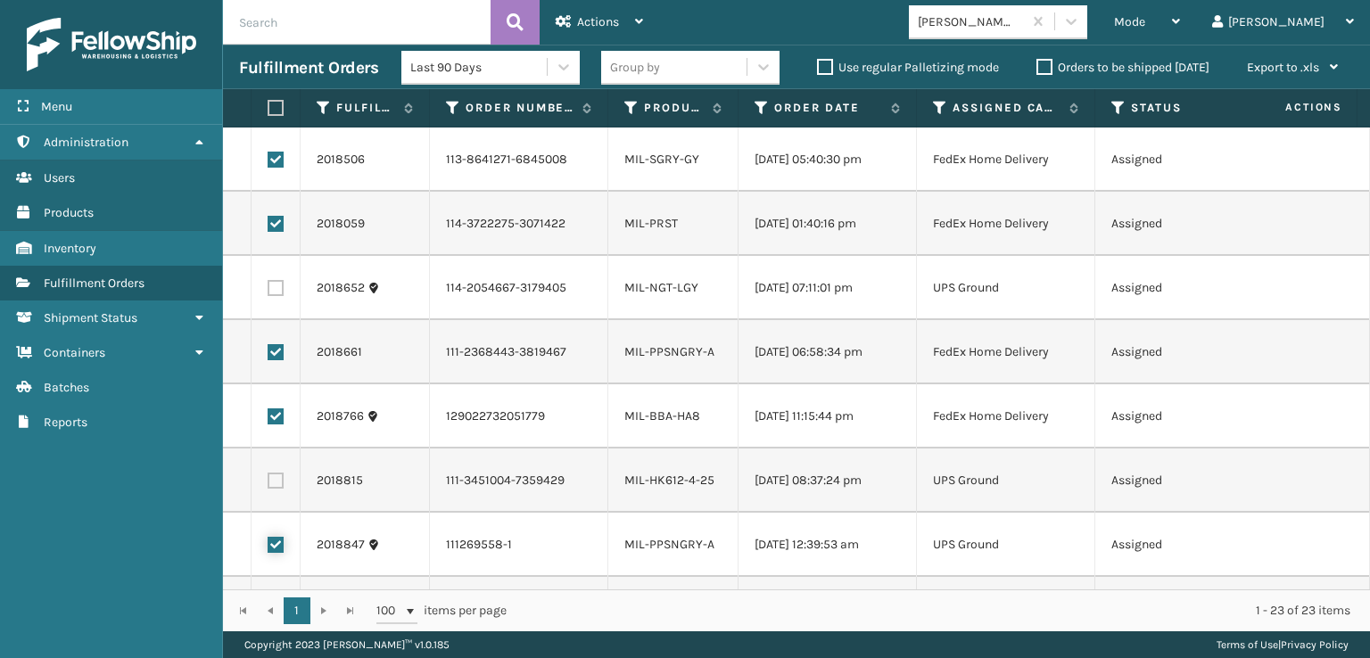
click at [269, 549] on input "checkbox" at bounding box center [268, 543] width 1 height 12
checkbox input "false"
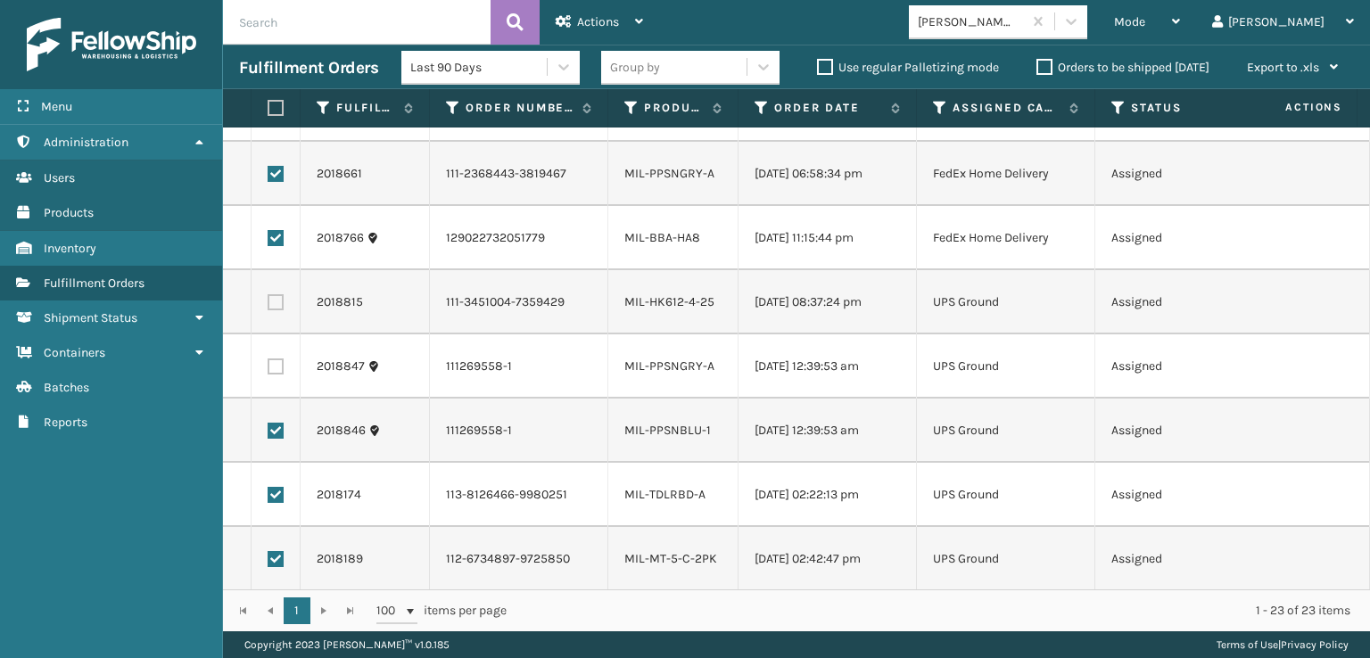
click at [277, 433] on label at bounding box center [276, 431] width 16 height 16
click at [269, 433] on input "checkbox" at bounding box center [268, 429] width 1 height 12
checkbox input "false"
click at [275, 493] on label at bounding box center [276, 495] width 16 height 16
click at [269, 493] on input "checkbox" at bounding box center [268, 493] width 1 height 12
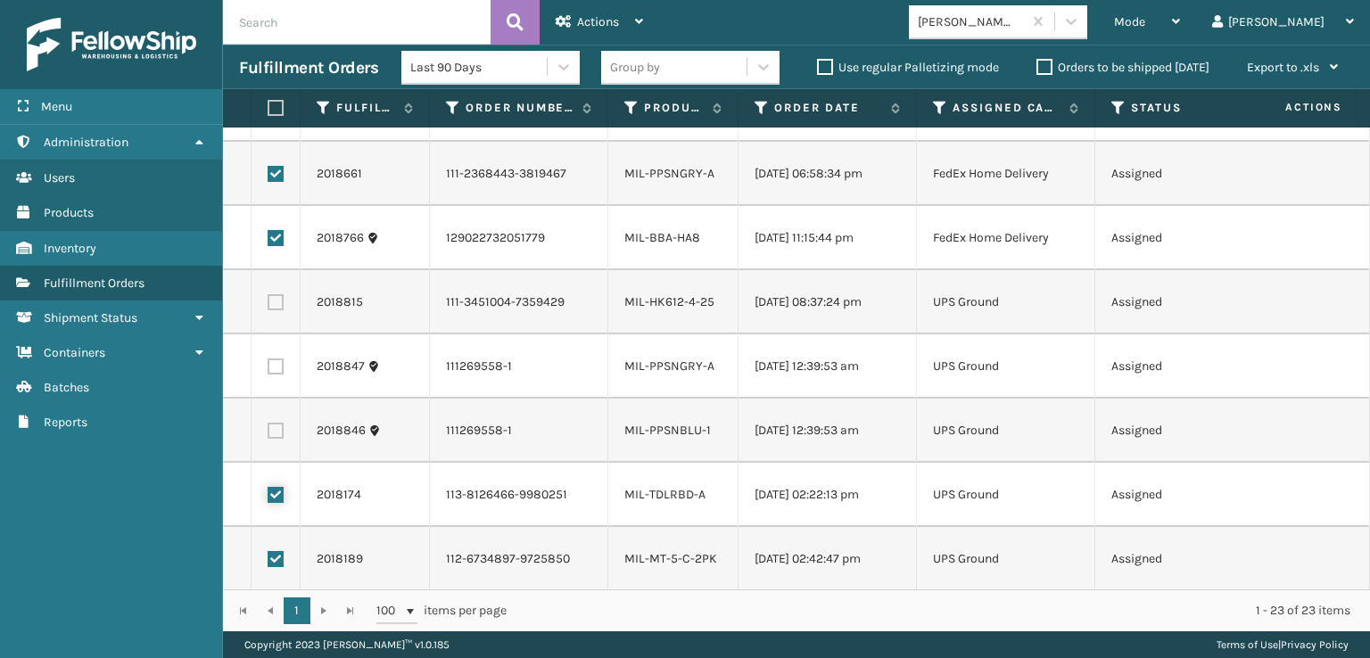
checkbox input "false"
click at [276, 558] on label at bounding box center [276, 559] width 16 height 16
click at [269, 558] on input "checkbox" at bounding box center [268, 557] width 1 height 12
checkbox input "false"
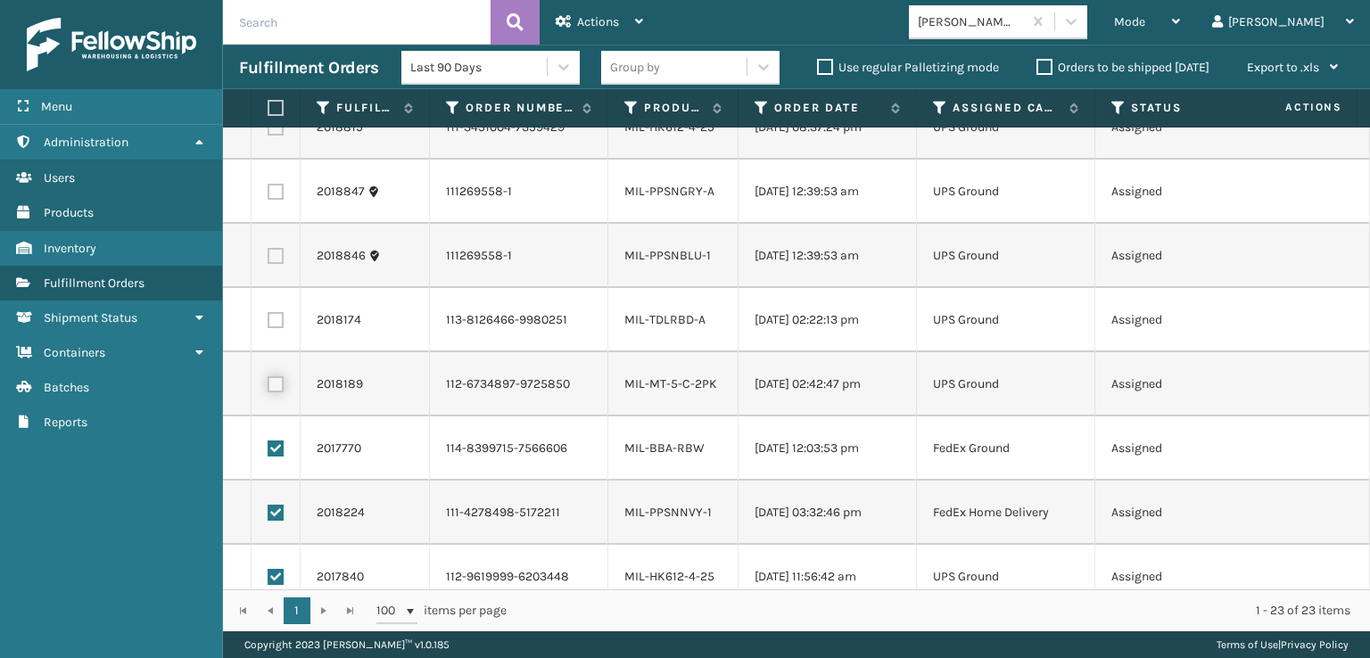
scroll to position [446, 0]
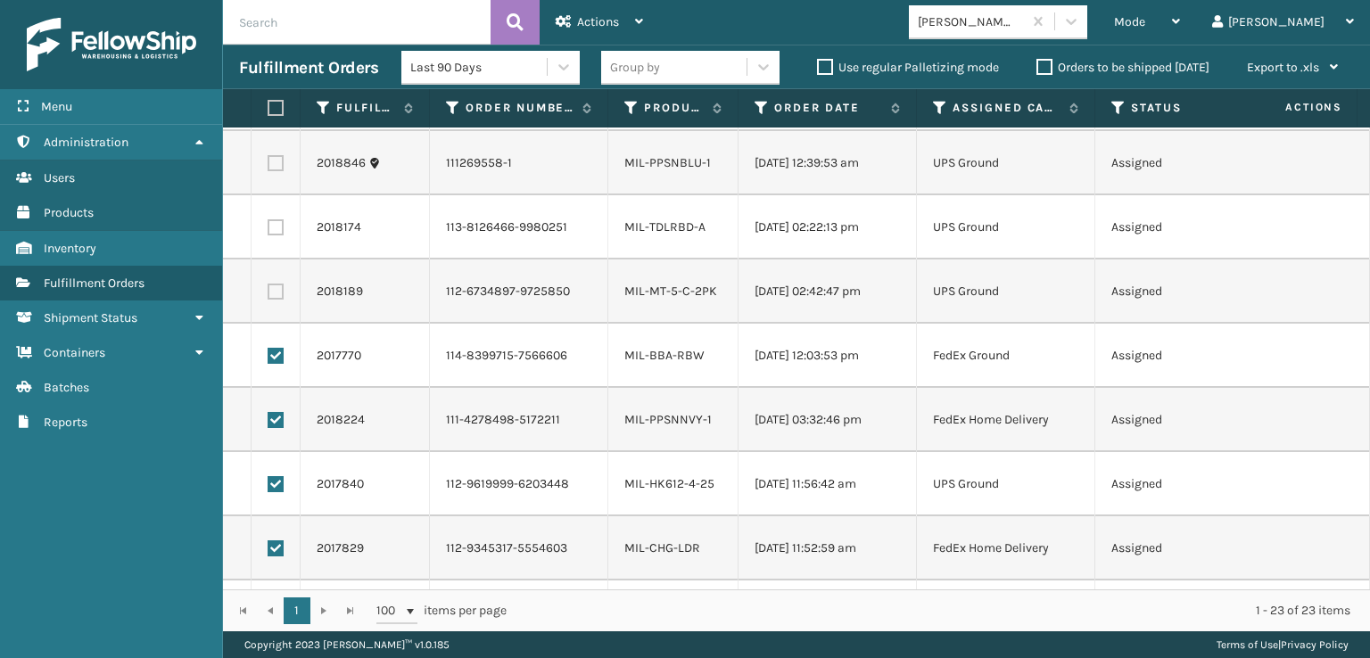
click at [271, 489] on label at bounding box center [276, 484] width 16 height 16
click at [269, 488] on input "checkbox" at bounding box center [268, 482] width 1 height 12
checkbox input "false"
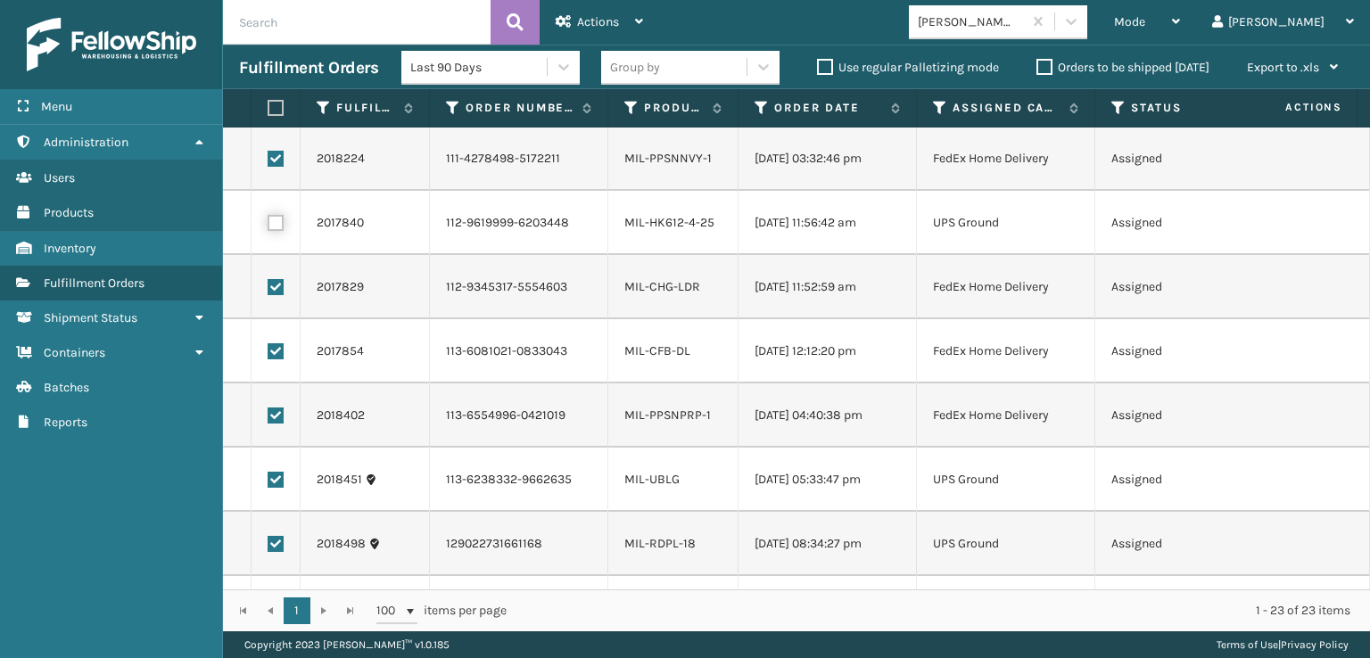
scroll to position [803, 0]
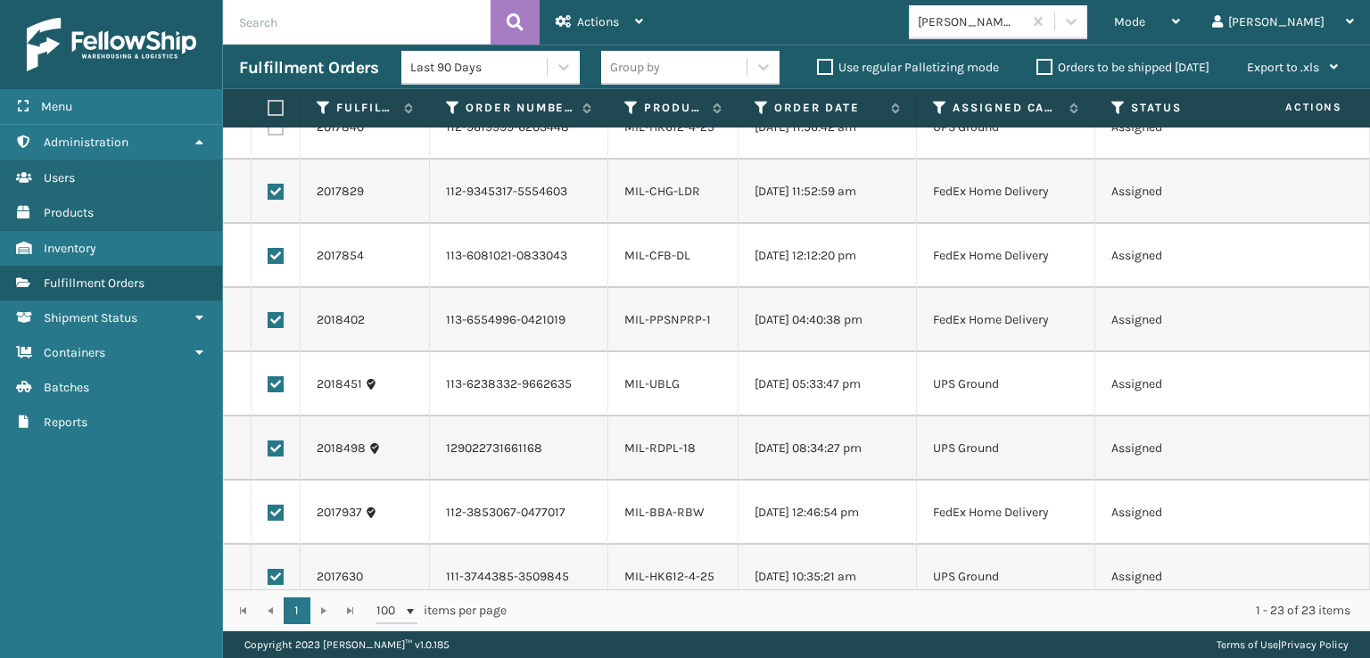
click at [272, 395] on td at bounding box center [276, 384] width 49 height 64
click at [281, 382] on label at bounding box center [276, 385] width 16 height 16
click at [269, 382] on input "checkbox" at bounding box center [268, 383] width 1 height 12
checkbox input "false"
click at [279, 445] on label at bounding box center [276, 449] width 16 height 16
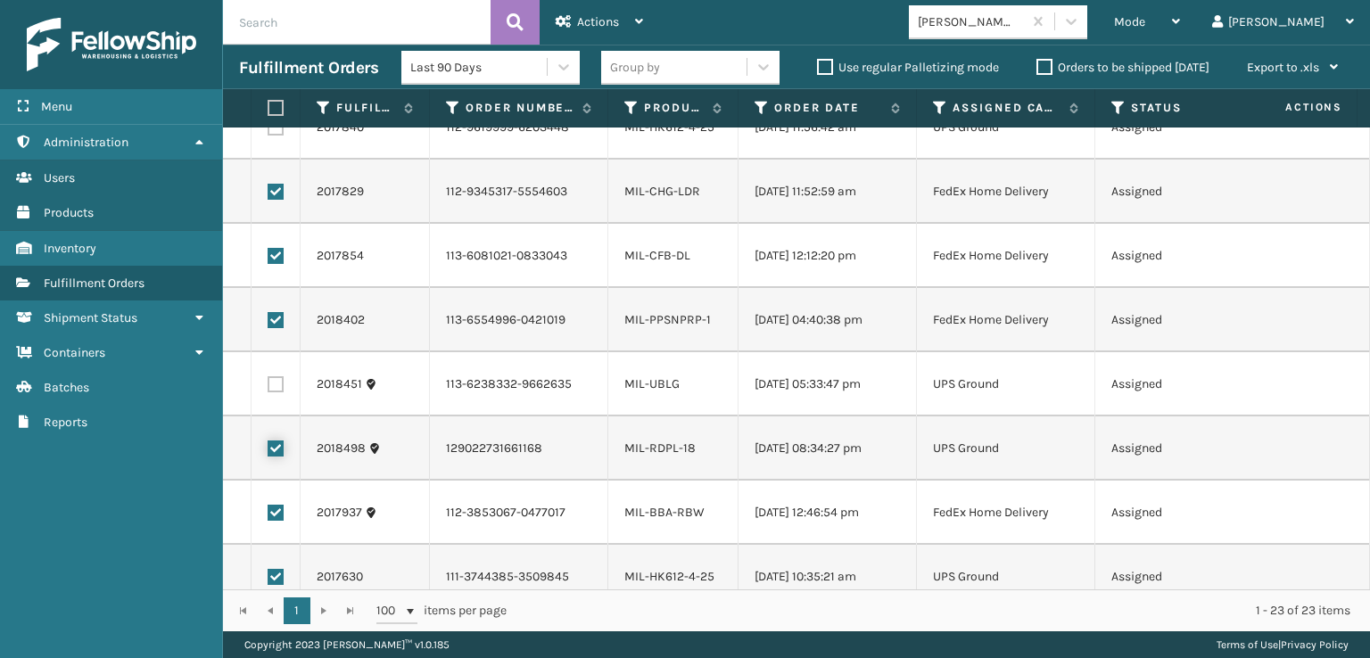
click at [269, 445] on input "checkbox" at bounding box center [268, 447] width 1 height 12
checkbox input "false"
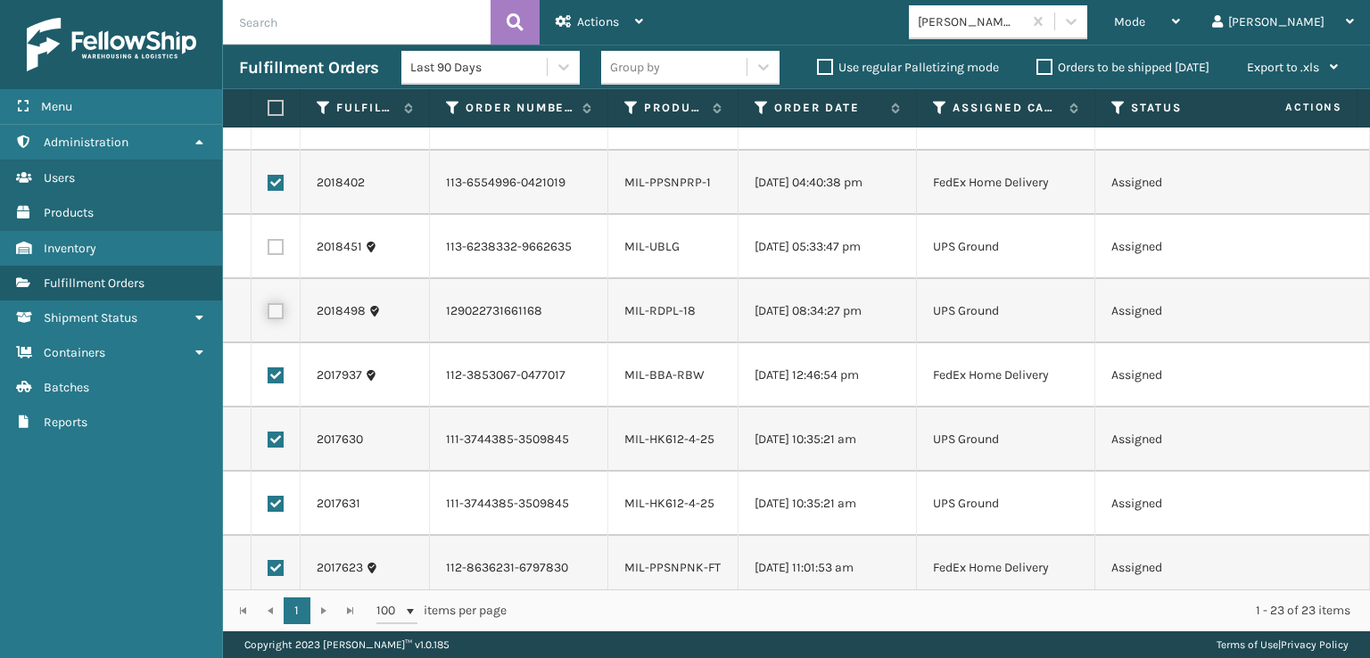
scroll to position [981, 0]
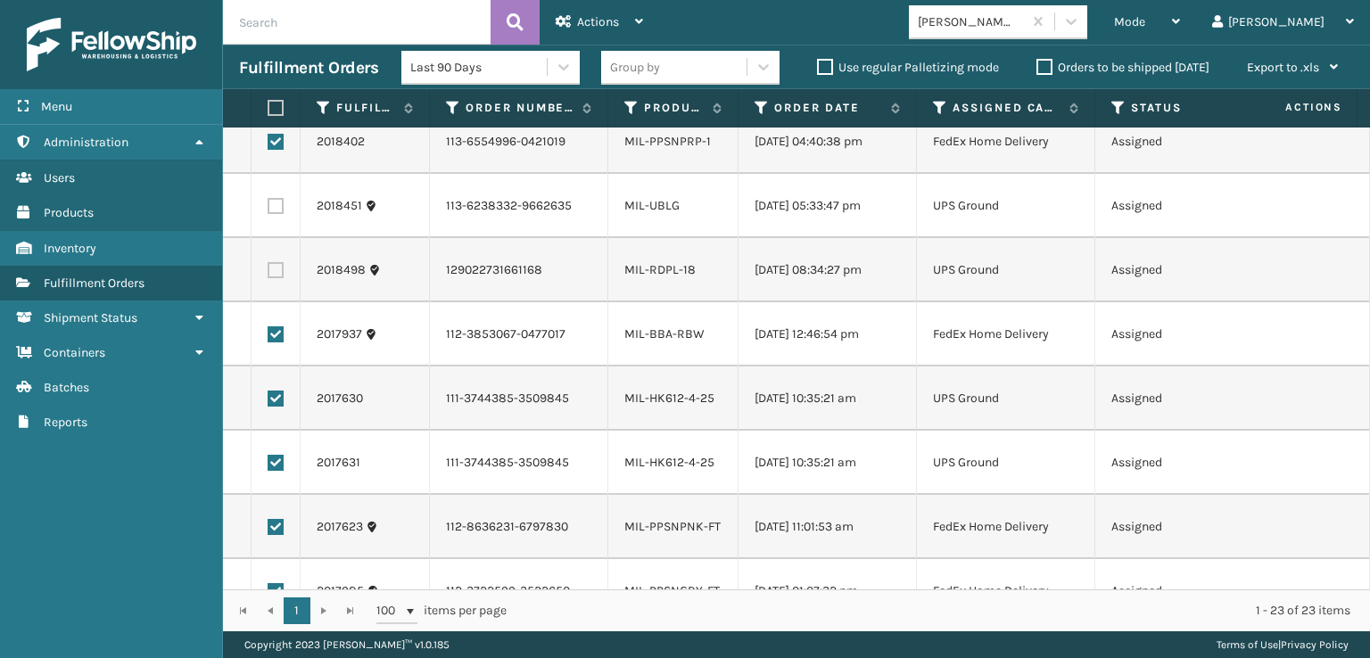
click at [273, 404] on label at bounding box center [276, 399] width 16 height 16
click at [269, 402] on input "checkbox" at bounding box center [268, 397] width 1 height 12
checkbox input "false"
click at [274, 461] on label at bounding box center [276, 463] width 16 height 16
click at [269, 461] on input "checkbox" at bounding box center [268, 461] width 1 height 12
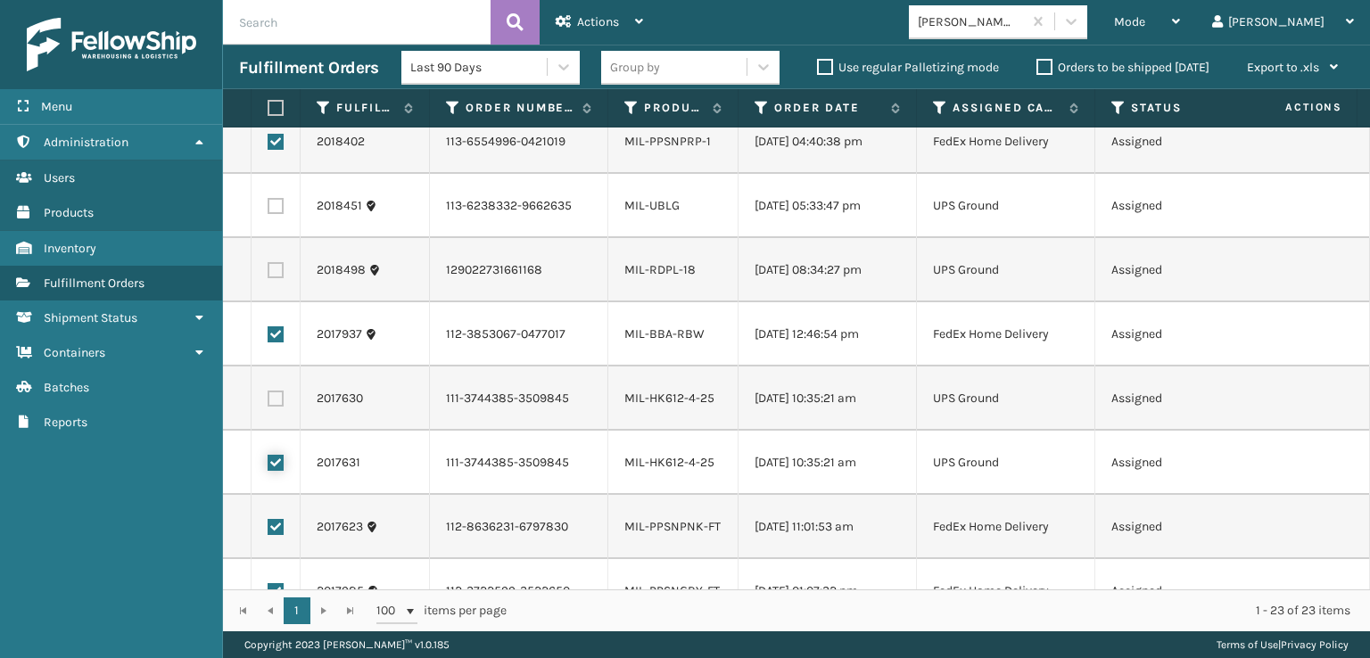
checkbox input "false"
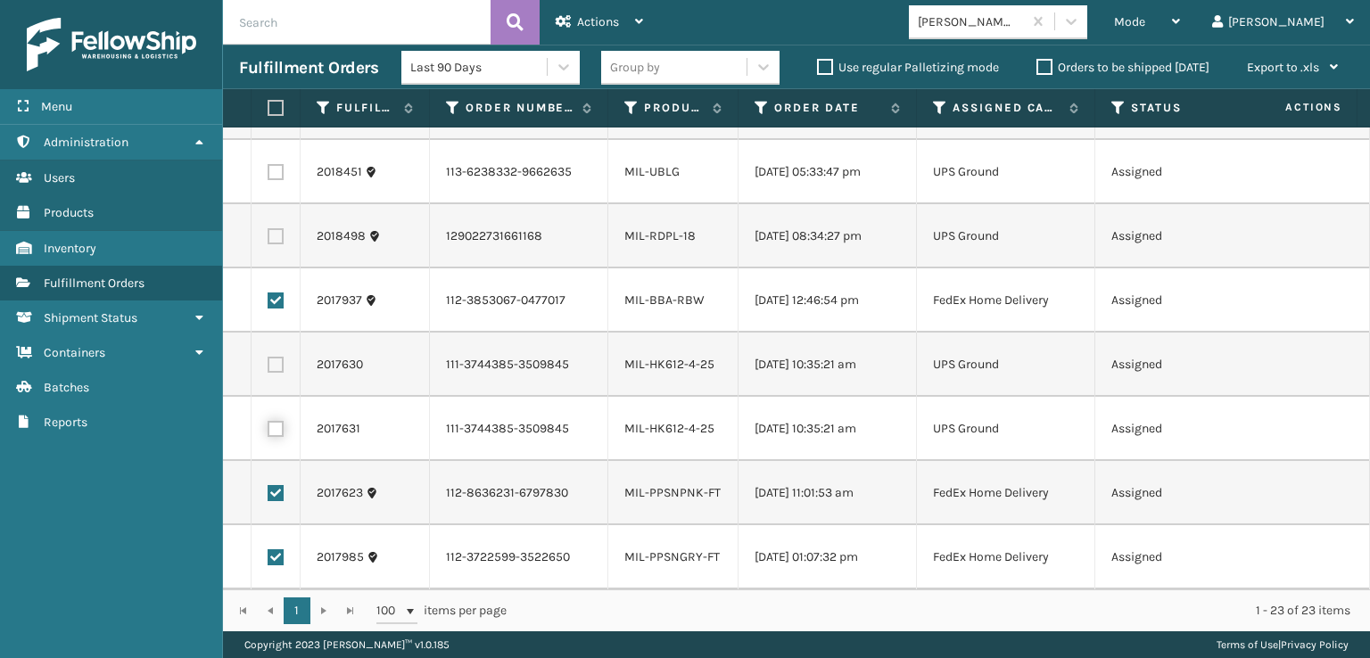
scroll to position [1028, 0]
click at [626, 46] on div "Last 90 Days Group by Use regular Palletizing mode Orders to be shipped [DATE] …" at bounding box center [877, 68] width 953 height 45
click at [626, 12] on div "Actions" at bounding box center [599, 22] width 87 height 45
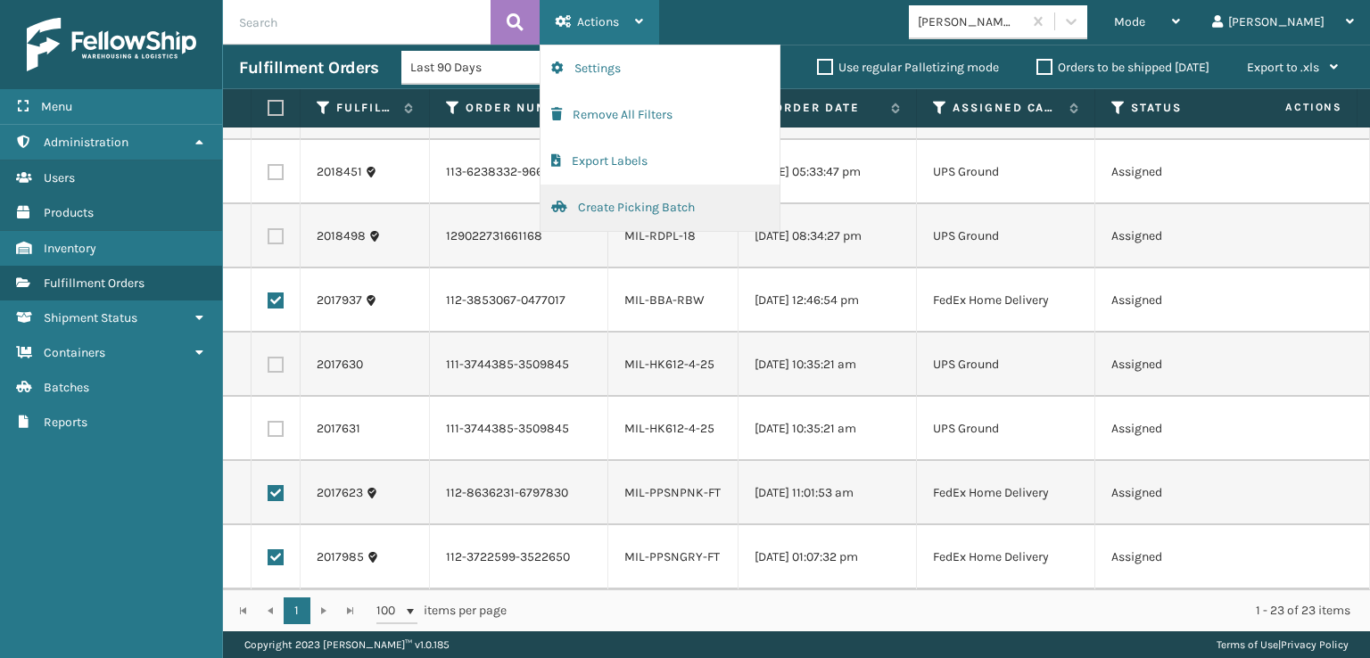
click at [616, 201] on button "Create Picking Batch" at bounding box center [660, 208] width 239 height 46
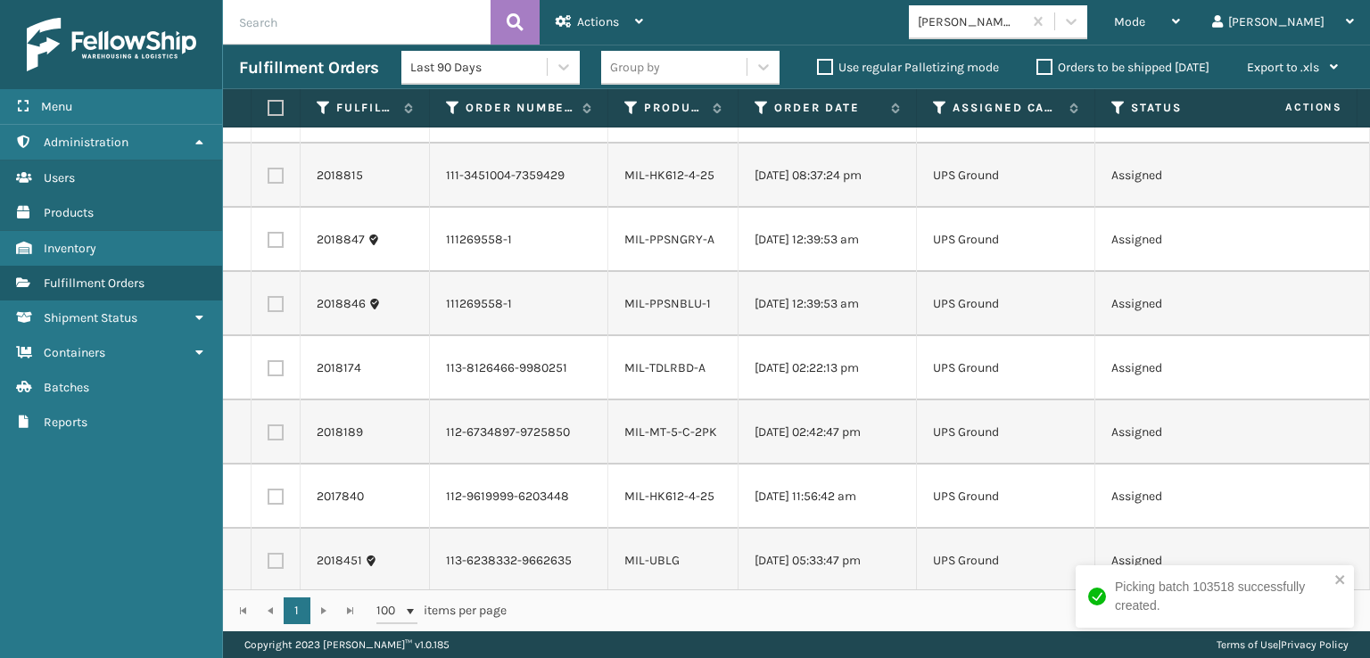
scroll to position [0, 0]
